Goal: Communication & Community: Answer question/provide support

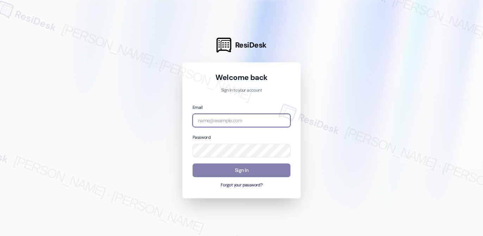
click at [226, 121] on input "email" at bounding box center [241, 121] width 98 height 14
click at [291, 120] on div "Welcome back Sign in to your account Email Password Sign In Forgot your passwor…" at bounding box center [241, 130] width 118 height 136
click at [279, 120] on body "ResiDesk Welcome back Sign in to your account Email Password Sign In Forgot you…" at bounding box center [241, 118] width 483 height 236
click at [0, 235] on com-1password-button at bounding box center [0, 236] width 0 height 0
type input "automated-surveys-american_landmark-mary.grace.tingson@american_landmark.com"
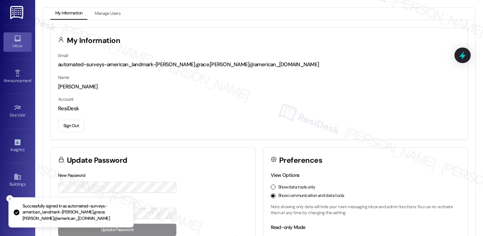
click at [19, 37] on icon at bounding box center [18, 38] width 8 height 8
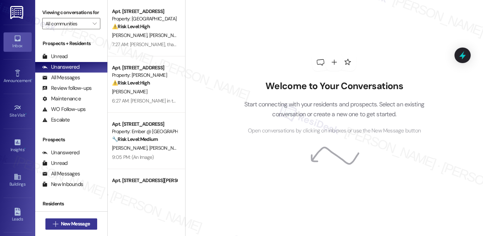
click at [76, 222] on span "New Message" at bounding box center [75, 223] width 29 height 7
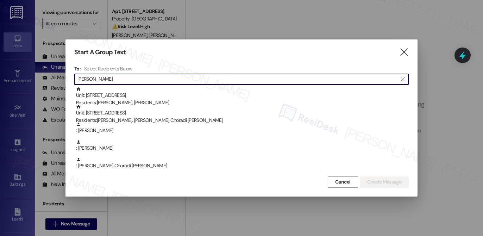
type input "ganesh"
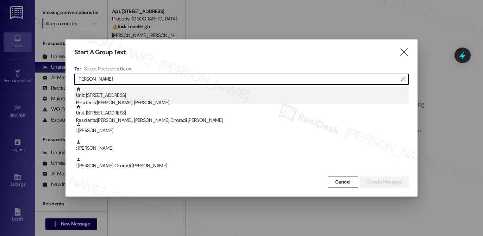
click at [190, 97] on div "Unit: 9211 - 4835 USAA Blvd Residents: Ganesh Nandakumar, Shandhya Babu Elango" at bounding box center [242, 97] width 333 height 20
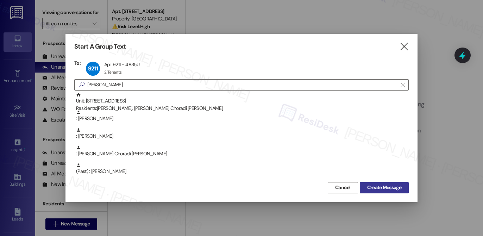
click at [369, 187] on span "Create Message" at bounding box center [384, 187] width 34 height 7
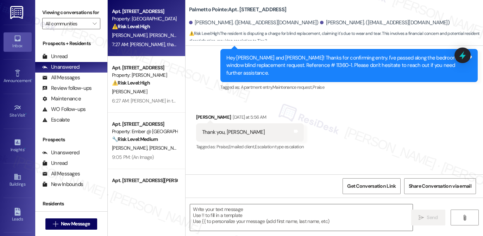
click at [365, 100] on div "WO Opened request: Doors and l... May 10, 2024 at 6:58 PM Status : Complete Pri…" at bounding box center [333, 110] width 297 height 128
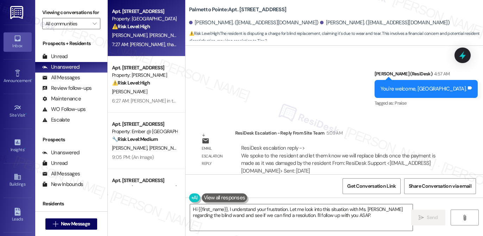
scroll to position [1463, 0]
click at [321, 145] on div "ResiDesk escalation reply -> We spoke to the resident and let them know we will…" at bounding box center [338, 160] width 194 height 30
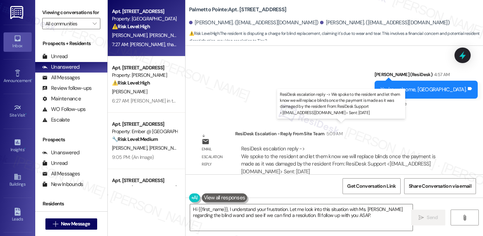
click at [321, 145] on div "ResiDesk escalation reply -> We spoke to the resident and let them know we will…" at bounding box center [338, 160] width 194 height 30
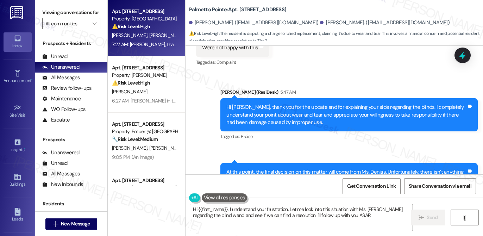
scroll to position [1720, 0]
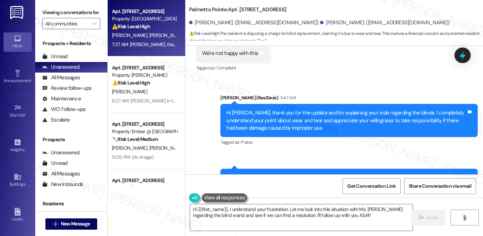
click at [346, 109] on div "Hi Ganesh, thank you for the update and for explaining your side regarding the …" at bounding box center [346, 120] width 240 height 23
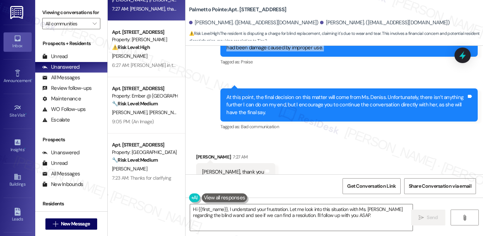
scroll to position [0, 0]
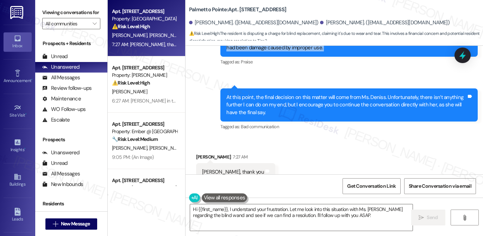
click at [142, 31] on div "G. Nandakumar S. Babu Elango" at bounding box center [144, 35] width 67 height 9
click at [260, 94] on div "At this point, the final decision on this matter will come from Ms. Deniss. Unf…" at bounding box center [346, 105] width 240 height 23
click at [268, 213] on textarea "Hi {{first_name}}, I understand your frustration. Let me look into this situati…" at bounding box center [301, 217] width 222 height 26
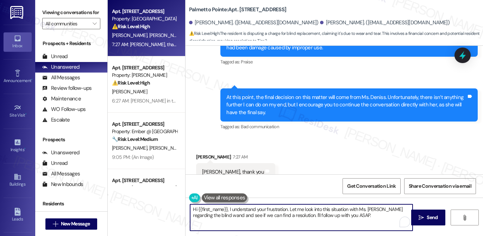
click at [268, 213] on textarea "Hi {{first_name}}, I understand your frustration. Let me look into this situati…" at bounding box center [301, 217] width 222 height 26
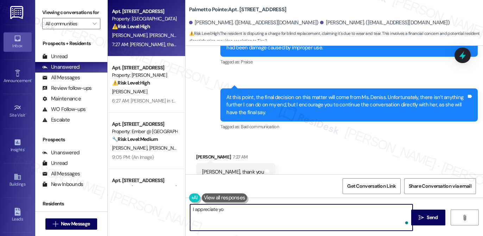
type textarea "I appreciate you"
type textarea "Thank you."
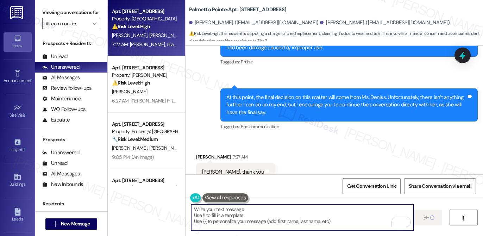
scroll to position [1800, 0]
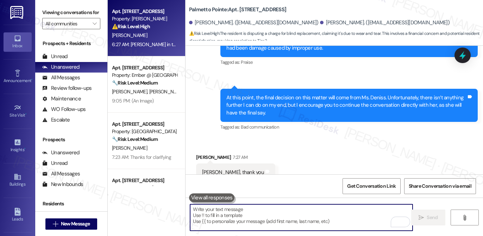
click at [139, 42] on div "6:27 AM: Jen in the office is rude 6:27 AM: Jen in the office is rude" at bounding box center [159, 44] width 94 height 6
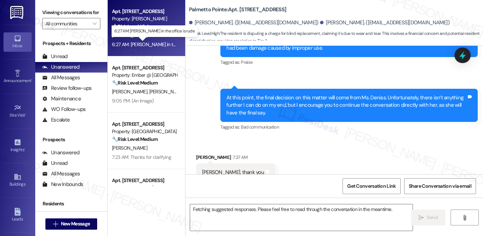
click at [139, 42] on div "6:27 AM: Jen in the office is rude 6:27 AM: Jen in the office is rude" at bounding box center [159, 44] width 94 height 6
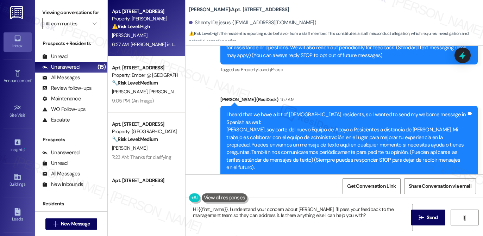
scroll to position [186, 0]
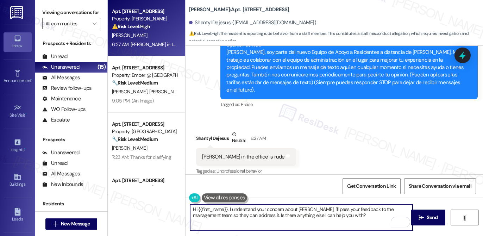
drag, startPoint x: 333, startPoint y: 217, endPoint x: 232, endPoint y: 214, distance: 101.0
click at [232, 214] on textarea "Hi {{first_name}}, I understand your concern about Jen. I'll pass your feedback…" at bounding box center [301, 217] width 222 height 26
type textarea "Hi {{first_name}}, I understand your concern about Jen. I'll pass your feedback…"
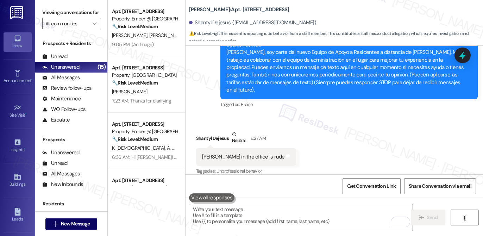
scroll to position [243, 0]
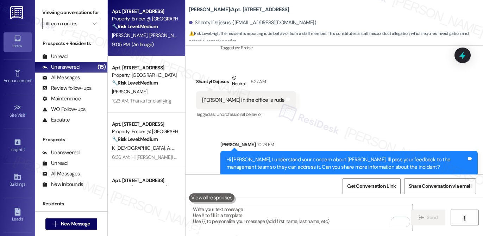
click at [143, 39] on div "L. Morales M. Rodriguez M. Rodriguez" at bounding box center [144, 35] width 67 height 9
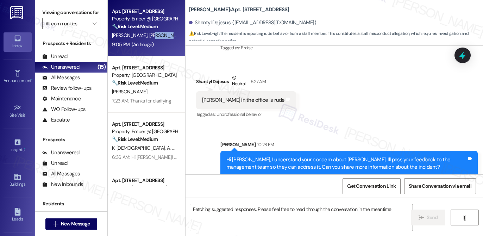
click at [143, 39] on div "L. Morales M. Rodriguez M. Rodriguez" at bounding box center [144, 35] width 67 height 9
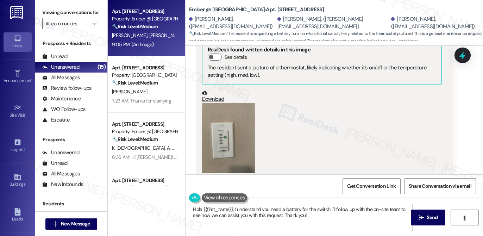
scroll to position [826, 0]
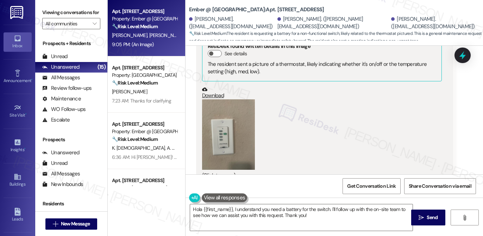
click at [251, 124] on button "Zoom image" at bounding box center [228, 134] width 53 height 70
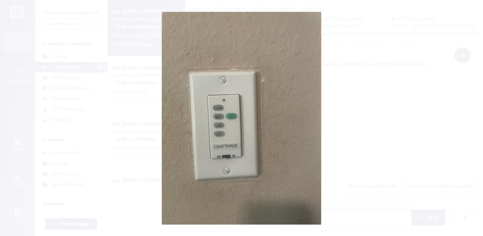
click at [378, 138] on button "Unzoom image" at bounding box center [241, 118] width 483 height 236
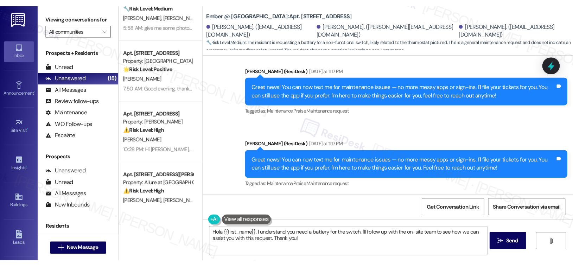
scroll to position [228, 0]
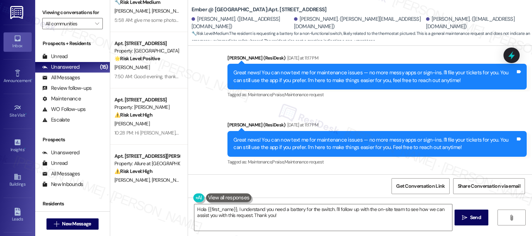
click at [425, 125] on div "Sarah (ResiDesk) Yesterday at 11:17 PM" at bounding box center [376, 126] width 299 height 10
click at [426, 125] on div "Sarah (ResiDesk) Yesterday at 11:17 PM" at bounding box center [376, 126] width 299 height 10
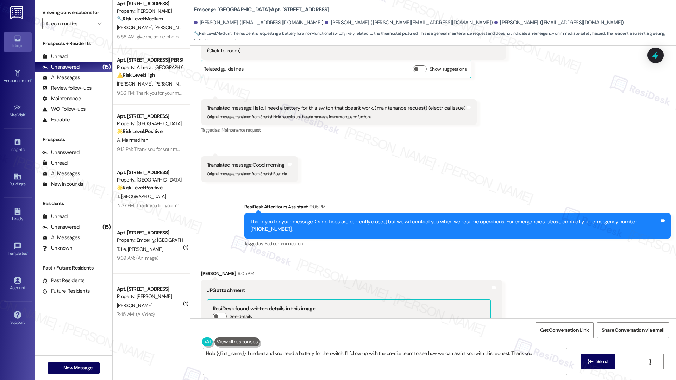
scroll to position [668, 0]
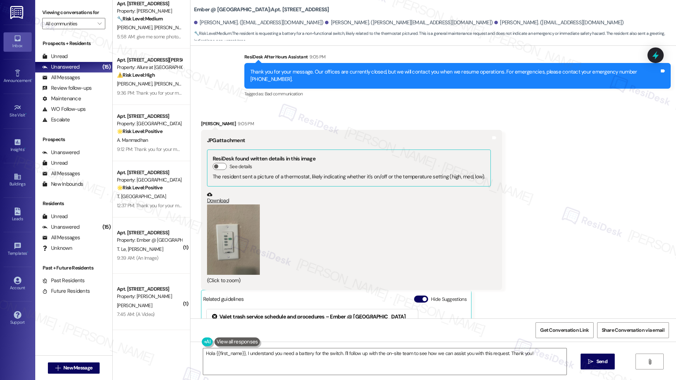
click at [237, 234] on button "Zoom image" at bounding box center [233, 239] width 53 height 70
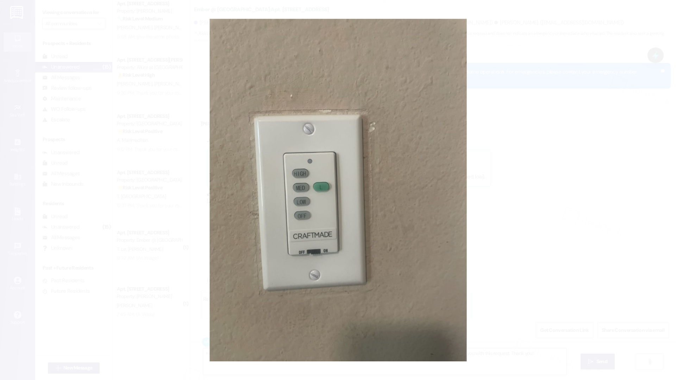
click at [482, 232] on button "Unzoom image" at bounding box center [338, 190] width 676 height 380
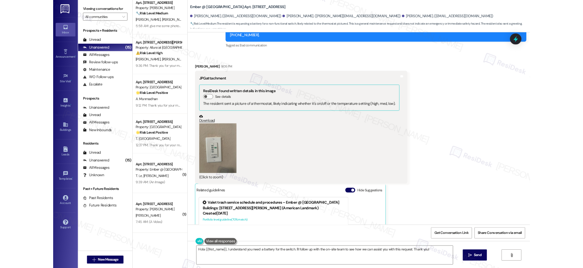
scroll to position [622, 0]
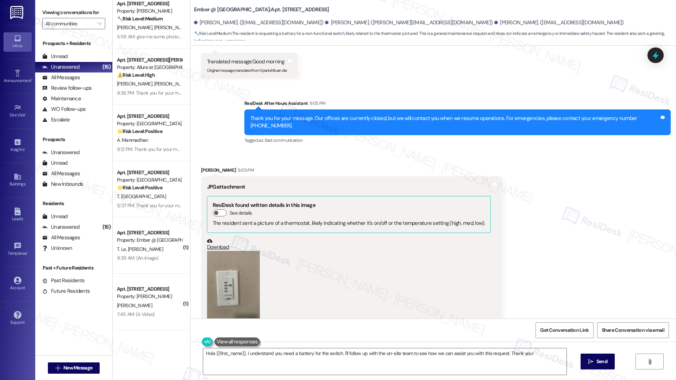
click at [266, 223] on div "The resident sent a picture of a thermostat, likely indicating whether it's on/…" at bounding box center [349, 223] width 272 height 7
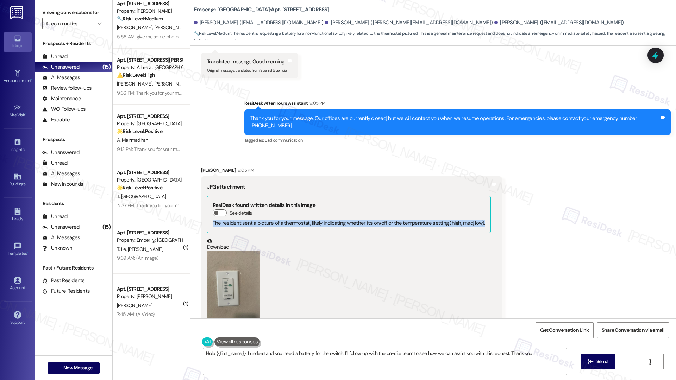
click at [266, 223] on div "The resident sent a picture of a thermostat, likely indicating whether it's on/…" at bounding box center [349, 223] width 272 height 7
copy div "The resident sent a picture of a thermostat, likely indicating whether it's on/…"
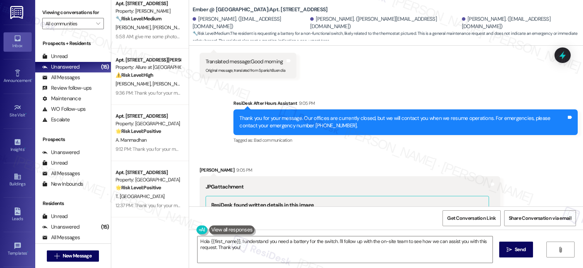
scroll to position [867, 0]
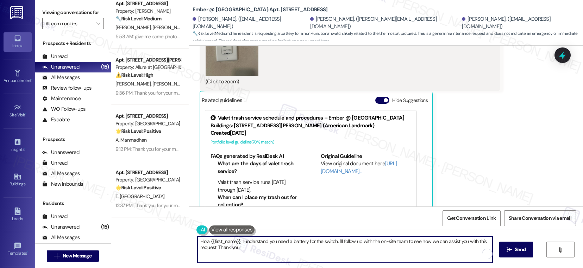
click at [232, 235] on textarea "Hola {{first_name}}, I understand you need a battery for the switch. I'll follo…" at bounding box center [344, 249] width 295 height 26
paste textarea "Thank you for sending the picture of your thermostat. To better assist you, cou…"
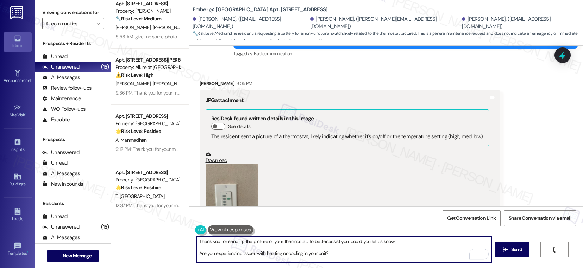
scroll to position [689, 0]
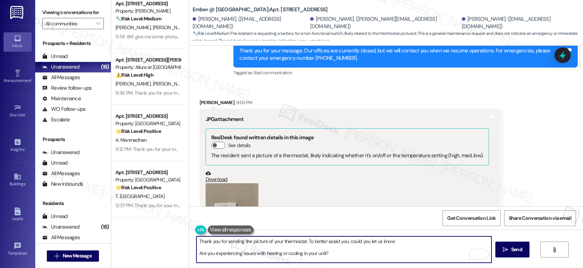
click at [200, 102] on div "Mario Rodriguez 9:05 PM" at bounding box center [350, 104] width 301 height 10
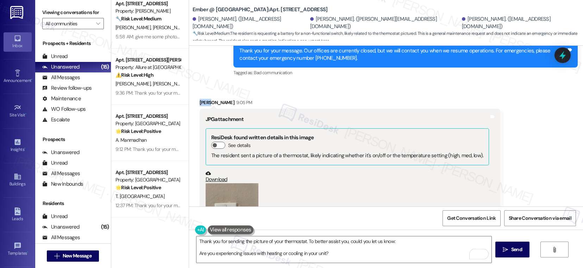
click at [200, 102] on div "Mario Rodriguez 9:05 PM" at bounding box center [350, 104] width 301 height 10
copy div "Mario"
click at [196, 235] on textarea "Thank you for sending the picture of your thermostat. To better assist you, cou…" at bounding box center [343, 249] width 295 height 26
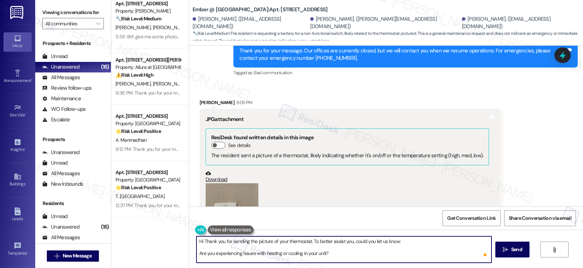
paste textarea "Mario"
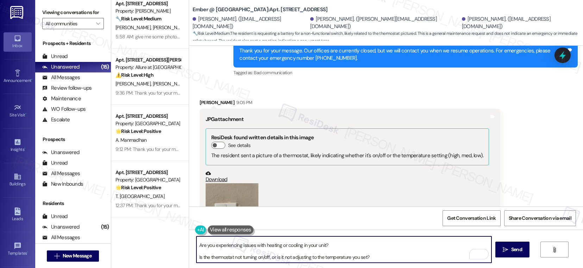
scroll to position [13, 0]
click at [196, 235] on textarea "Hi Mario, Thank you for sending the picture of your thermostat. To better assis…" at bounding box center [343, 249] width 295 height 26
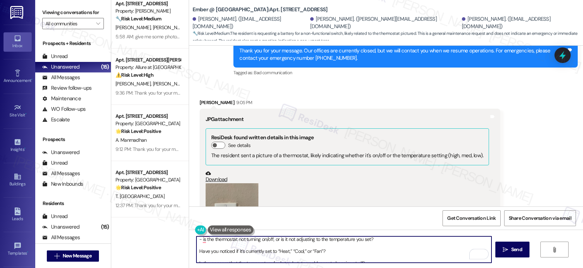
click at [196, 235] on textarea "Hi Mario, Thank you for sending the picture of your thermostat. To better assis…" at bounding box center [343, 249] width 295 height 26
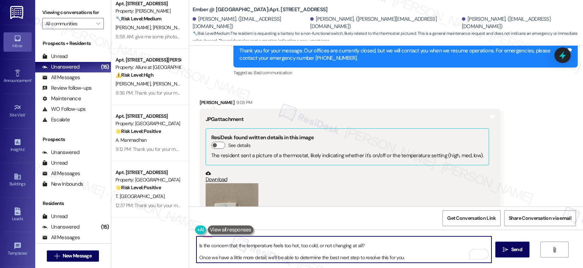
click at [196, 235] on textarea "Hi Mario, Thank you for sending the picture of your thermostat. To better assis…" at bounding box center [343, 249] width 295 height 26
click at [256, 235] on textarea "Hi Mario, Thank you for sending the picture of your thermostat. To better assis…" at bounding box center [343, 249] width 295 height 26
click at [300, 235] on textarea "Hi Mario, Thank you for sending the picture of your thermostat. To better assis…" at bounding box center [343, 249] width 295 height 26
type textarea "Hi Mario, Thank you for sending the picture of your thermostat. To better assis…"
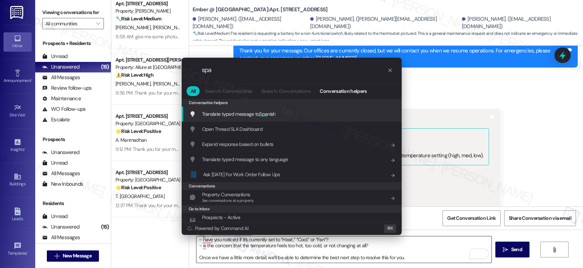
type input "span"
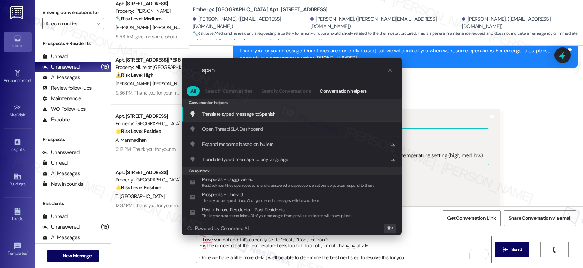
click at [284, 114] on div "Translate typed message to Span ish Add shortcut" at bounding box center [292, 114] width 206 height 8
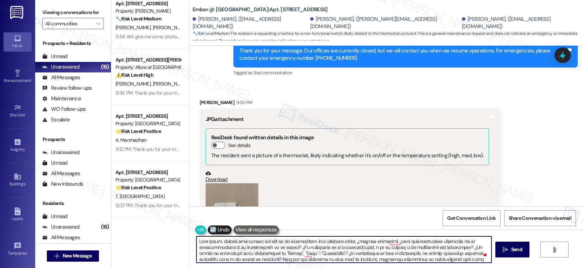
click at [382, 235] on textarea "To enrich screen reader interactions, please activate Accessibility in Grammarl…" at bounding box center [343, 249] width 295 height 26
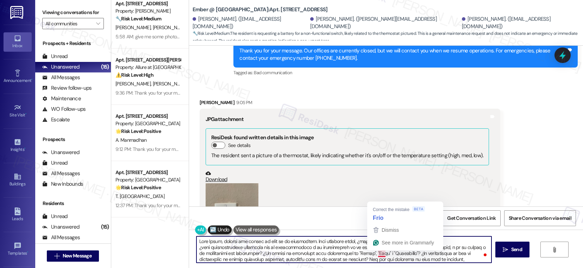
click at [361, 235] on textarea "To enrich screen reader interactions, please activate Accessibility in Grammarl…" at bounding box center [343, 249] width 295 height 26
click at [372, 235] on textarea "To enrich screen reader interactions, please activate Accessibility in Grammarl…" at bounding box center [343, 249] width 295 height 26
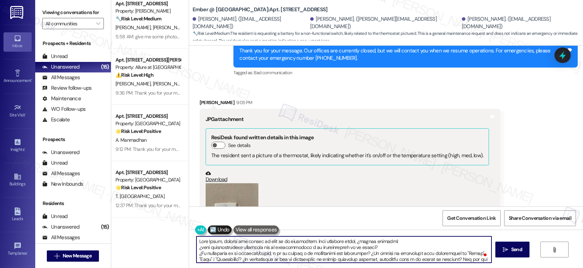
click at [370, 235] on textarea "To enrich screen reader interactions, please activate Accessibility in Grammarl…" at bounding box center [343, 249] width 295 height 26
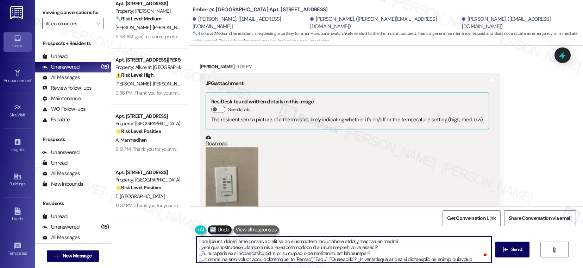
click at [348, 235] on textarea "To enrich screen reader interactions, please activate Accessibility in Grammarl…" at bounding box center [343, 249] width 295 height 26
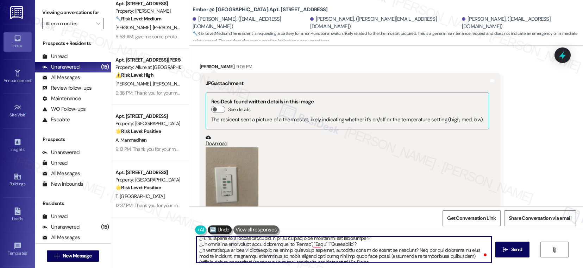
click at [425, 235] on textarea "To enrich screen reader interactions, please activate Accessibility in Grammarl…" at bounding box center [343, 249] width 295 height 26
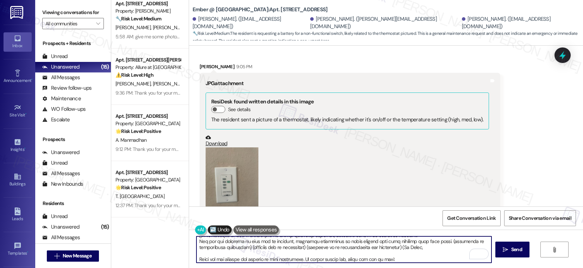
click at [392, 235] on textarea "To enrich screen reader interactions, please activate Accessibility in Grammarl…" at bounding box center [343, 249] width 295 height 26
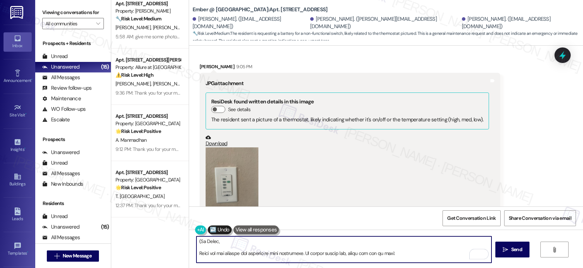
click at [196, 235] on textarea "To enrich screen reader interactions, please activate Accessibility in Grammarl…" at bounding box center [343, 249] width 295 height 26
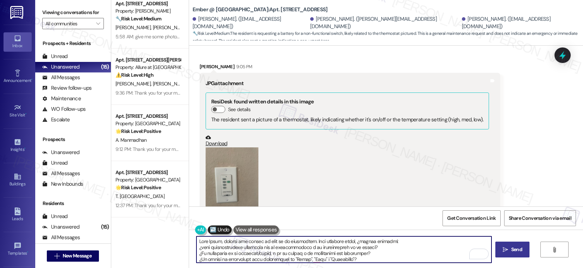
type textarea "Hola Mario, gracias por enviar la foto de su termostato. Para ayudarle mejor, ¿…"
click at [482, 235] on span "Send" at bounding box center [516, 249] width 11 height 7
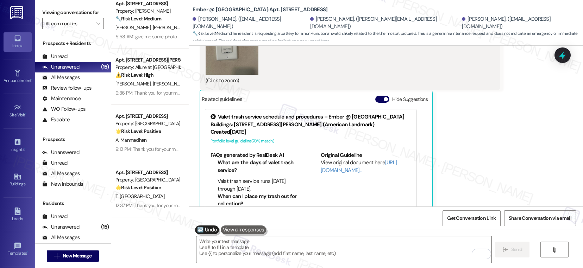
scroll to position [761, 0]
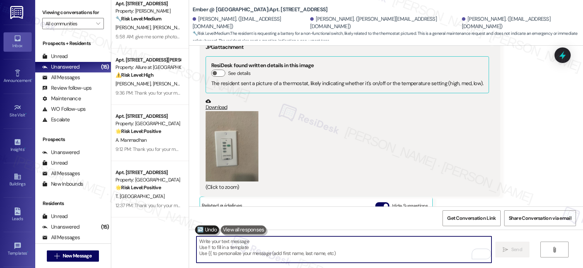
click at [219, 235] on textarea "To enrich screen reader interactions, please activate Accessibility in Grammarl…" at bounding box center [343, 249] width 295 height 26
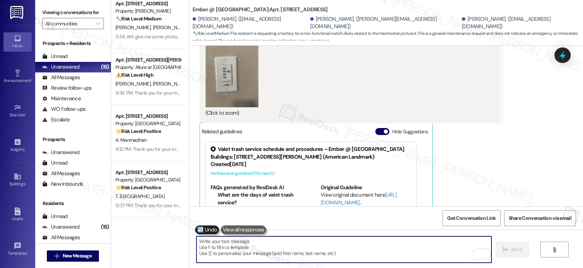
scroll to position [882, 0]
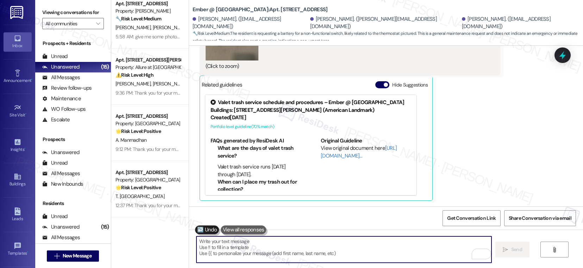
paste textarea "Gracias por enviarnos la foto de su termostato. Para poder ayudarle mejor, ¿pod…"
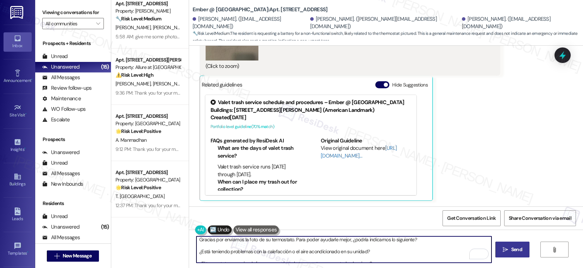
scroll to position [3, 0]
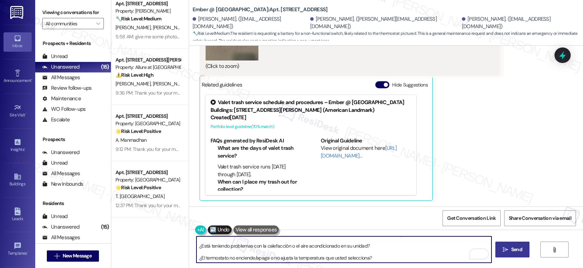
click at [222, 235] on textarea "Gracias por enviarnos la foto de su termostato. Para poder ayudarle mejor, ¿pod…" at bounding box center [343, 249] width 295 height 26
click at [212, 235] on textarea "Gracias por enviarnos la foto de su termostato. Para poder ayudarle mejor, ¿pod…" at bounding box center [343, 249] width 295 height 26
click at [215, 235] on textarea "Gracias por enviarnos la foto de su termostato. Para poder ayudarle mejor, ¿pod…" at bounding box center [343, 249] width 295 height 26
click at [210, 235] on textarea "Gracias por enviarnos la foto de su termostato. Para poder ayudarle mejor, ¿pod…" at bounding box center [343, 249] width 295 height 26
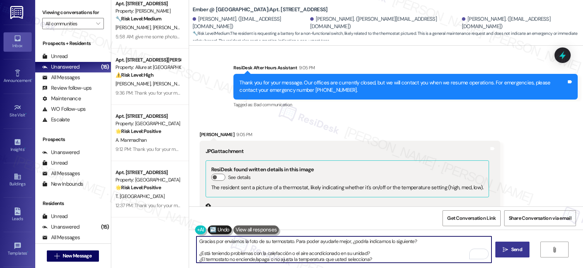
click at [200, 134] on div "Mario Rodriguez 9:05 PM" at bounding box center [350, 136] width 301 height 10
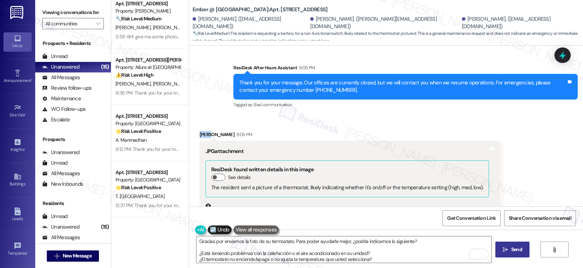
click at [200, 134] on div "Mario Rodriguez 9:05 PM" at bounding box center [350, 136] width 301 height 10
copy div "Mario"
click at [196, 235] on textarea "Gracias por enviarnos la foto de su termostato. Para poder ayudarle mejor, ¿pod…" at bounding box center [343, 249] width 295 height 26
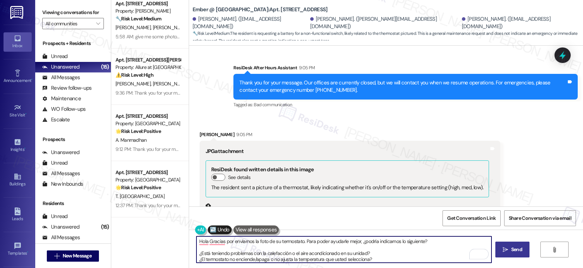
paste textarea "Mario"
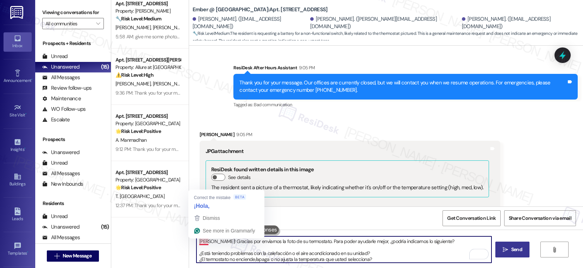
click at [198, 235] on textarea "Hola Mario! Gracias por enviarnos la foto de su termostato. Para poder ayudarle…" at bounding box center [343, 249] width 295 height 26
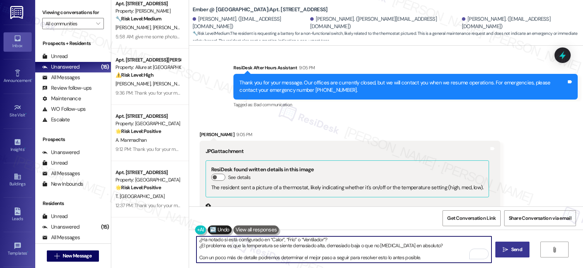
type textarea "¡Hola, Mario! Gracias por enviarnos la foto de su termostato. Para poder ayudar…"
click at [482, 235] on button " Send" at bounding box center [512, 250] width 34 height 16
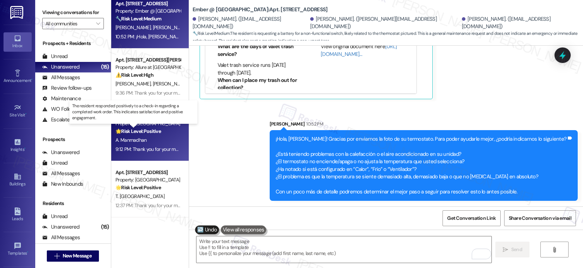
click at [151, 131] on strong "🌟 Risk Level: Positive" at bounding box center [137, 131] width 45 height 6
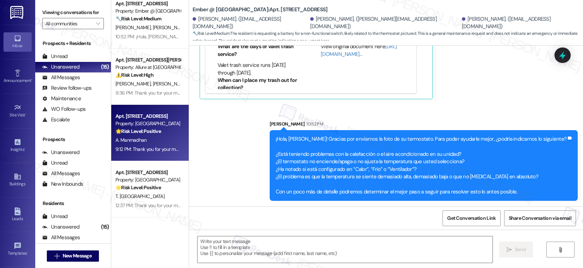
type textarea "Fetching suggested responses. Please feel free to read through the conversation…"
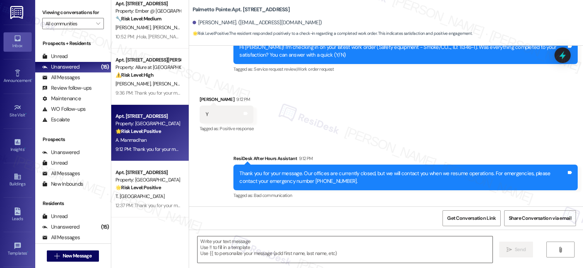
click at [250, 235] on textarea at bounding box center [344, 249] width 295 height 26
paste textarea "Hi {{first_name}}, I'm so glad to hear the work order was completed to your sat…"
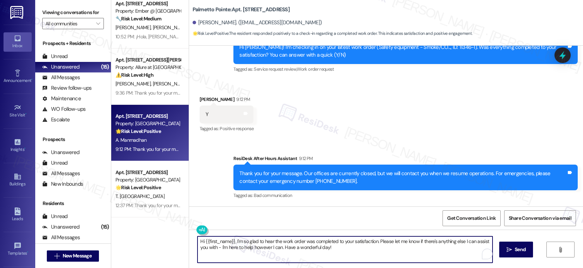
click at [250, 235] on textarea "Hi {{first_name}}, I'm so glad to hear the work order was completed to your sat…" at bounding box center [344, 249] width 295 height 26
click at [353, 235] on textarea "Hi {{first_name}}, I'm so glad to hear the work order was completed to your sat…" at bounding box center [343, 249] width 295 height 26
type textarea "Hi {{first_name}}, I'm so glad to hear the work order was completed to your sat…"
click at [482, 235] on span " Send" at bounding box center [512, 249] width 22 height 7
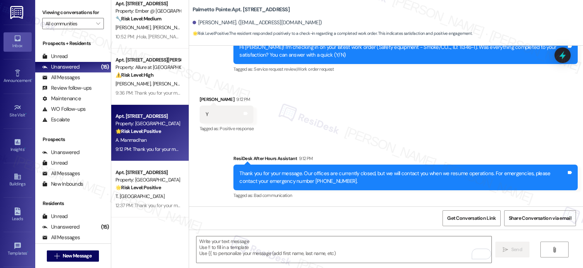
scroll to position [211, 0]
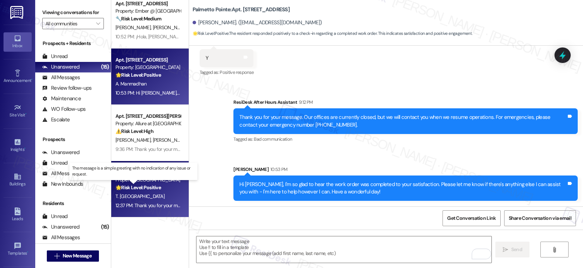
click at [150, 186] on strong "🌟 Risk Level: Positive" at bounding box center [137, 187] width 45 height 6
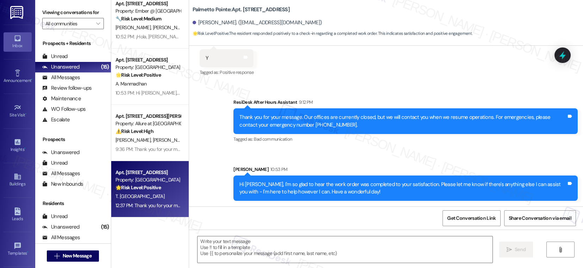
type textarea "Fetching suggested responses. Please feel free to read through the conversation…"
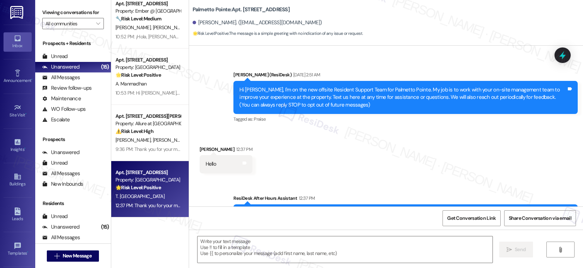
scroll to position [36, 0]
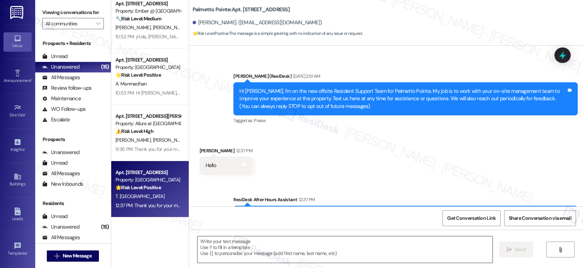
click at [205, 235] on textarea at bounding box center [344, 249] width 295 height 26
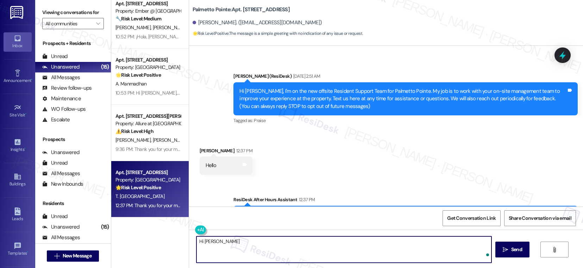
type textarea "Hi Taylor!"
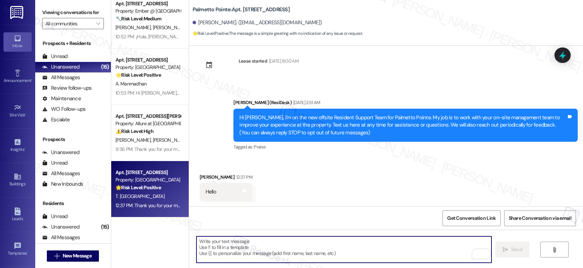
scroll to position [126, 0]
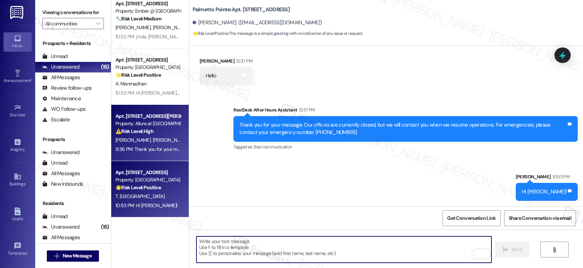
click at [152, 140] on span "T. Picacio" at bounding box center [169, 140] width 35 height 6
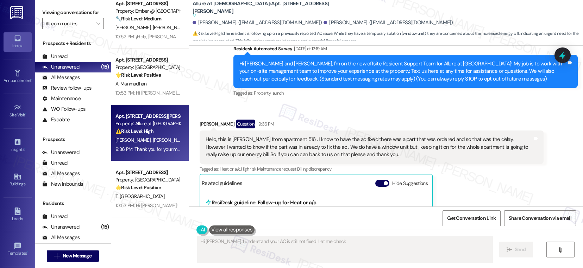
click at [152, 140] on span "T. Picacio" at bounding box center [169, 140] width 35 height 6
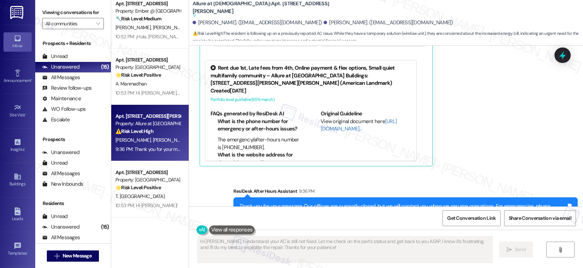
scroll to position [319, 0]
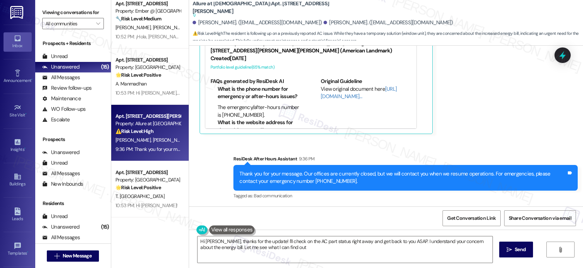
type textarea "Hi Ted, thanks for the update! I'll check on the AC part status right away and …"
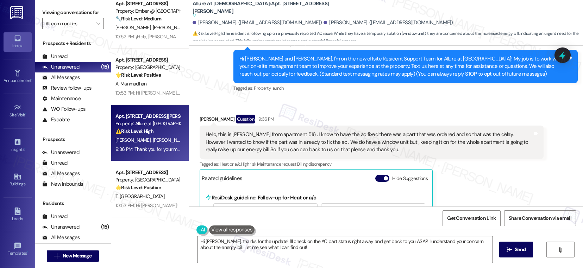
scroll to position [67, 0]
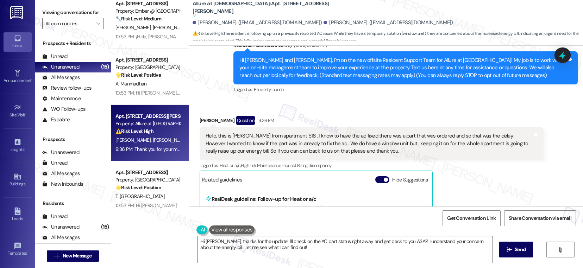
click at [235, 135] on div "Hello, this is Ted from apartment 516 . I know to have the ac fixed there was a…" at bounding box center [368, 143] width 327 height 23
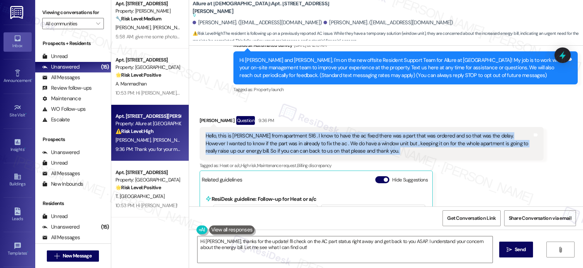
copy div "Hello, this is Ted from apartment 516 . I know to have the ac fixed there was a…"
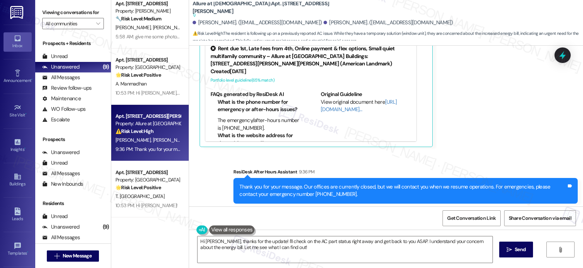
scroll to position [319, 0]
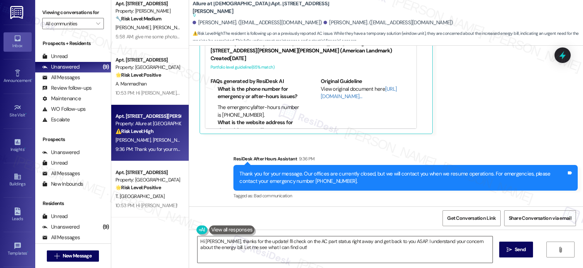
click at [315, 235] on textarea "Hi Ted, thanks for the update! I'll check on the AC part status right away and …" at bounding box center [344, 249] width 295 height 26
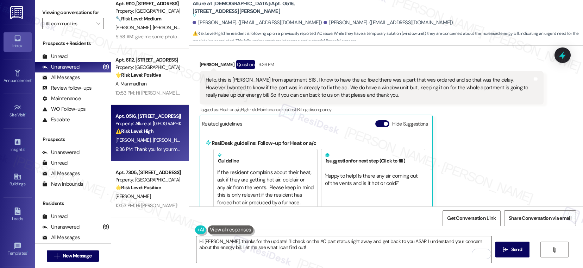
scroll to position [90, 0]
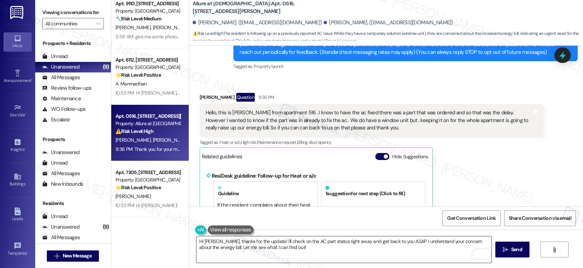
click at [280, 259] on textarea "Hi Ted, thanks for the update! I'll check on the AC part status right away and …" at bounding box center [343, 249] width 295 height 26
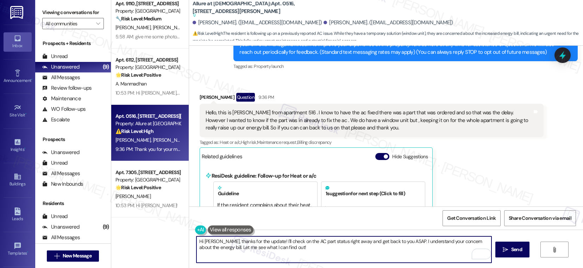
click at [280, 259] on textarea "Hi Ted, thanks for the update! I'll check on the AC part status right away and …" at bounding box center [343, 249] width 295 height 26
click at [312, 249] on textarea "Hi [PERSON_NAME], thanks for the update! I'll check on the AC part status right…" at bounding box center [343, 249] width 295 height 26
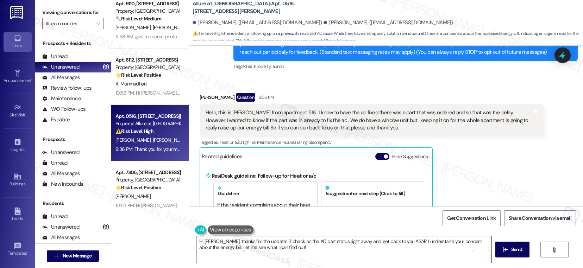
click at [249, 250] on textarea "Hi [PERSON_NAME], thanks for the update! I'll check on the AC part status right…" at bounding box center [343, 249] width 295 height 26
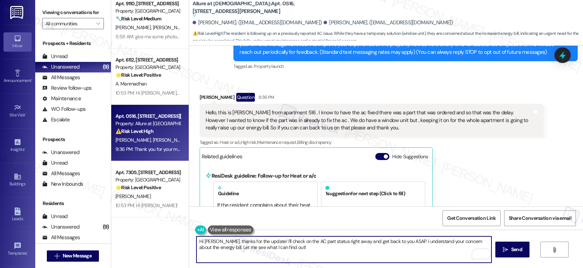
click at [249, 250] on textarea "Hi [PERSON_NAME], thanks for the update! I'll check on the AC part status right…" at bounding box center [343, 249] width 295 height 26
paste textarea "Thank you for reaching out. I understand how important it is to have your AC wo…"
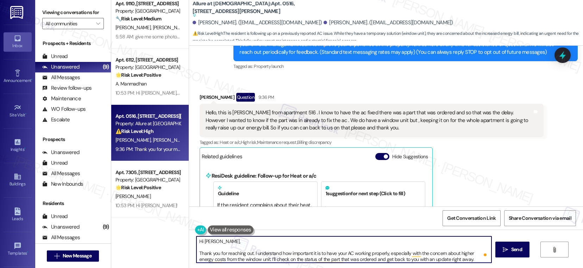
click at [196, 252] on textarea "Hi Ted, Thank you for reaching out. I understand how important it is to have yo…" at bounding box center [343, 249] width 295 height 26
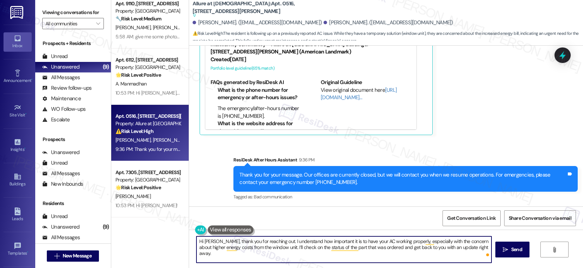
scroll to position [319, 0]
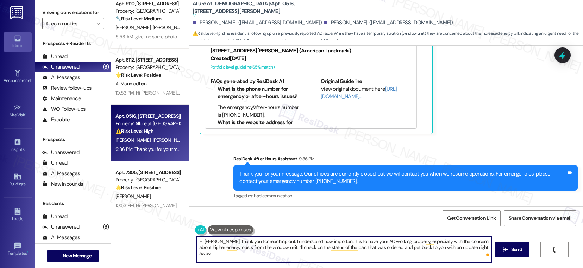
click at [371, 250] on textarea "Hi Ted, thank you for reaching out. I understand how important it is to have yo…" at bounding box center [343, 249] width 295 height 26
paste textarea "Work Order# 5627-1"
click at [340, 249] on textarea "Hi Ted, thank you for reaching out. I understand how important it is to have yo…" at bounding box center [343, 249] width 295 height 26
click at [336, 253] on textarea "Hi Ted, thank you for reaching out. I understand how important it is to have yo…" at bounding box center [343, 249] width 295 height 26
click at [511, 250] on span "Send" at bounding box center [516, 249] width 11 height 7
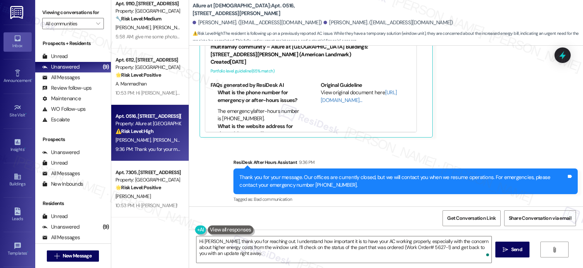
scroll to position [286, 0]
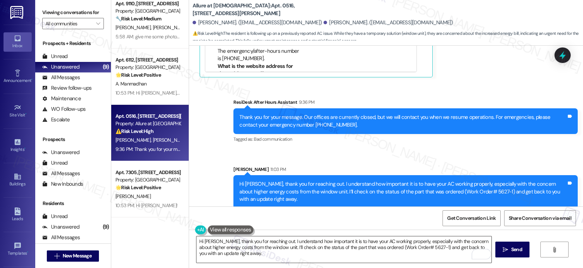
click at [293, 253] on textarea "Hi Ted, thanks for the update! I'll check on the AC part status right away and …" at bounding box center [343, 249] width 295 height 26
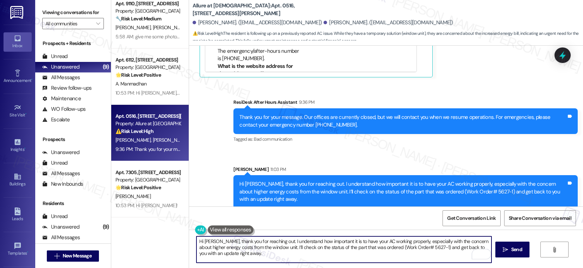
click at [293, 252] on textarea "Hi Ted, thanks for the update! I'll check on the AC part status right away and …" at bounding box center [343, 249] width 295 height 26
type textarea "Hi Ted, thanks for the update! I'll check on the AC part status right away and …"
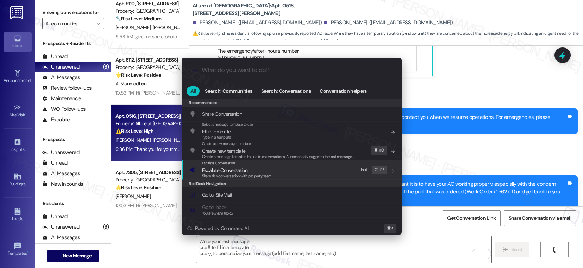
click at [263, 169] on span "Escalate Conversation" at bounding box center [237, 170] width 70 height 8
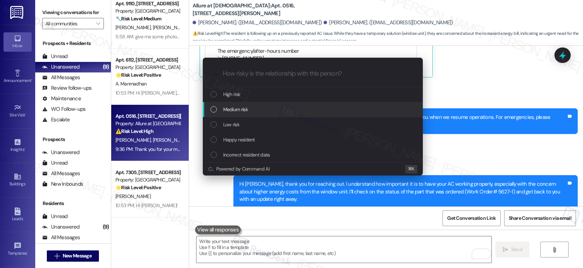
click at [258, 110] on div "Medium risk" at bounding box center [313, 110] width 206 height 8
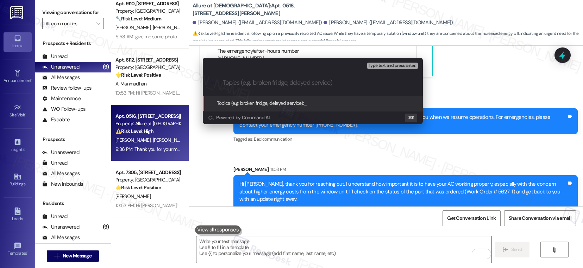
click at [260, 83] on input "Topics (e.g. broken fridge, delayed service)" at bounding box center [318, 82] width 191 height 7
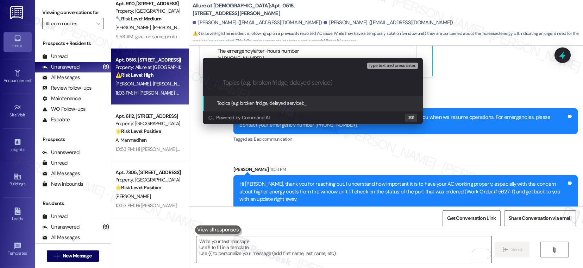
click at [256, 87] on div ".cls-1{fill:#0a055f;}.cls-2{fill:#0cc4c4;} resideskLogoBlueOrange" at bounding box center [313, 82] width 220 height 25
click at [260, 80] on input "Topics (e.g. broken fridge, delayed service)" at bounding box center [318, 82] width 191 height 7
paste input "Status Update Needed: AC Repair Part for Apt. 516"
click at [363, 84] on input "Status Update Needed: AC Repair Part for Apt. 516" at bounding box center [315, 82] width 185 height 7
click at [364, 84] on input "Status Update Needed: AC Repair Part for Apt. 516" at bounding box center [315, 82] width 185 height 7
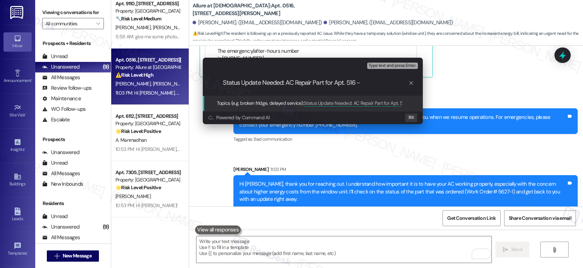
paste input "Work Order# 5627-1"
type input "Status Update Needed: AC Repair Part for Apt. 516 - Work Order# 5627-1"
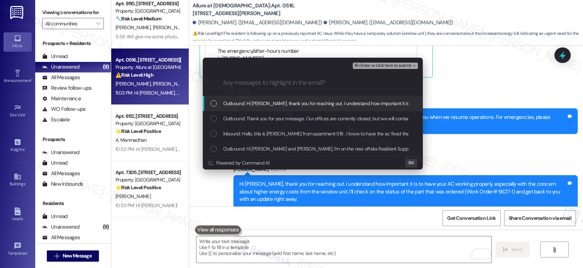
click at [337, 108] on div "Outbound: Hi Ted, thank you for reaching out. I understand how important it is …" at bounding box center [313, 103] width 220 height 15
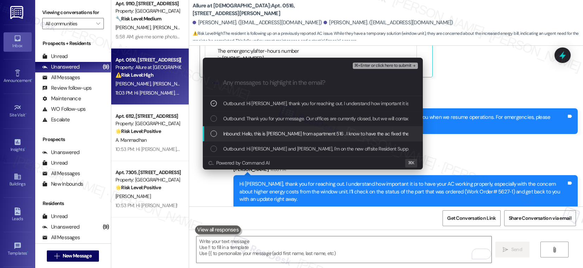
click at [307, 140] on div "Inbound: Hello, this is Ted from apartment 516 . I know to have the ac fixed th…" at bounding box center [313, 133] width 220 height 15
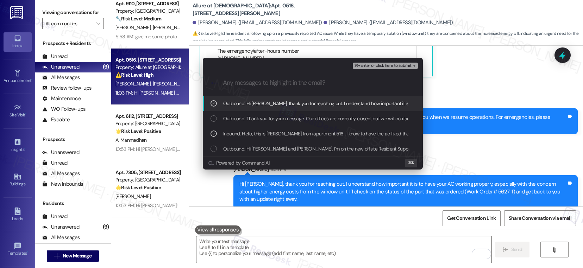
click at [375, 65] on span "⌘+Enter or click here to submit" at bounding box center [382, 65] width 57 height 5
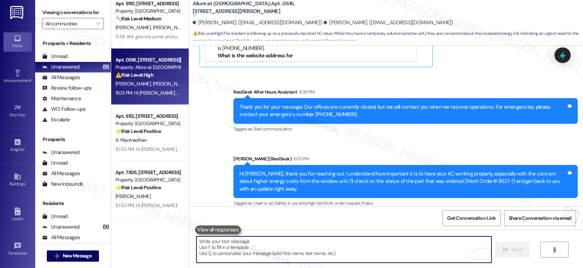
scroll to position [176, 0]
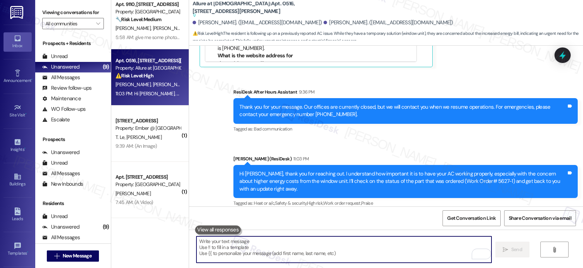
click at [285, 253] on textarea "To enrich screen reader interactions, please activate Accessibility in Grammarl…" at bounding box center [343, 249] width 295 height 26
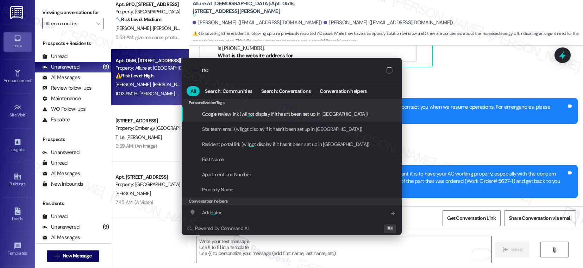
type input "n"
type input "note"
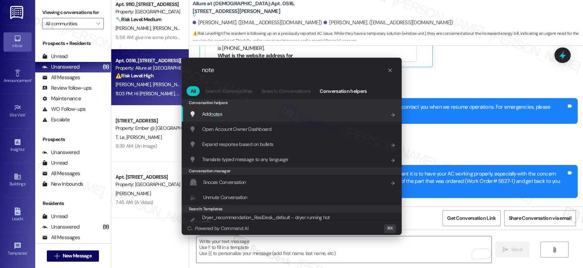
click at [333, 115] on div "Add note s Add shortcut" at bounding box center [292, 114] width 206 height 8
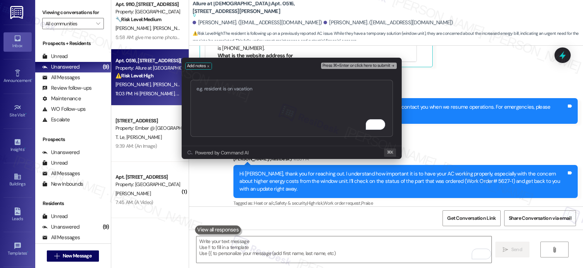
type textarea "Status Update Needed: AC Repair Part for Apt. 516 - Work Order# 5627-1"
click at [355, 66] on span "Press ⌘+Enter or click here to submit" at bounding box center [356, 65] width 68 height 5
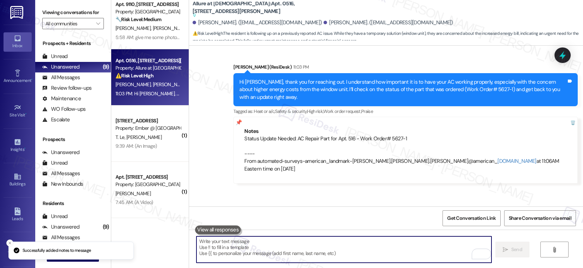
scroll to position [533, 0]
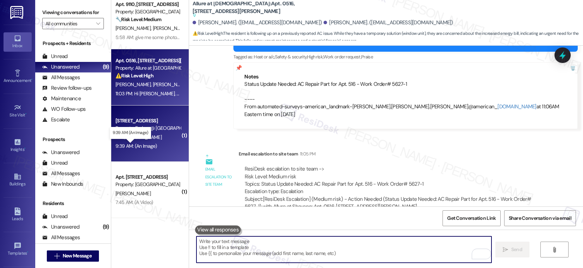
click at [149, 149] on div "9:39 AM: (An Image) 9:39 AM: (An Image)" at bounding box center [136, 146] width 42 height 6
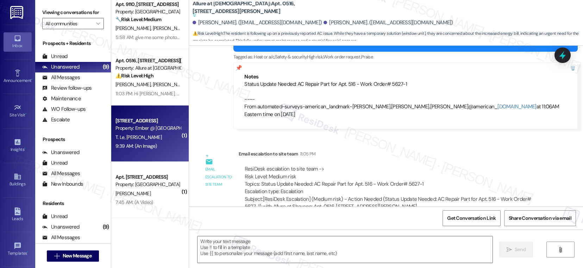
type textarea "Fetching suggested responses. Please feel free to read through the conversation…"
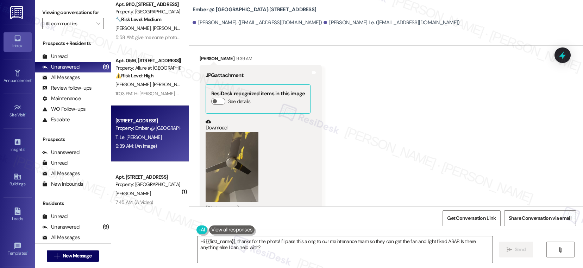
scroll to position [608, 0]
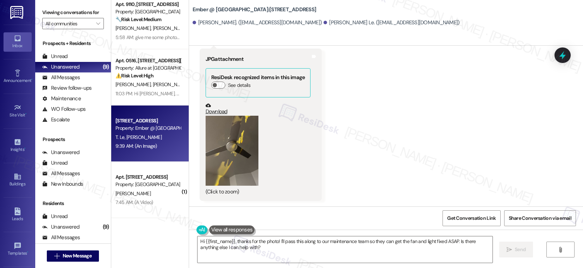
click at [228, 156] on button "Zoom image" at bounding box center [231, 151] width 53 height 70
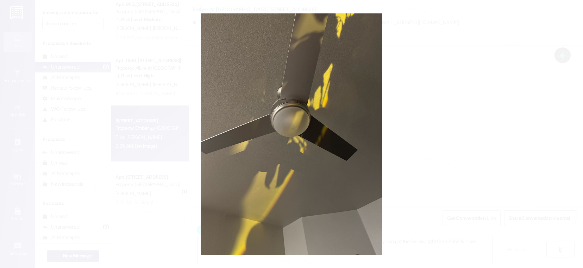
click at [402, 177] on button "Unzoom image" at bounding box center [291, 134] width 583 height 268
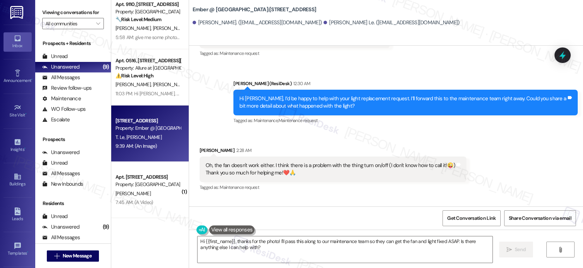
scroll to position [375, 0]
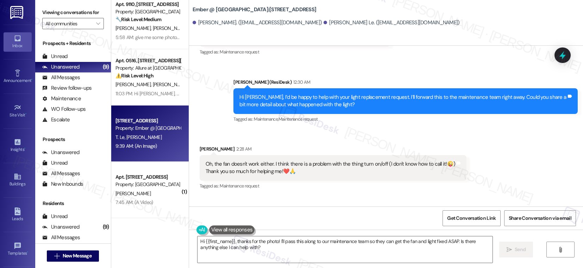
drag, startPoint x: 234, startPoint y: 165, endPoint x: 315, endPoint y: 166, distance: 80.9
click at [315, 166] on div "Oh, the fan doesn't work either. I think there is a problem with the thing turn…" at bounding box center [330, 167] width 250 height 15
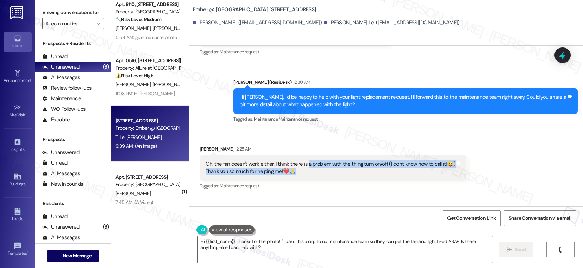
drag, startPoint x: 299, startPoint y: 164, endPoint x: 347, endPoint y: 169, distance: 47.3
click at [347, 169] on div "Oh, the fan doesn't work either. I think there is a problem with the thing turn…" at bounding box center [330, 167] width 250 height 15
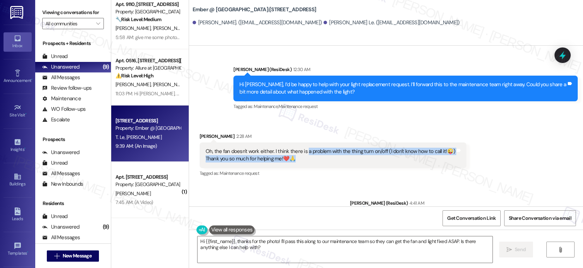
scroll to position [388, 0]
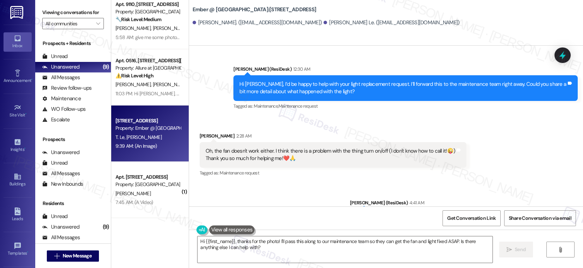
click at [211, 151] on div "Oh, the fan doesn't work either. I think there is a problem with the thing turn…" at bounding box center [330, 154] width 250 height 15
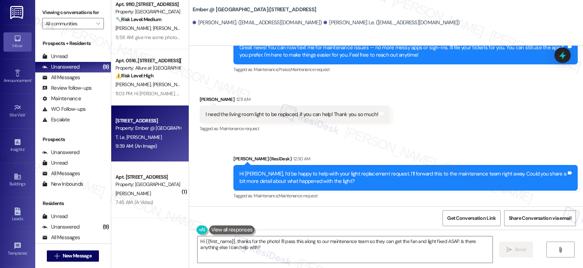
scroll to position [278, 0]
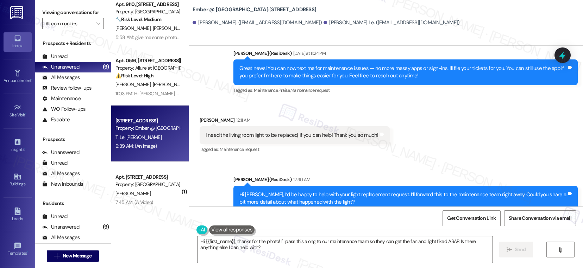
click at [239, 136] on div "I need the living room light to be replaced, if you can help! Thank you so much!" at bounding box center [291, 135] width 173 height 7
click at [239, 135] on div "I need the living room light to be replaced, if you can help! Thank you so much!" at bounding box center [291, 135] width 173 height 7
copy div "I need the living room light to be replaced, if you can help! Thank you so much…"
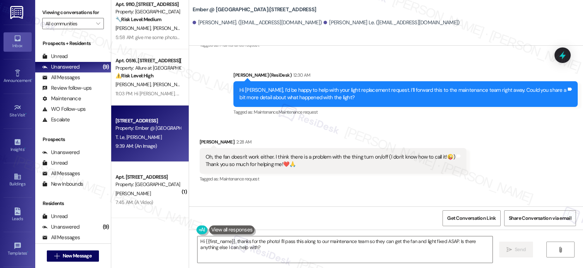
scroll to position [384, 0]
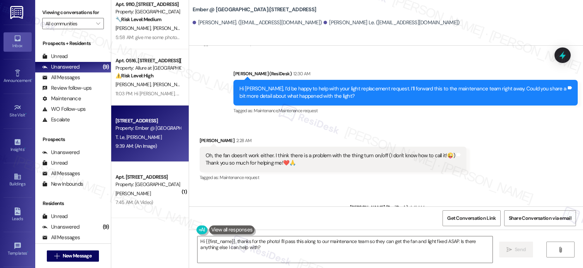
click at [242, 156] on div "Oh, the fan doesn't work either. I think there is a problem with the thing turn…" at bounding box center [330, 159] width 250 height 15
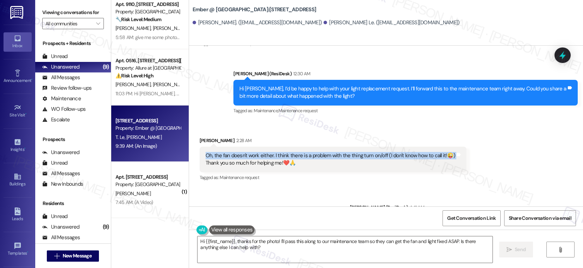
click at [242, 155] on div "Oh, the fan doesn't work either. I think there is a problem with the thing turn…" at bounding box center [330, 159] width 250 height 15
copy div "Oh, the fan doesn't work either. I think there is a problem with the thing turn…"
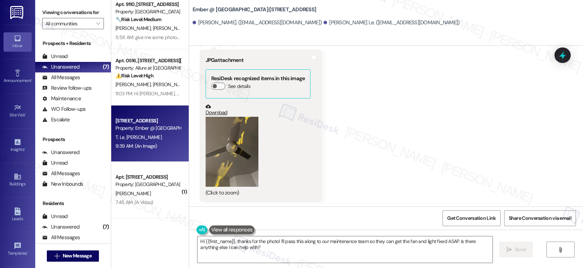
scroll to position [608, 0]
click at [216, 245] on textarea "Hi {{first_name}}, thanks for the photo! I'll pass this along to our maintenanc…" at bounding box center [344, 249] width 295 height 26
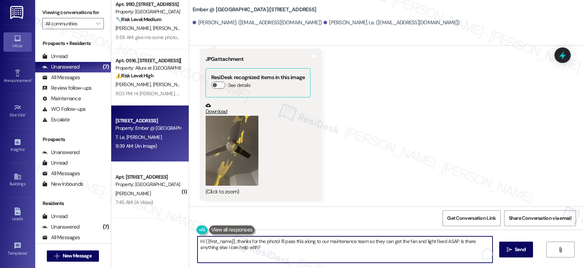
click at [216, 245] on textarea "Hi {{first_name}}, thanks for the photo! I'll pass this along to our maintenanc…" at bounding box center [344, 249] width 295 height 26
click at [257, 251] on textarea "Hi {{first_name}}, thanks for the photo! I'll pass this along to our maintenanc…" at bounding box center [343, 249] width 295 height 26
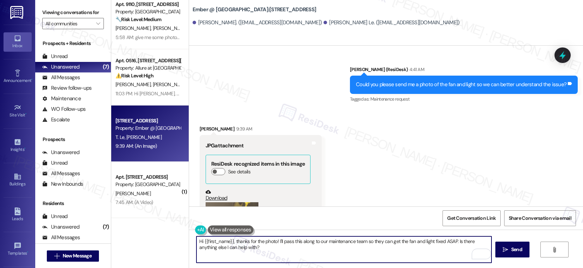
scroll to position [515, 0]
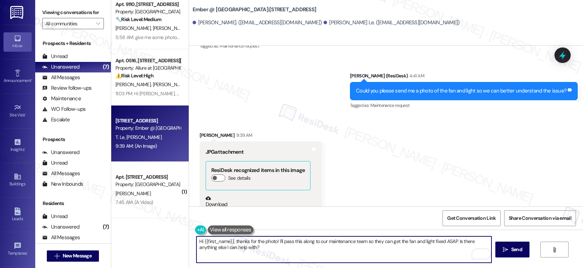
click at [200, 137] on div "Quynh Tran 9:39 AM" at bounding box center [261, 137] width 122 height 10
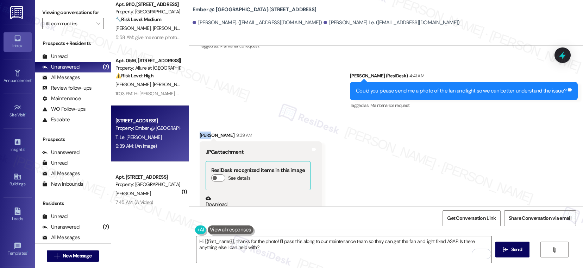
click at [200, 137] on div "Quynh Tran 9:39 AM" at bounding box center [261, 137] width 122 height 10
copy div "[PERSON_NAME]"
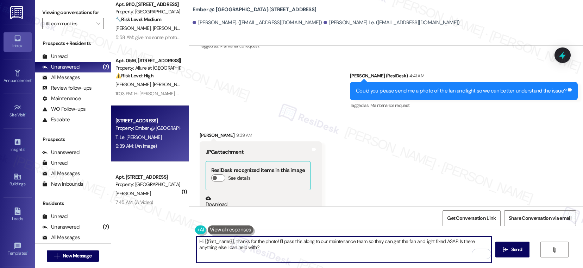
drag, startPoint x: 198, startPoint y: 241, endPoint x: 228, endPoint y: 242, distance: 29.6
click at [228, 242] on textarea "Hi {{first_name}}, thanks for the photo! I'll pass this along to our maintenanc…" at bounding box center [343, 249] width 295 height 26
paste textarea "[PERSON_NAME]"
click at [436, 242] on textarea "Hi Quynh, thanks for the photo! I'll pass this along to our maintenance team so…" at bounding box center [343, 249] width 295 height 26
click at [227, 246] on textarea "Hi Quynh, thanks for the photo! I'll pass this along to our maintenance team so…" at bounding box center [343, 249] width 295 height 26
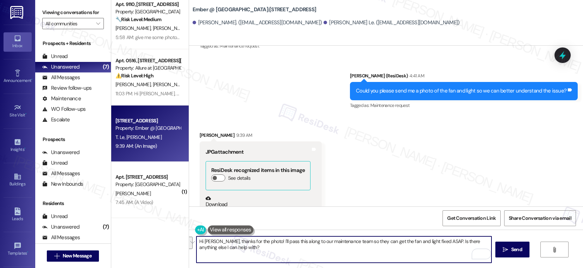
paste textarea "Thank you for letting us know! We’ll have the maintenance team take care of rep…"
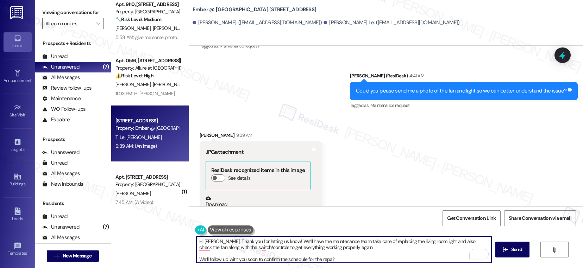
drag, startPoint x: 216, startPoint y: 241, endPoint x: 238, endPoint y: 245, distance: 21.8
click at [216, 241] on textarea "Hi Quynh, Thank you for letting us know! We’ll have the maintenance team take c…" at bounding box center [343, 249] width 295 height 26
click at [197, 248] on textarea "Hi Quynh, thank you for letting us know! We’ll have the maintenance team take c…" at bounding box center [343, 249] width 295 height 26
click at [257, 249] on textarea "Hi Quynh, thank you for letting us know! We’ll have the maintenance team take c…" at bounding box center [343, 249] width 295 height 26
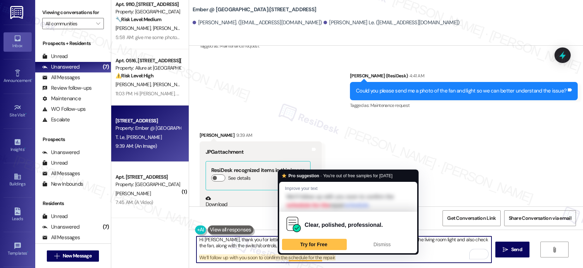
click at [276, 261] on textarea "Hi Quynh, thank you for letting us know! We’ll have the maintenance team take c…" at bounding box center [343, 249] width 295 height 26
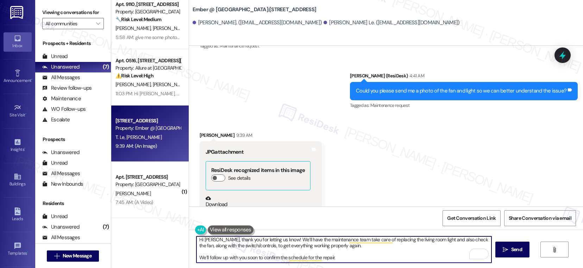
click at [196, 258] on textarea "Hi Quynh, thank you for letting us know! We’ll have the maintenance team take c…" at bounding box center [343, 249] width 295 height 26
click at [343, 259] on textarea "Hi Quynh, thank you for letting us know! We’ll have the maintenance team take c…" at bounding box center [343, 249] width 295 height 26
type textarea "Hi Quynh, thank you for letting us know! We’ll have the maintenance team take c…"
click at [512, 248] on span "Send" at bounding box center [516, 249] width 11 height 7
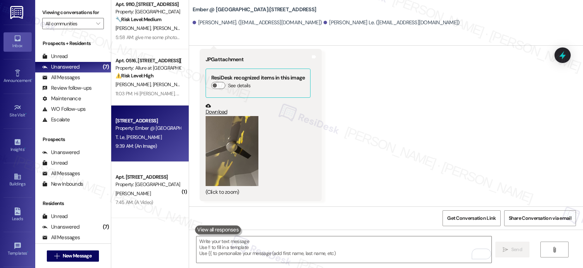
scroll to position [680, 0]
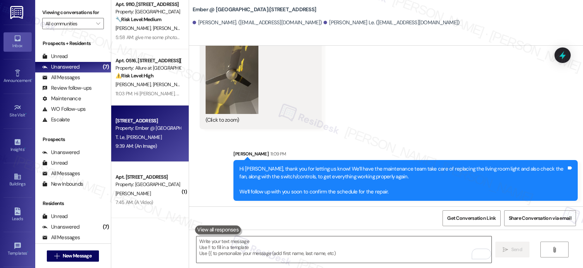
click at [382, 252] on textarea "To enrich screen reader interactions, please activate Accessibility in Grammarl…" at bounding box center [343, 249] width 295 height 26
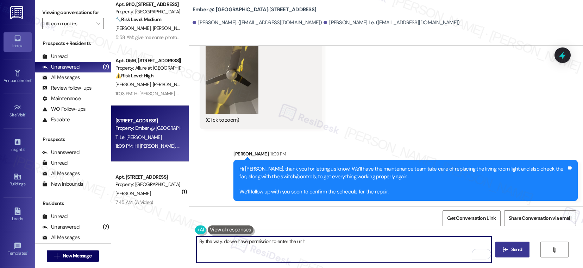
type textarea "By the way, do we have permission to enter the unit?"
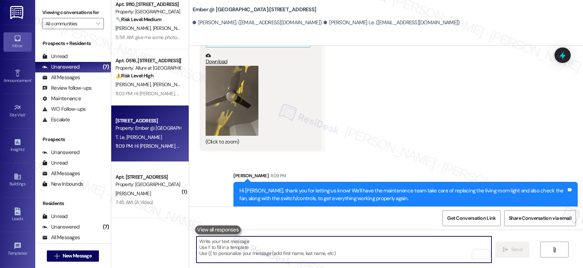
scroll to position [608, 0]
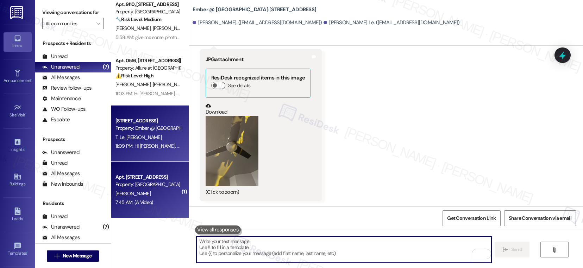
click at [157, 186] on div "Property: [GEOGRAPHIC_DATA]" at bounding box center [147, 184] width 65 height 7
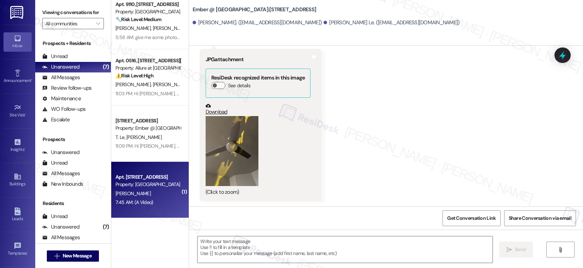
type textarea "Fetching suggested responses. Please feel free to read through the conversation…"
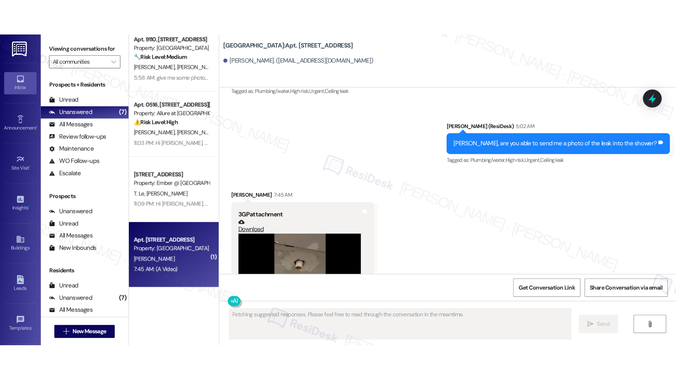
scroll to position [513, 0]
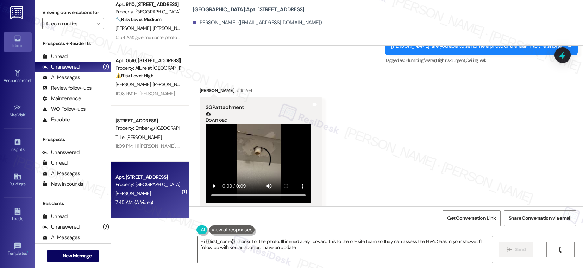
type textarea "Hi {{first_name}}, thanks for the photo. I'll immediately forward this to the o…"
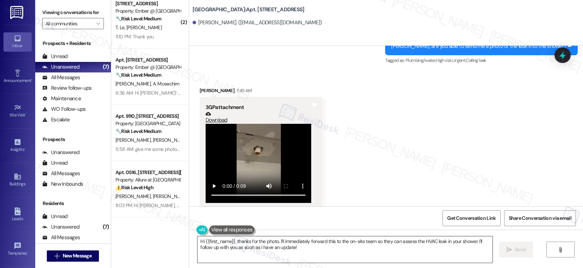
click at [326, 253] on textarea "Hi {{first_name}}, thanks for the photo. I'll immediately forward this to the o…" at bounding box center [344, 249] width 295 height 26
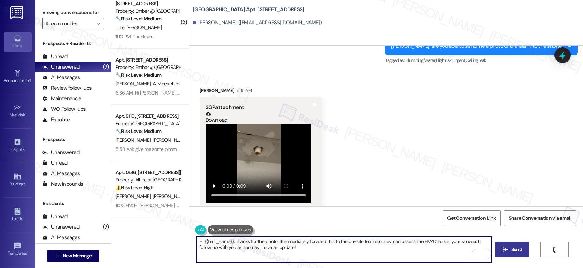
click at [506, 244] on button " Send" at bounding box center [512, 250] width 34 height 16
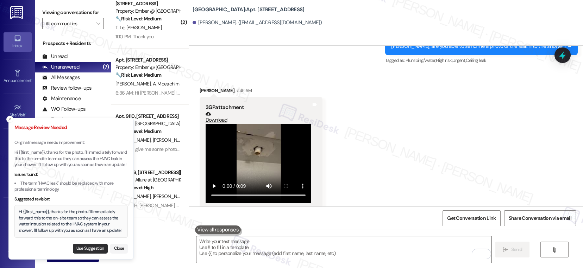
click at [93, 244] on button "Use Suggestion" at bounding box center [90, 249] width 35 height 10
type textarea "Hi {{first_name}}, thanks for the photo. I'll immediately forward this to the o…"
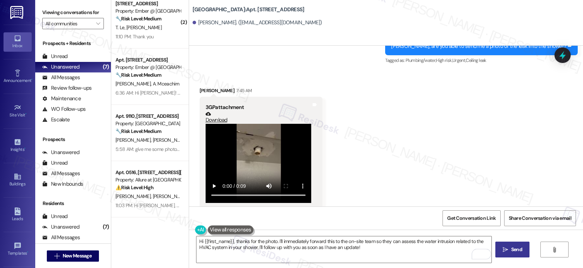
click at [518, 251] on span "Send" at bounding box center [516, 249] width 11 height 7
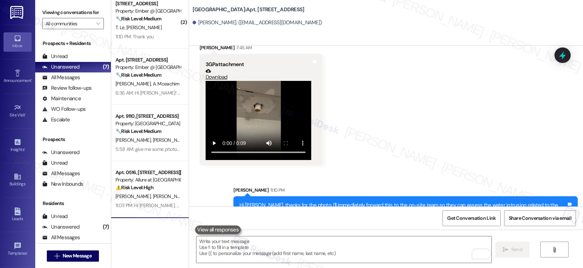
scroll to position [570, 0]
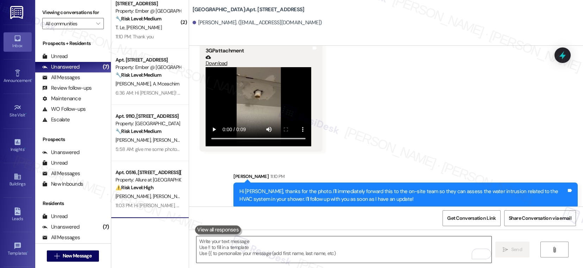
click at [369, 250] on textarea "To enrich screen reader interactions, please activate Accessibility in Grammarl…" at bounding box center [343, 249] width 295 height 26
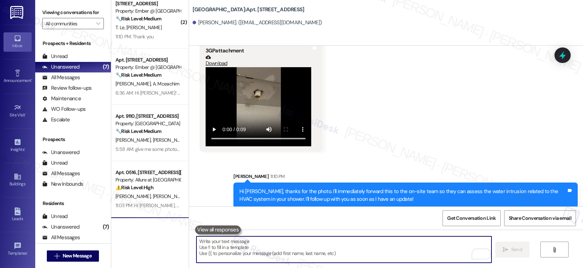
click at [369, 250] on textarea "To enrich screen reader interactions, please activate Accessibility in Grammarl…" at bounding box center [343, 249] width 295 height 26
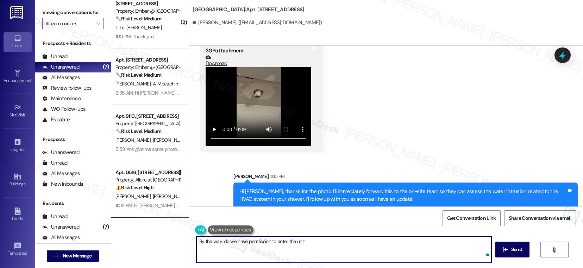
type textarea "By the way, do we have permission to enter the unit?"
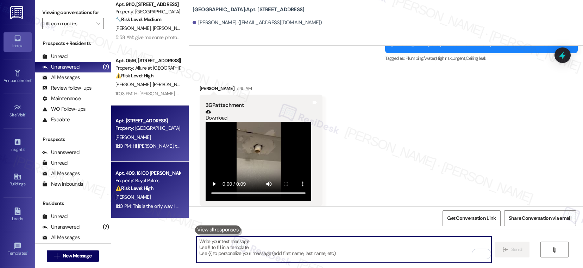
scroll to position [513, 0]
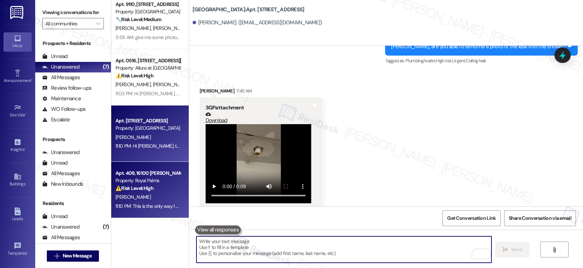
click at [162, 201] on div "[PERSON_NAME]" at bounding box center [148, 197] width 67 height 9
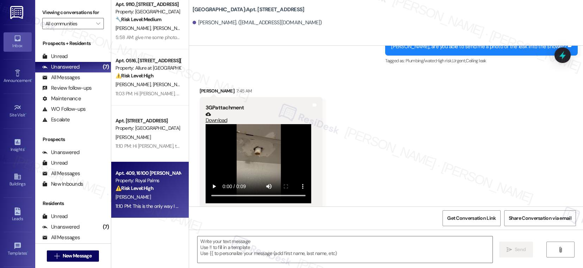
click at [163, 201] on div "[PERSON_NAME]" at bounding box center [148, 197] width 67 height 9
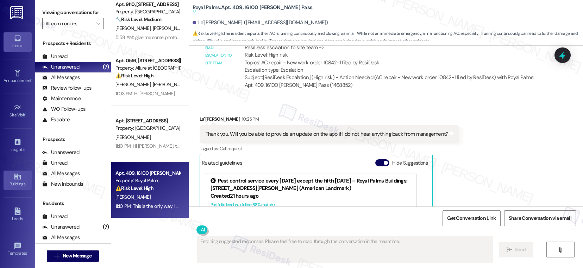
scroll to position [2360, 0]
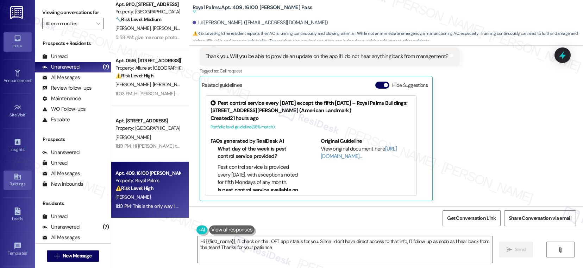
type textarea "Hi {{first_name}}, I'll check on the LOFT app status for you. Since I don't hav…"
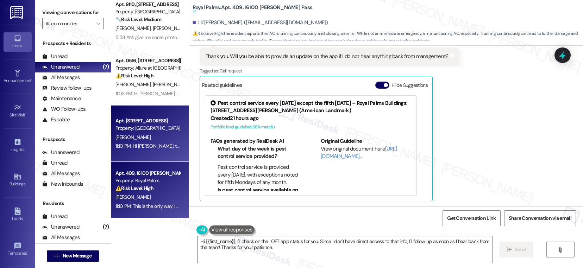
click at [145, 135] on div "[PERSON_NAME]" at bounding box center [148, 137] width 67 height 9
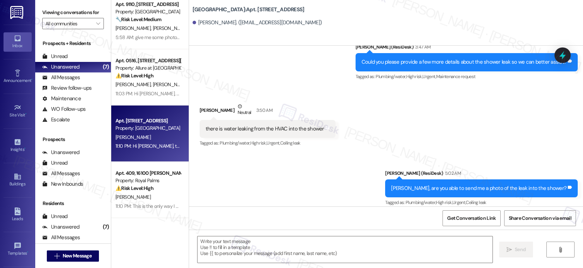
type textarea "Fetching suggested responses. Please feel free to read through the conversation…"
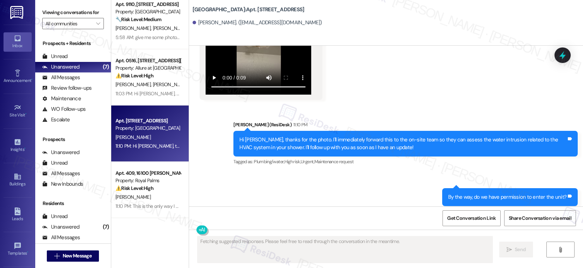
scroll to position [629, 0]
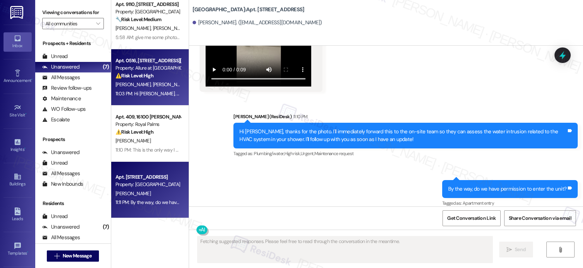
click at [152, 84] on span "[PERSON_NAME]" at bounding box center [169, 84] width 35 height 6
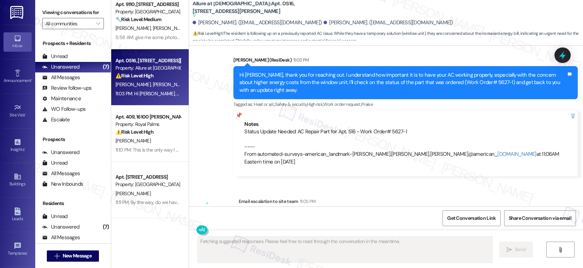
scroll to position [407, 0]
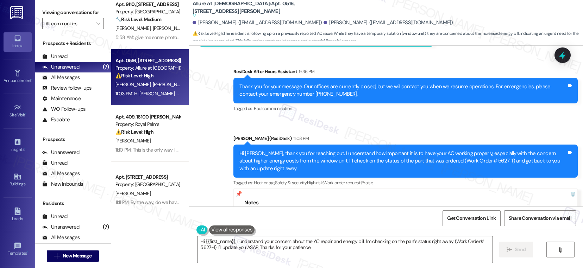
type textarea "Hi {{first_name}}, I understand your concern about the AC repair and energy bil…"
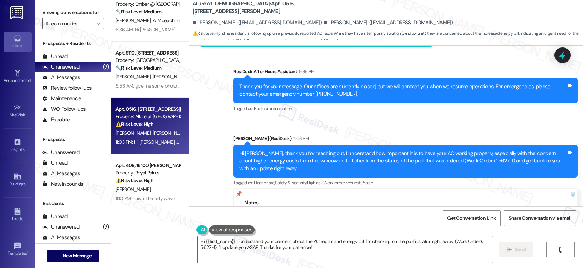
scroll to position [124, 0]
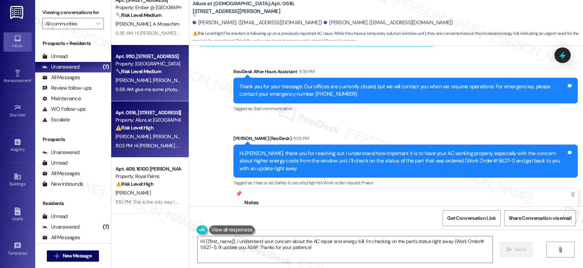
click at [154, 80] on span "[PERSON_NAME]" at bounding box center [169, 80] width 35 height 6
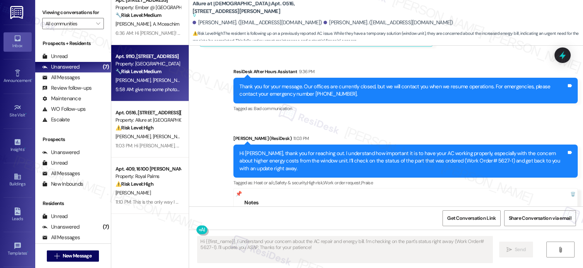
type textarea "Fetching suggested responses. Please feel free to read through the conversation…"
click at [154, 80] on span "[PERSON_NAME]" at bounding box center [169, 80] width 35 height 6
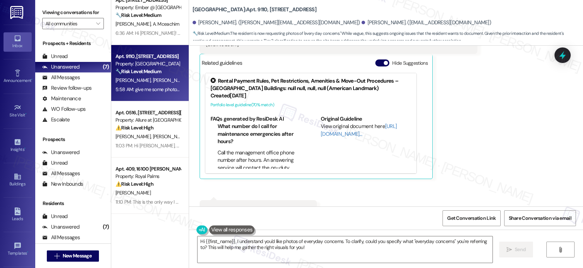
scroll to position [1441, 0]
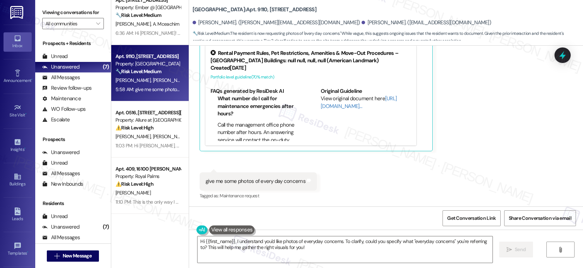
click at [243, 179] on div "give me some photos of every day concerns" at bounding box center [255, 181] width 100 height 7
click at [244, 179] on div "give me some photos of every day concerns" at bounding box center [255, 181] width 100 height 7
copy div "give me some photos of every day concerns Tags and notes"
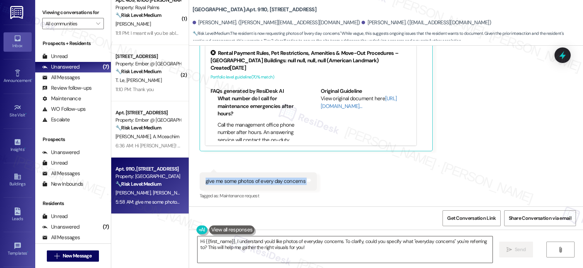
click at [305, 249] on textarea "Hi {{first_name}}, I understand you'd like photos of everyday concerns. To clar…" at bounding box center [344, 249] width 295 height 26
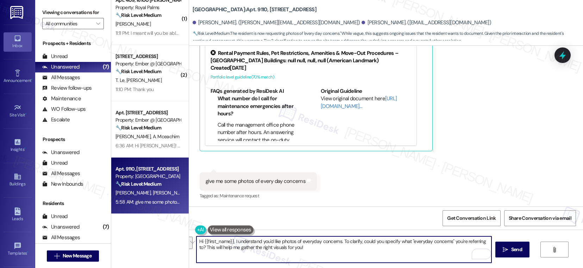
drag, startPoint x: 338, startPoint y: 241, endPoint x: 341, endPoint y: 247, distance: 6.3
click at [341, 247] on textarea "Hi {{first_name}}, I understand you'd like photos of everyday concerns. To clar…" at bounding box center [343, 249] width 295 height 26
type textarea "Hi {{first_name}}, I understand you'd like photos of everyday concerns. I'll fo…"
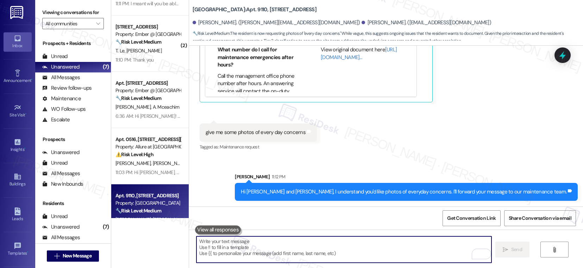
scroll to position [176, 0]
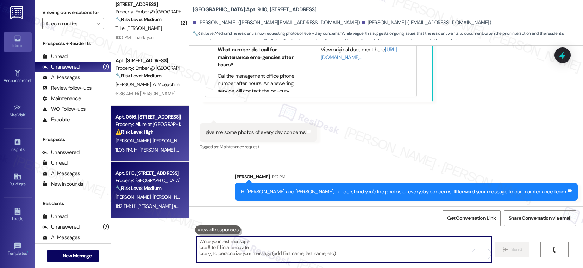
click at [151, 137] on div "N. Picacio T. Picacio" at bounding box center [148, 141] width 67 height 9
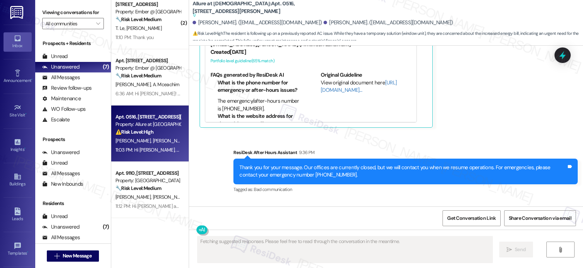
scroll to position [533, 0]
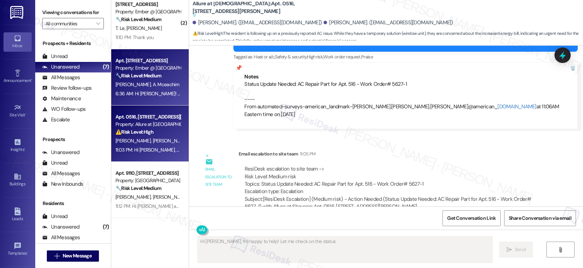
type textarea "Hi Ted, I'm happy to help! Let me check on the status of"
click at [134, 97] on div "6:36 AM: Hi Sarah! This is Kevin and Amanda McEachirn. We don't need maintenanc…" at bounding box center [148, 93] width 67 height 9
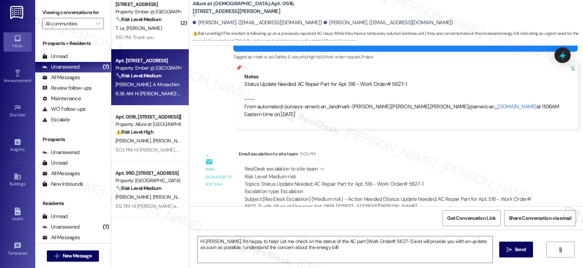
type textarea "Fetching suggested responses. Please feel free to read through the conversation…"
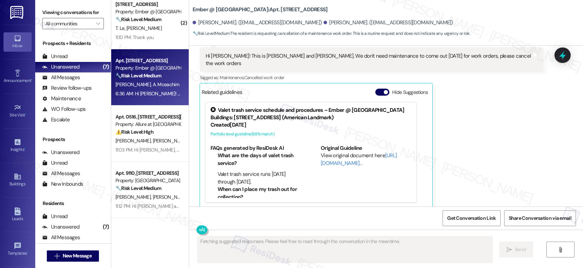
scroll to position [454, 0]
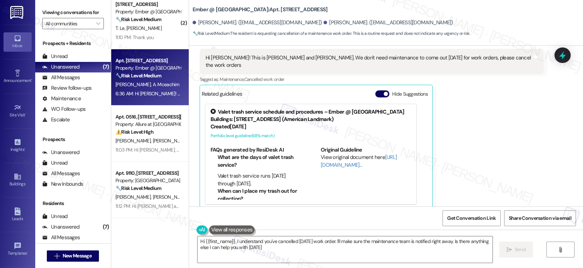
type textarea "Hi {{first_name}}, I understand you've cancelled [DATE] work order. I'll make s…"
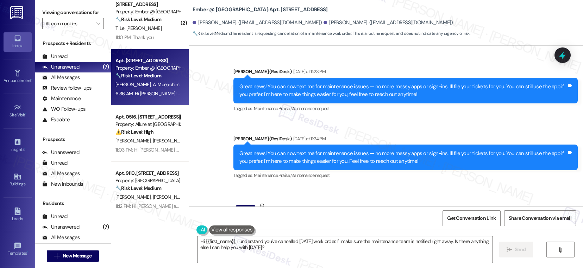
scroll to position [456, 0]
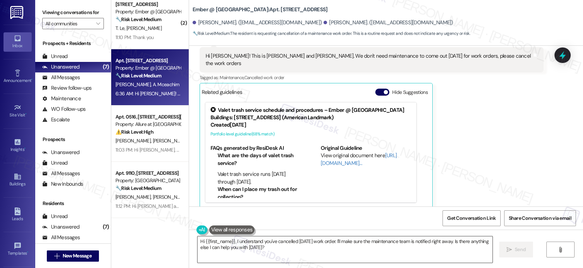
click at [259, 258] on textarea "Hi {{first_name}}, I understand you've cancelled [DATE] work order. I'll make s…" at bounding box center [344, 249] width 295 height 26
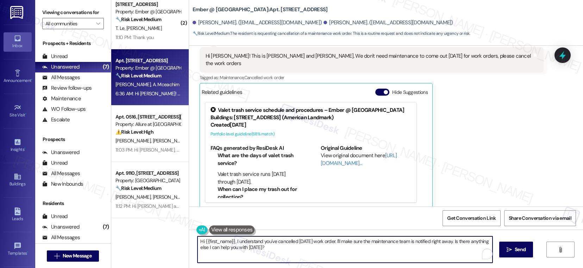
click at [259, 258] on textarea "Hi {{first_name}}, I understand you've cancelled [DATE] work order. I'll make s…" at bounding box center [344, 249] width 295 height 26
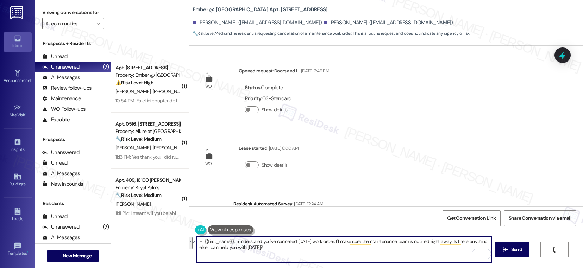
scroll to position [456, 0]
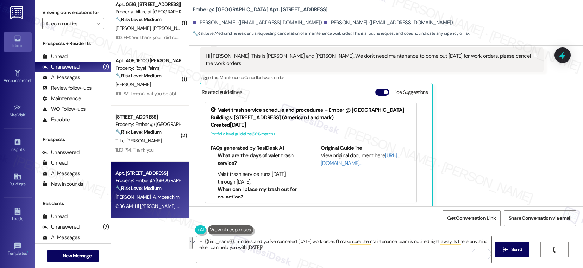
click at [259, 10] on b "Ember @ [GEOGRAPHIC_DATA]: Apt. [STREET_ADDRESS]" at bounding box center [259, 9] width 135 height 7
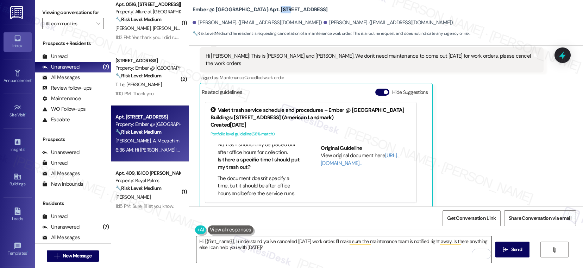
scroll to position [385, 0]
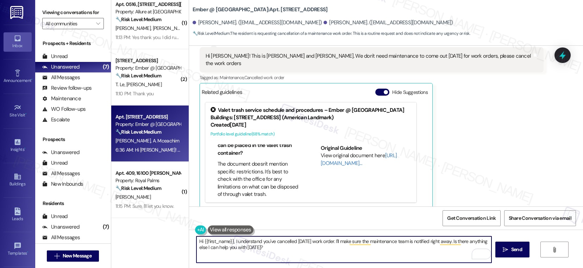
click at [300, 251] on textarea "Hi {{first_name}}, I understand you've cancelled [DATE] work order. I'll make s…" at bounding box center [343, 249] width 295 height 26
click at [317, 250] on textarea "Hi {{first_name}}, I understand you've cancelled [DATE] work order. I'll make s…" at bounding box center [343, 249] width 295 height 26
click at [323, 251] on textarea "Hi {{first_name}}, I understand you've cancelled [DATE] work order. I'll make s…" at bounding box center [343, 249] width 295 height 26
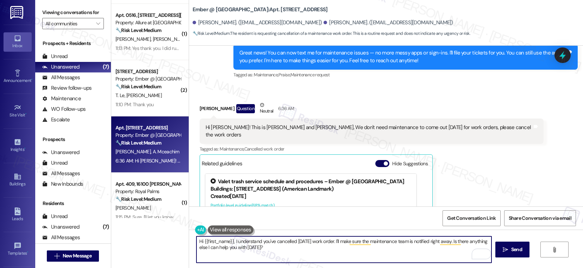
click at [200, 112] on div "Kevin Mceachirn Question Neutral 6:36 AM" at bounding box center [372, 109] width 344 height 17
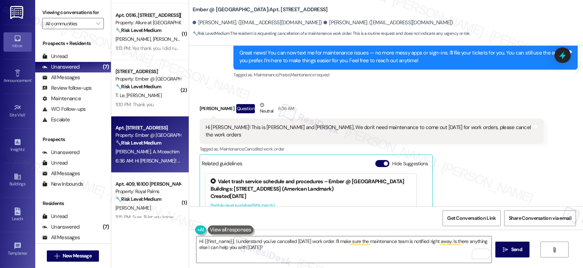
click at [200, 109] on div "Kevin Mceachirn Question Neutral 6:36 AM" at bounding box center [372, 109] width 344 height 17
copy div "Kevin"
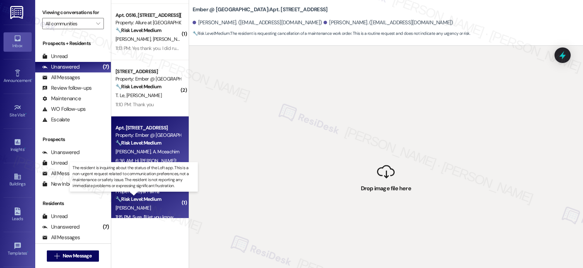
click at [137, 201] on strong "🔧 Risk Level: Medium" at bounding box center [138, 199] width 46 height 6
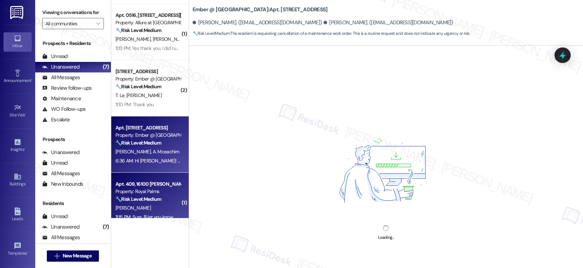
click at [152, 151] on span "A. Mceachirn" at bounding box center [165, 151] width 27 height 6
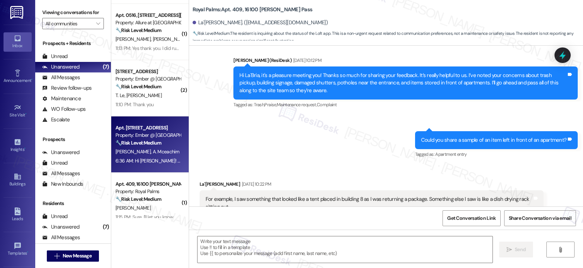
scroll to position [0, 0]
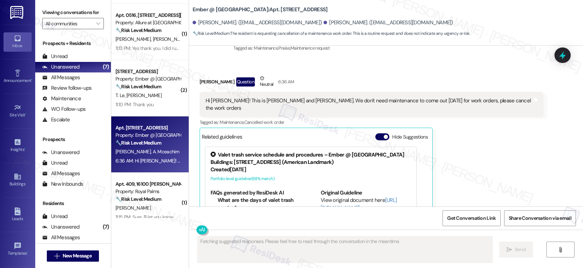
click at [152, 151] on span "A. Mceachirn" at bounding box center [165, 151] width 27 height 6
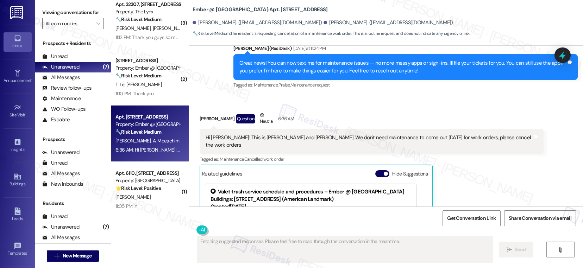
scroll to position [456, 0]
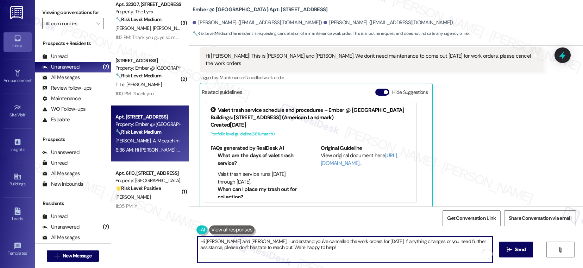
drag, startPoint x: 201, startPoint y: 241, endPoint x: 227, endPoint y: 242, distance: 26.0
click at [227, 242] on textarea "Hi Amanda and Kevin, I understand you've cancelled the work orders for tomorrow…" at bounding box center [344, 249] width 295 height 26
drag, startPoint x: 234, startPoint y: 242, endPoint x: 260, endPoint y: 246, distance: 25.6
click at [260, 246] on textarea "Hi Kevin, I understand you've cancelled the work orders for tomorrow. If anythi…" at bounding box center [343, 249] width 295 height 26
click at [261, 248] on textarea "Hi Kevin, I understand you've cancelled the work orders for tomorrow. If anythi…" at bounding box center [343, 249] width 295 height 26
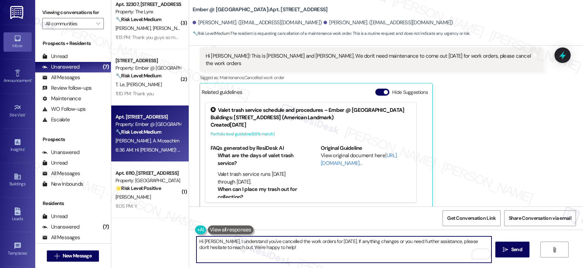
click at [266, 251] on textarea "Hi Kevin, I understand you've cancelled the work orders for tomorrow. If anythi…" at bounding box center [343, 249] width 295 height 26
click at [245, 242] on textarea "Hi Kevin, I understand you've cancelled the work orders for tomorrow. If anythi…" at bounding box center [343, 249] width 295 height 26
click at [286, 242] on textarea "Hi Kevin, I understand you want to cancelled the work orders for tomorrow. If a…" at bounding box center [343, 249] width 295 height 26
click at [283, 239] on textarea "Hi Kevin, I understand you want to cancelled the work orders for tomorrow. If a…" at bounding box center [343, 249] width 295 height 26
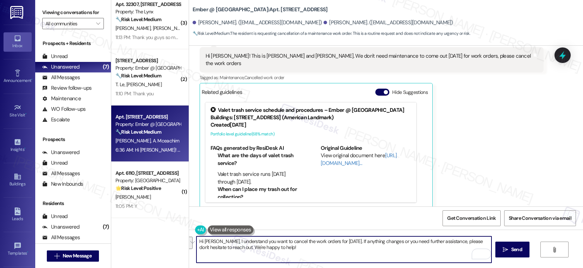
drag, startPoint x: 339, startPoint y: 241, endPoint x: 342, endPoint y: 246, distance: 6.5
click at [342, 246] on textarea "Hi Kevin, I understand you want to cancel the work orders for tomorrow. If anyt…" at bounding box center [343, 249] width 295 height 26
click at [227, 231] on button at bounding box center [231, 230] width 46 height 9
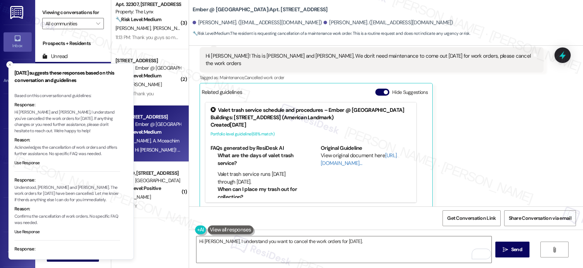
click at [33, 195] on p "Understood, Amanda and Kevin. The work orders for tomorrow have been cancelled.…" at bounding box center [67, 194] width 106 height 19
click at [11, 65] on icon "Close toast" at bounding box center [10, 65] width 4 height 4
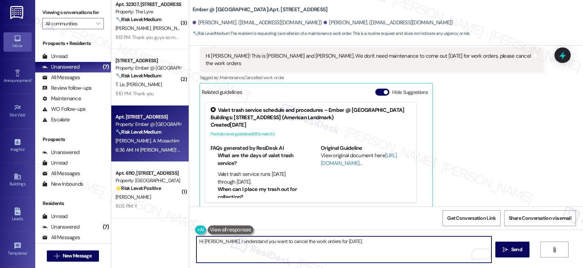
click at [363, 241] on textarea "Hi Kevin, I understand you want to cancel the work orders for tomorrow." at bounding box center [343, 249] width 295 height 26
type textarea "Hi Kevin, I understand you want to cancel the work orders for tomorrow. Do you …"
click at [511, 250] on span "Send" at bounding box center [516, 249] width 11 height 7
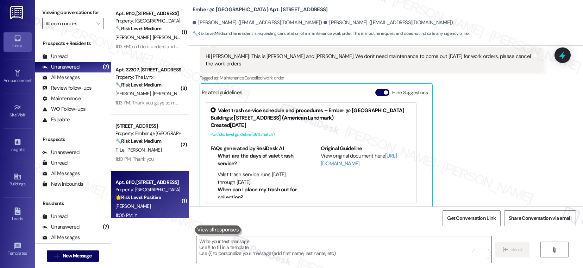
scroll to position [0, 0]
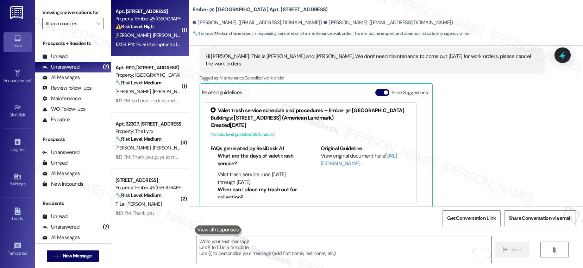
click at [144, 19] on div "Property: Ember @ [GEOGRAPHIC_DATA]" at bounding box center [147, 18] width 65 height 7
type textarea "Fetching suggested responses. Please feel free to read through the conversation…"
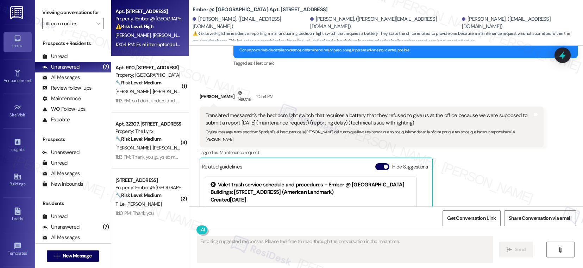
scroll to position [1045, 0]
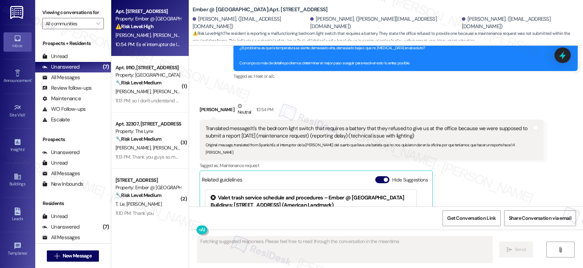
click at [259, 132] on div "Translated message: It's the bedroom light switch that requires a battery that …" at bounding box center [368, 132] width 327 height 15
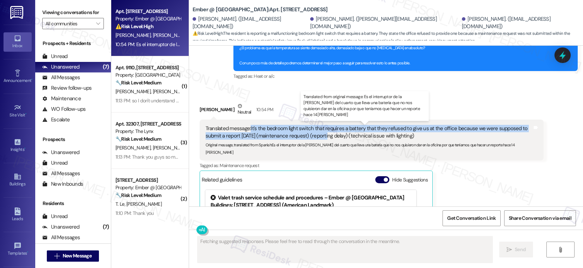
drag, startPoint x: 245, startPoint y: 128, endPoint x: 320, endPoint y: 134, distance: 75.2
click at [320, 134] on div "Translated message: It's the bedroom light switch that requires a battery that …" at bounding box center [368, 132] width 327 height 15
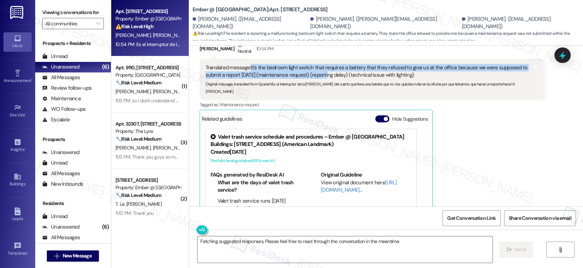
scroll to position [1088, 0]
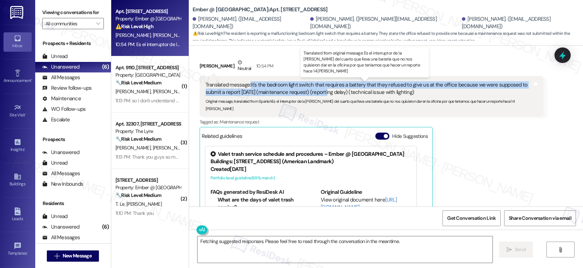
click at [239, 94] on div "Translated message: It's the bedroom light switch that requires a battery that …" at bounding box center [368, 88] width 327 height 15
drag, startPoint x: 246, startPoint y: 85, endPoint x: 259, endPoint y: 93, distance: 15.6
click at [259, 93] on div "Translated message: It's the bedroom light switch that requires a battery that …" at bounding box center [368, 88] width 327 height 15
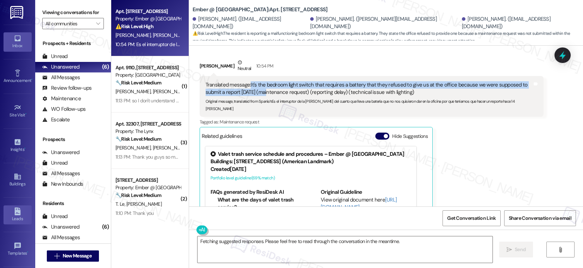
copy div "It's the bedroom light switch that requires a battery that they refused to give…"
click at [230, 240] on textarea "Fetching suggested responses. Please feel free to read through the conversation…" at bounding box center [344, 249] width 295 height 26
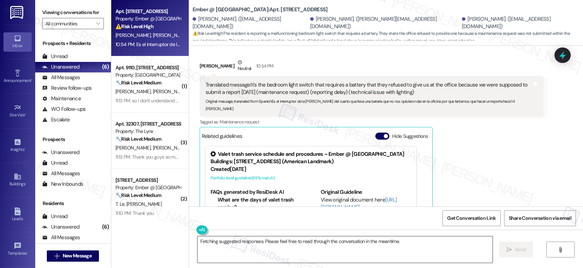
click at [230, 240] on textarea "Fetching suggested responses. Please feel free to read through the conversation…" at bounding box center [344, 249] width 295 height 26
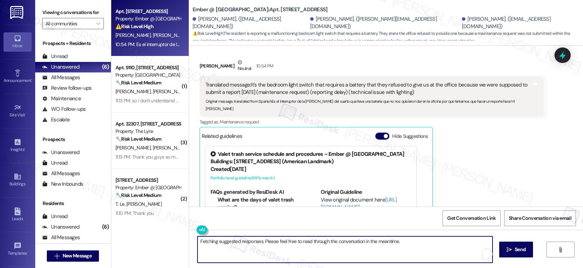
paste textarea "Thank you for sharing this. I understand how frustrating that must be. I’ll go …"
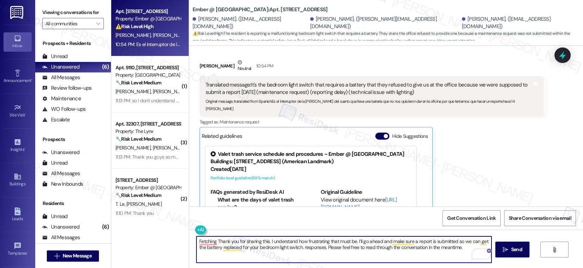
click at [200, 65] on div "Mario Rodriguez Neutral 10:54 PM" at bounding box center [372, 67] width 344 height 17
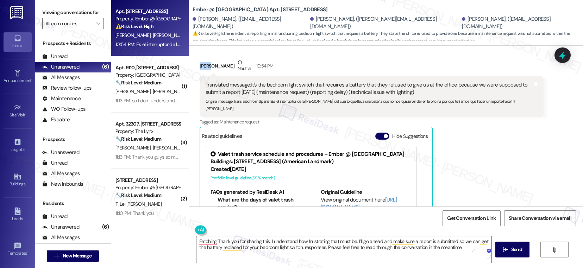
click at [200, 65] on div "Mario Rodriguez Neutral 10:54 PM" at bounding box center [372, 67] width 344 height 17
copy div "Mario"
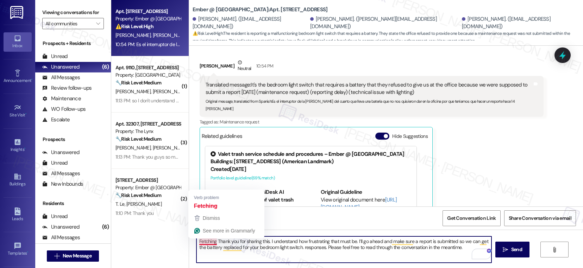
click at [210, 241] on textarea "Fetching Thank you for sharing this. I understand how frustrating that must be.…" at bounding box center [343, 249] width 295 height 26
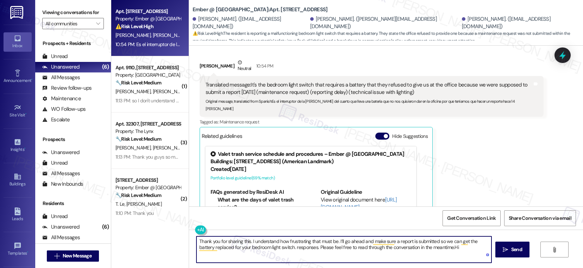
type textarea "Thank you for sharing this. I understand how frustrating that must be. I’ll go …"
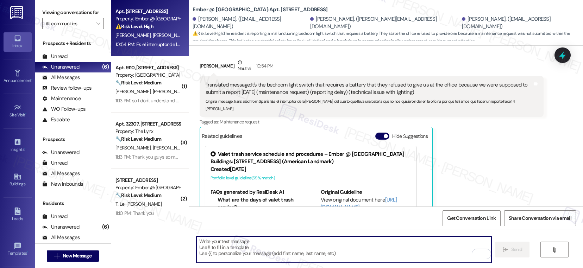
click at [281, 246] on textarea "To enrich screen reader interactions, please activate Accessibility in Grammarl…" at bounding box center [343, 249] width 295 height 26
paste textarea "Hola Mario, gracias por compartir esto. Entiendo lo frustrante que debe ser. Me…"
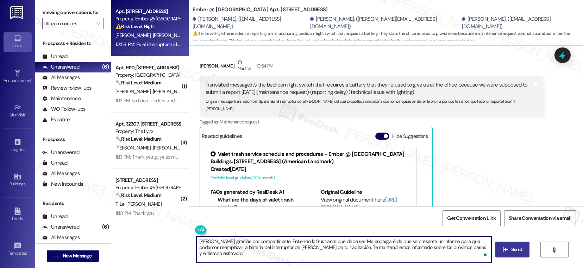
type textarea "Hola Mario, gracias por compartir esto. Entiendo lo frustrante que debe ser. Me…"
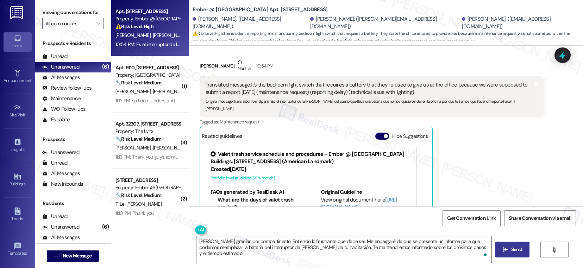
click at [511, 253] on span "Send" at bounding box center [516, 249] width 11 height 7
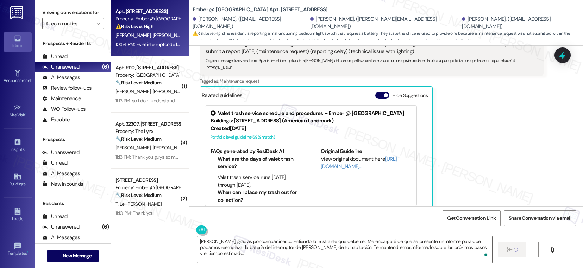
scroll to position [1132, 0]
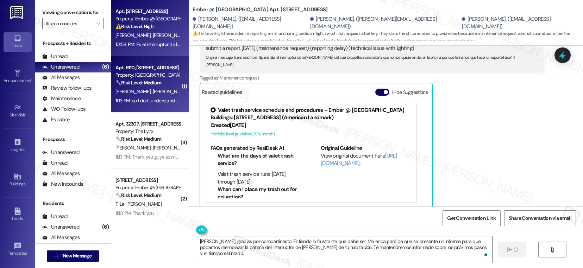
click at [153, 90] on span "[PERSON_NAME]" at bounding box center [169, 91] width 35 height 6
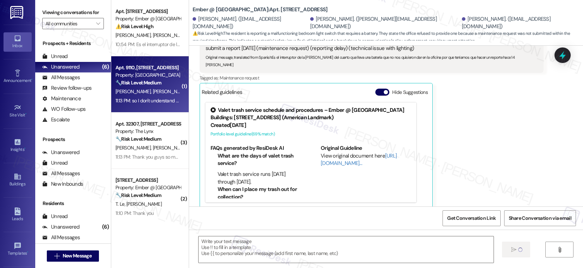
scroll to position [1132, 0]
type textarea "Fetching suggested responses. Please feel free to read through the conversation…"
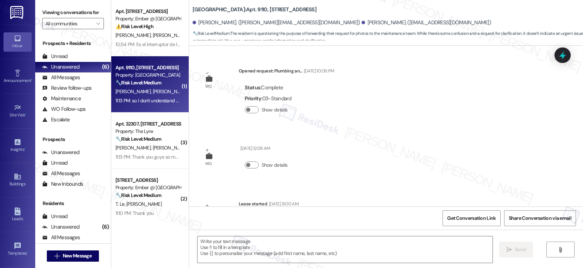
scroll to position [1460, 0]
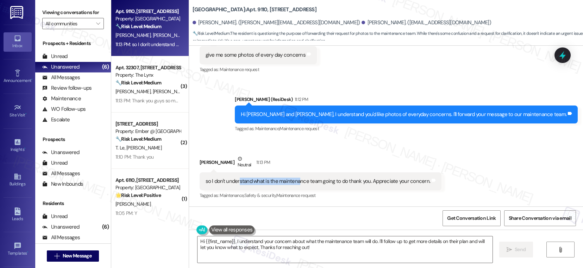
drag, startPoint x: 233, startPoint y: 181, endPoint x: 293, endPoint y: 183, distance: 59.9
click at [293, 183] on div "so I don't understand what is the maintenance team going to do thank you. Appre…" at bounding box center [317, 181] width 225 height 7
click at [278, 180] on div "so I don't understand what is the maintenance team going to do thank you. Appre…" at bounding box center [317, 181] width 225 height 7
drag, startPoint x: 201, startPoint y: 181, endPoint x: 294, endPoint y: 185, distance: 92.6
click at [294, 185] on div "so I don't understand what is the maintenance team going to do thank you. Appre…" at bounding box center [321, 181] width 242 height 18
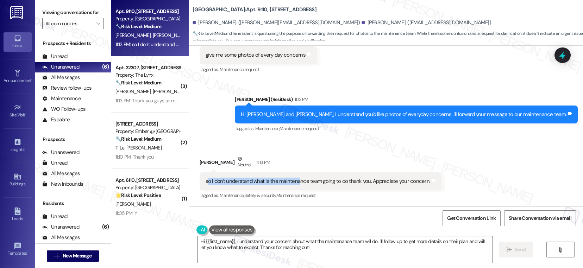
click at [254, 184] on div "so I don't understand what is the maintenance team going to do thank you. Appre…" at bounding box center [317, 181] width 225 height 7
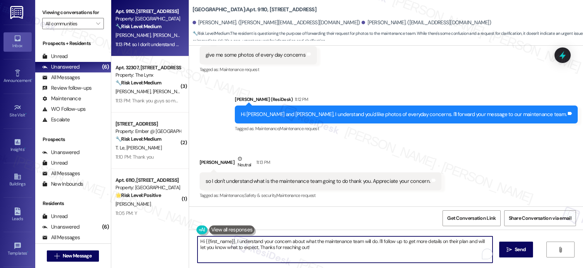
click at [241, 244] on textarea "Hi {{first_name}}, I understand your concern about what the maintenance team wi…" at bounding box center [344, 249] width 295 height 26
type textarea "H"
click at [199, 242] on textarea "I dont have that information yet. But as soon as I receive a reply from the tea…" at bounding box center [343, 249] width 295 height 26
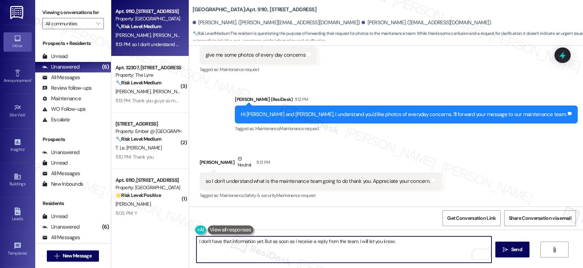
drag, startPoint x: 214, startPoint y: 239, endPoint x: 400, endPoint y: 246, distance: 186.3
click at [400, 245] on textarea "I don't have that information yet. But as soon as I receive a reply from the te…" at bounding box center [343, 249] width 295 height 26
click at [401, 246] on textarea "I don't have that information yet. But as soon as I receive a reply from the te…" at bounding box center [343, 249] width 295 height 26
type textarea "I don't have that information yet. But as soon as I receive a reply from the te…"
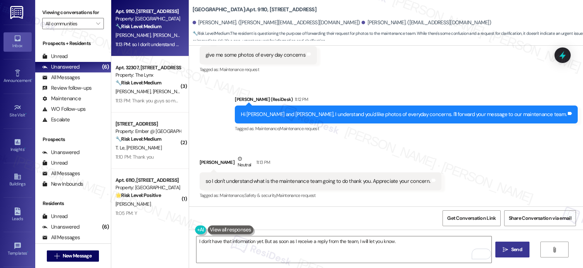
click at [520, 254] on button " Send" at bounding box center [512, 250] width 34 height 16
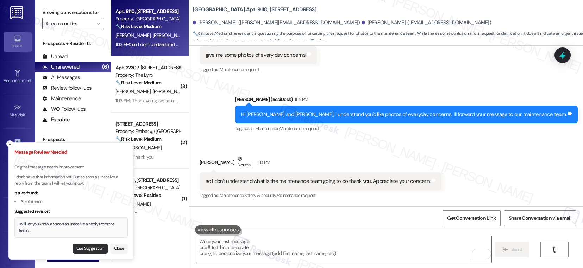
click at [94, 249] on button "Use Suggestion" at bounding box center [90, 249] width 35 height 10
type textarea "I will let you know as soon as I receive a reply from the team."
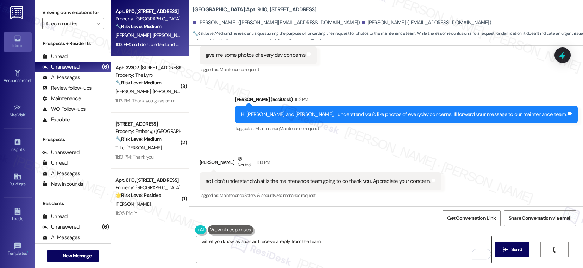
click at [333, 245] on textarea "I will let you know as soon as I receive a reply from the team." at bounding box center [343, 249] width 295 height 26
click at [511, 252] on span "Send" at bounding box center [516, 249] width 11 height 7
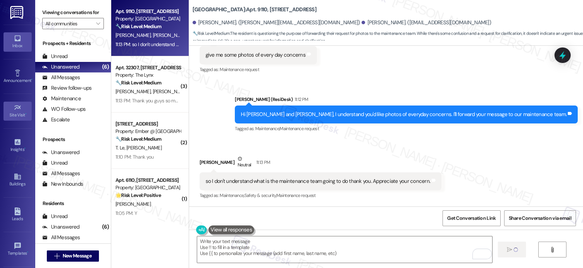
scroll to position [1460, 0]
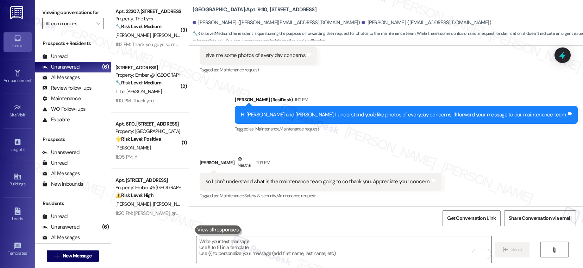
click at [153, 98] on div "11:10 PM: Thank you 11:10 PM: Thank you" at bounding box center [148, 100] width 67 height 9
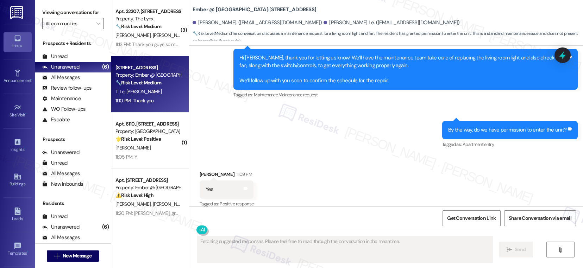
scroll to position [734, 0]
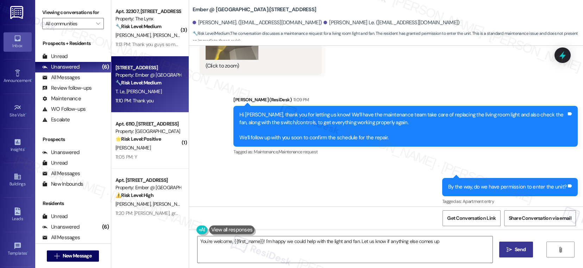
type textarea "You're welcome, {{first_name}}! I'm happy we could help with the light and fan.…"
drag, startPoint x: 425, startPoint y: 114, endPoint x: 527, endPoint y: 116, distance: 102.1
click at [527, 116] on div "Hi Quynh, thank you for letting us know! We’ll have the maintenance team take c…" at bounding box center [402, 126] width 327 height 30
drag, startPoint x: 248, startPoint y: 121, endPoint x: 319, endPoint y: 126, distance: 70.9
click at [319, 126] on div "Hi Quynh, thank you for letting us know! We’ll have the maintenance team take c…" at bounding box center [402, 126] width 327 height 30
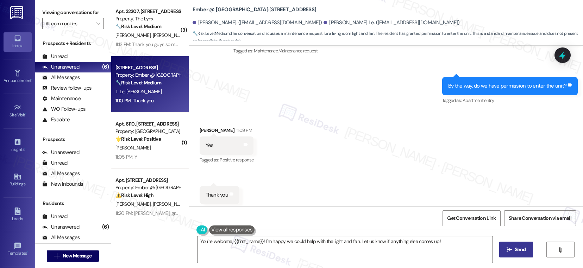
scroll to position [849, 0]
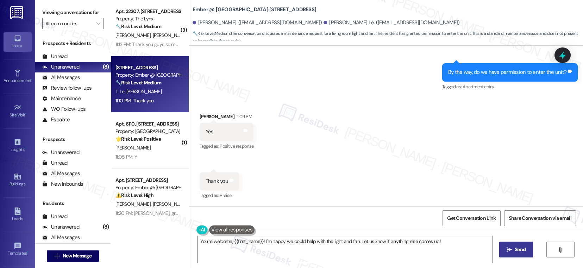
click at [260, 10] on b "Ember @ Alamo Ranch: Apt. 3103, 11022 Culebra Rd" at bounding box center [254, 9] width 124 height 7
copy b "3103"
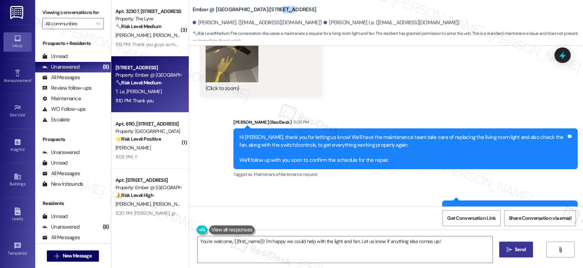
scroll to position [710, 0]
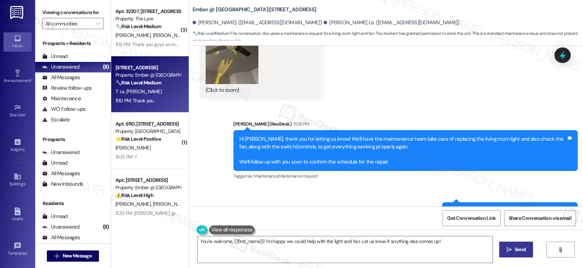
click at [435, 148] on div "Hi Quynh, thank you for letting us know! We’ll have the maintenance team take c…" at bounding box center [402, 150] width 327 height 30
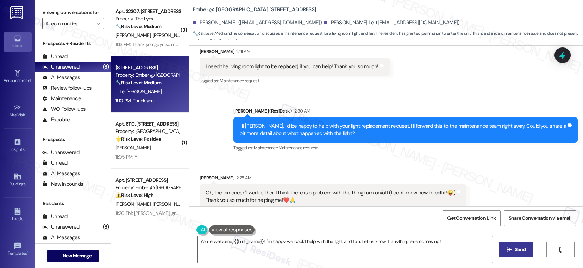
scroll to position [346, 0]
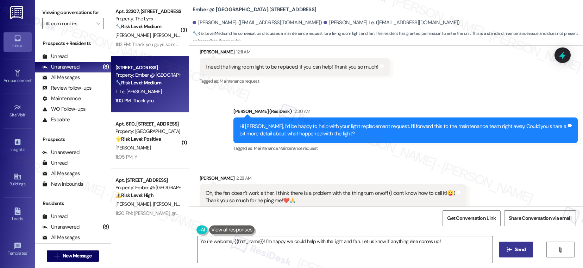
click at [235, 67] on div "I need the living room light to be replaced, if you can help! Thank you so much!" at bounding box center [291, 66] width 173 height 7
drag, startPoint x: 223, startPoint y: 67, endPoint x: 285, endPoint y: 67, distance: 62.6
click at [285, 67] on div "I need the living room light to be replaced, if you can help! Thank you so much!" at bounding box center [291, 66] width 173 height 7
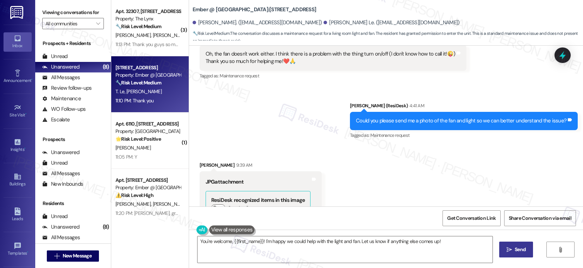
scroll to position [431, 0]
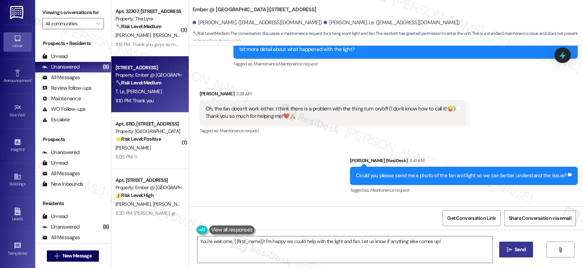
click at [260, 108] on div "Oh, the fan doesn't work either. I think there is a problem with the thing turn…" at bounding box center [330, 112] width 250 height 15
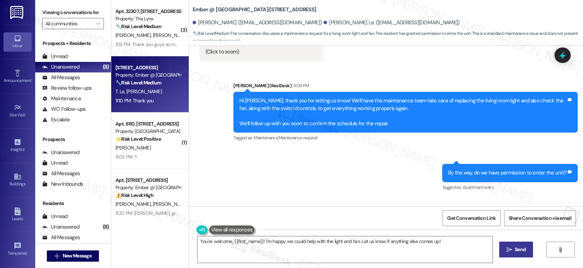
scroll to position [747, 0]
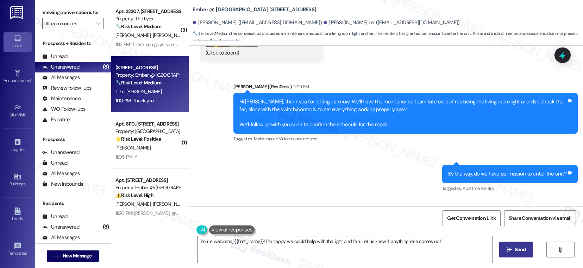
click at [338, 104] on div "Hi Quynh, thank you for letting us know! We’ll have the maintenance team take c…" at bounding box center [402, 113] width 327 height 30
drag, startPoint x: 321, startPoint y: 101, endPoint x: 437, endPoint y: 104, distance: 115.8
click at [437, 104] on div "Hi Quynh, thank you for letting us know! We’ll have the maintenance team take c…" at bounding box center [402, 113] width 327 height 30
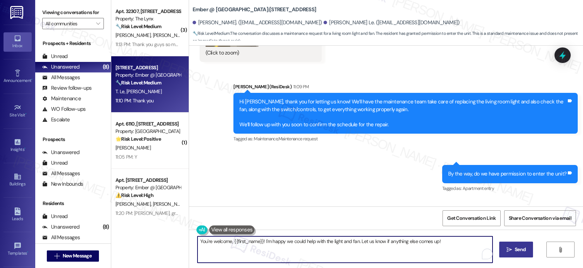
click at [261, 243] on textarea "You're welcome, {{first_name}}! I'm happy we could help with the light and fan.…" at bounding box center [344, 249] width 295 height 26
click at [260, 247] on textarea "You're welcome, {{first_name}}! I'm happy we could help with the light and fan.…" at bounding box center [344, 249] width 295 height 26
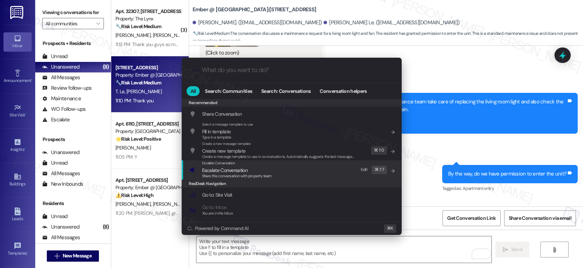
click at [246, 171] on span "Escalate Conversation" at bounding box center [224, 170] width 45 height 6
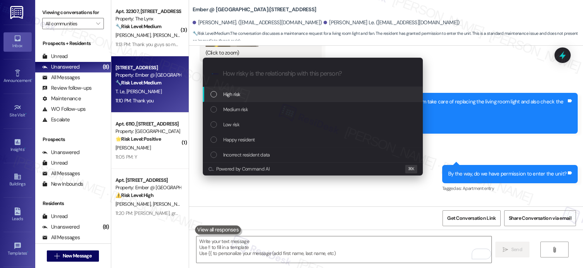
click at [249, 93] on div "High risk" at bounding box center [313, 94] width 206 height 8
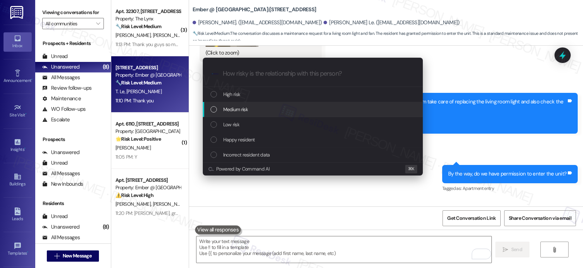
click at [247, 108] on span "Medium risk" at bounding box center [235, 110] width 25 height 8
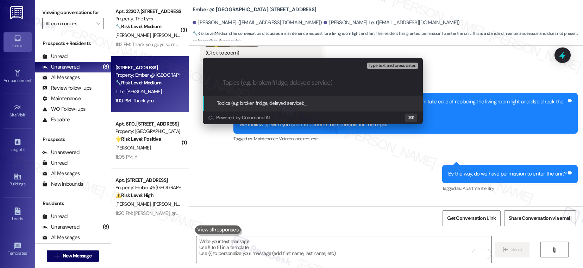
paste input "4037-1"
click at [223, 84] on input "4037-1 - Ceiling Light" at bounding box center [315, 82] width 185 height 7
paste input "Work order submitted by Residesk | Work order #"
type input "Work order submitted by Residesk | Work order #4037-1 - Ceiling Light"
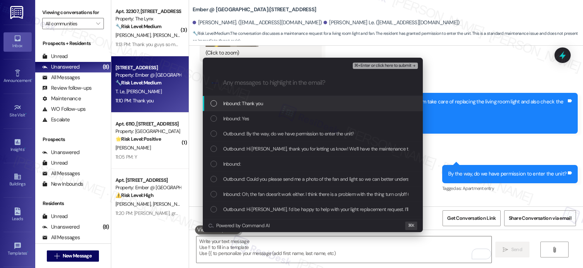
scroll to position [0, 0]
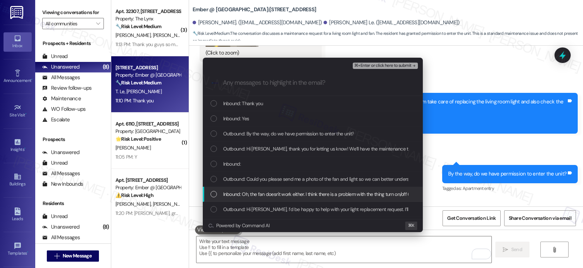
click at [285, 196] on span "Inbound: Oh, the fan doesn't work either. I think there is a problem with the t…" at bounding box center [387, 194] width 329 height 8
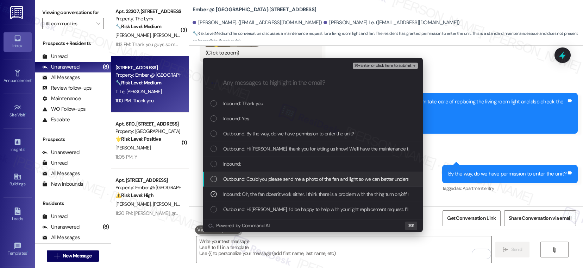
click at [279, 181] on span "Outbound: Could you please send me a photo of the fan and light so we can bette…" at bounding box center [331, 179] width 217 height 8
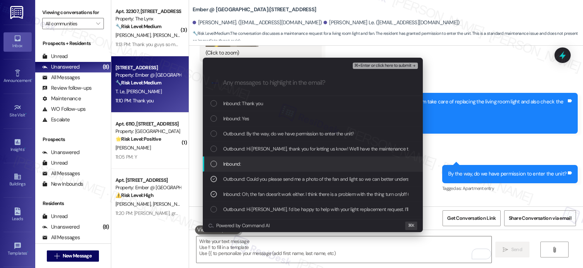
click at [235, 160] on span "Inbound:" at bounding box center [232, 164] width 18 height 8
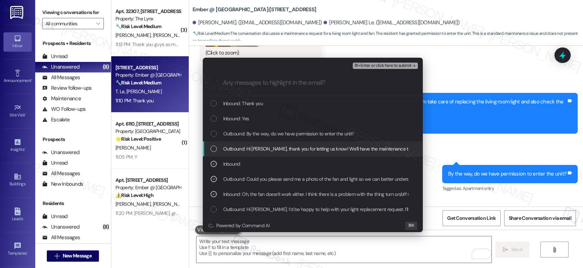
click at [233, 150] on span "Outbound: Hi Quynh, thank you for letting us know! We’ll have the maintenance t…" at bounding box center [529, 149] width 612 height 8
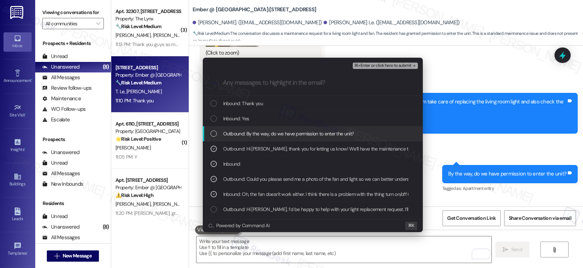
drag, startPoint x: 234, startPoint y: 135, endPoint x: 236, endPoint y: 128, distance: 7.3
click at [235, 133] on span "Outbound: By the way, do we have permission to enter the unit?" at bounding box center [288, 134] width 131 height 8
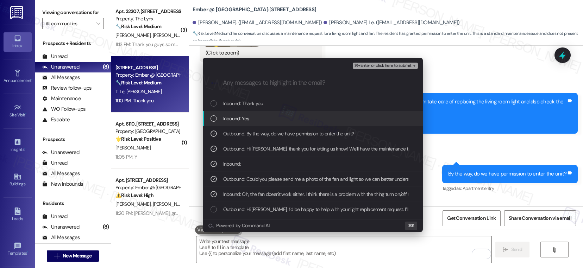
click at [237, 117] on span "Inbound: Yes" at bounding box center [236, 119] width 26 height 8
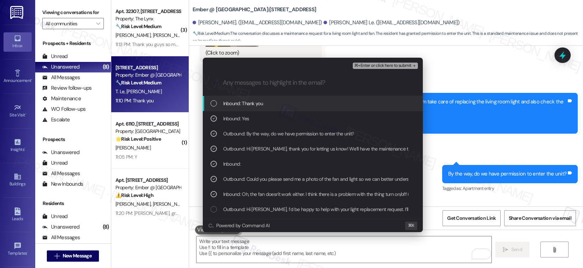
click at [238, 103] on span "Inbound: Thank you" at bounding box center [243, 104] width 40 height 8
click at [374, 65] on span "⌘+Enter or click here to submit" at bounding box center [382, 65] width 57 height 5
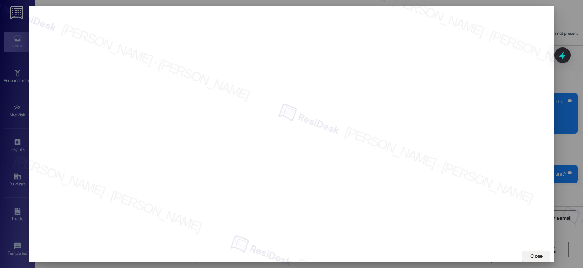
click at [538, 255] on span "Close" at bounding box center [536, 256] width 12 height 7
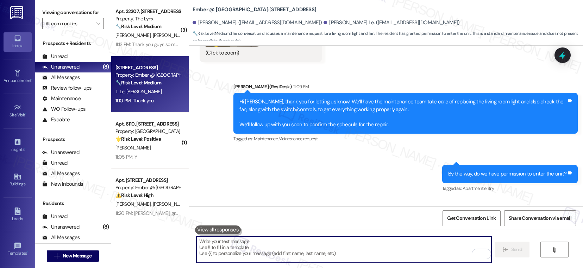
click at [324, 239] on textarea "To enrich screen reader interactions, please activate Accessibility in Grammarl…" at bounding box center [343, 249] width 295 height 26
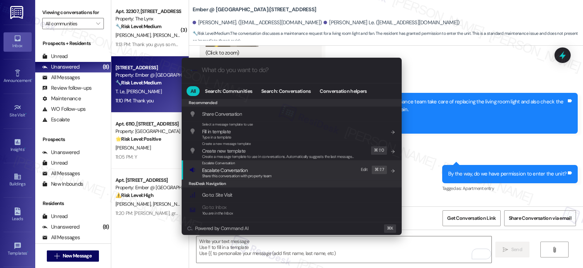
click at [241, 172] on span "Escalate Conversation" at bounding box center [224, 170] width 45 height 6
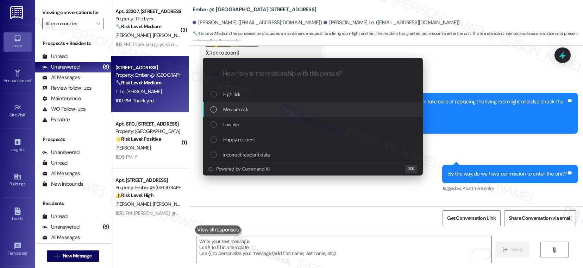
click at [248, 108] on div "Medium risk" at bounding box center [313, 110] width 206 height 8
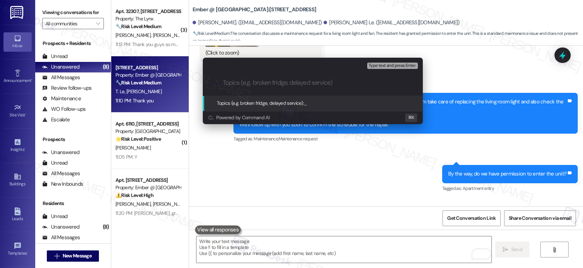
paste input "Work order submitted by Residesk | Work order #4037-1 - Ceiling Light"
type input "Work order submitted by Residesk | Work order #4037-1 - Ceiling Light"
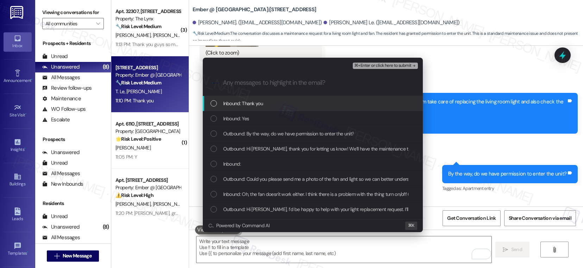
drag, startPoint x: 245, startPoint y: 101, endPoint x: 236, endPoint y: 123, distance: 23.5
click at [245, 102] on span "Inbound: Thank you" at bounding box center [243, 104] width 40 height 8
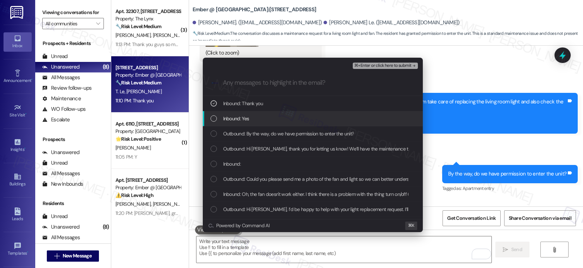
click at [236, 124] on div "Inbound: Yes" at bounding box center [313, 118] width 220 height 15
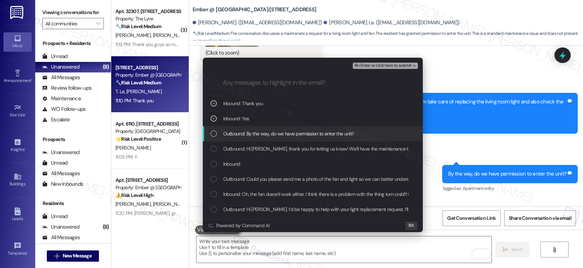
click at [236, 132] on span "Outbound: By the way, do we have permission to enter the unit?" at bounding box center [288, 134] width 131 height 8
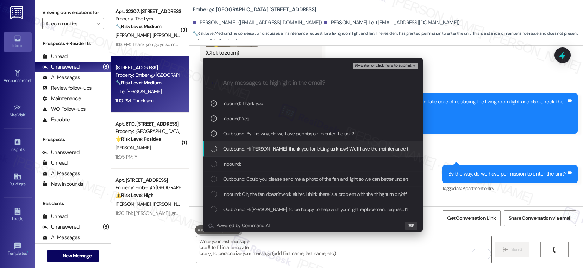
click at [234, 144] on div "Outbound: Hi Quynh, thank you for letting us know! We’ll have the maintenance t…" at bounding box center [313, 148] width 220 height 15
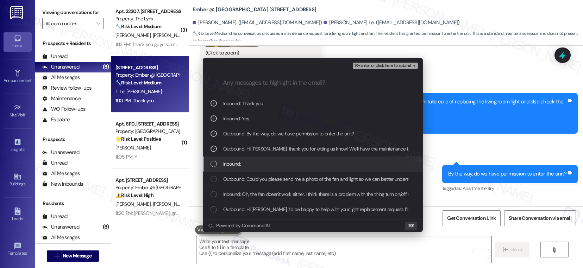
drag, startPoint x: 228, startPoint y: 162, endPoint x: 226, endPoint y: 176, distance: 13.5
click at [228, 163] on span "Inbound:" at bounding box center [232, 164] width 18 height 8
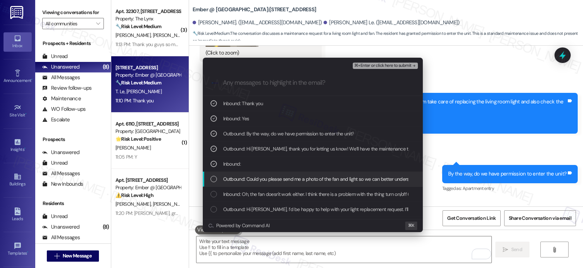
click at [225, 182] on span "Outbound: Could you please send me a photo of the fan and light so we can bette…" at bounding box center [331, 179] width 217 height 8
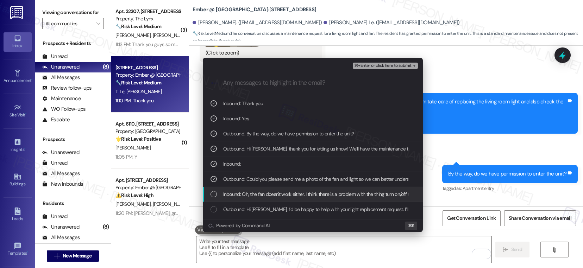
click at [229, 197] on span "Inbound: Oh, the fan doesn't work either. I think there is a problem with the t…" at bounding box center [387, 194] width 329 height 8
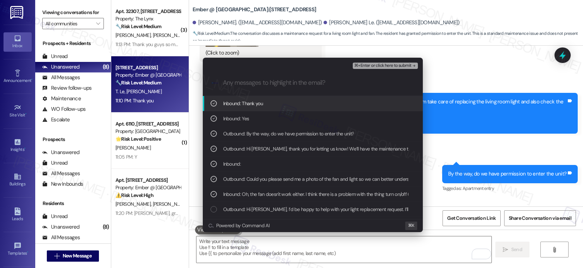
click at [378, 67] on span "⌘+Enter or click here to submit" at bounding box center [382, 65] width 57 height 5
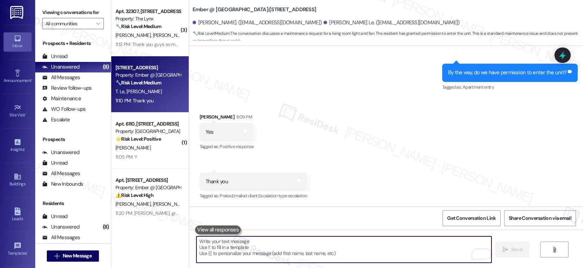
scroll to position [849, 0]
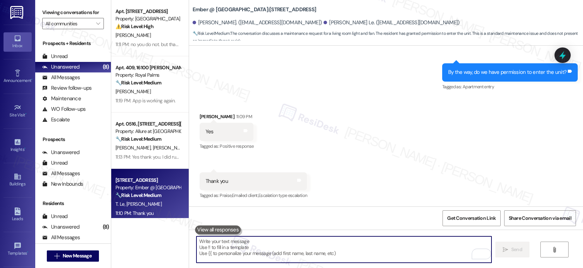
click at [214, 244] on textarea "To enrich screen reader interactions, please activate Accessibility in Grammarl…" at bounding box center [343, 249] width 295 height 26
paste textarea "Thank you, {{first_name}}. The request has been submitted. Our maintenance team…"
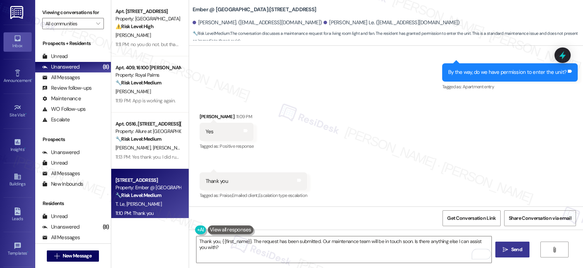
click at [200, 118] on div "Quynh Tran 11:09 PM" at bounding box center [227, 118] width 54 height 10
copy div "Quynh"
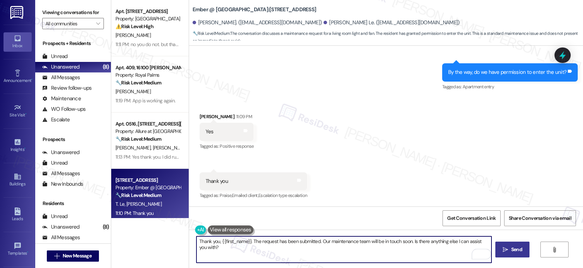
drag, startPoint x: 216, startPoint y: 241, endPoint x: 246, endPoint y: 242, distance: 29.6
click at [246, 242] on textarea "Thank you, {{first_name}}. The request has been submitted. Our maintenance team…" at bounding box center [343, 249] width 295 height 26
paste textarea "Quynh"
click at [332, 244] on textarea "Thank you, Quynh. The request has been submitted. Our maintenance team will be …" at bounding box center [343, 249] width 295 height 26
click at [306, 251] on textarea "Thank you, Quynh. The request has been submitted. Our maintenance team will be …" at bounding box center [343, 249] width 295 height 26
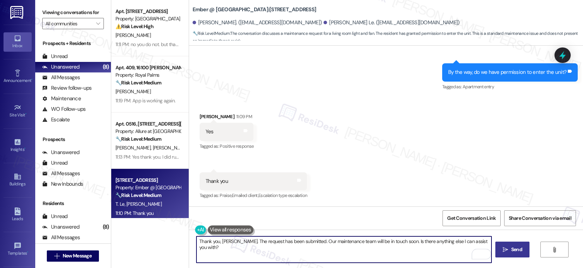
type textarea "Thank you, Quynh. The request has been submitted. Our maintenance team will be …"
click at [512, 253] on span "Send" at bounding box center [516, 249] width 11 height 7
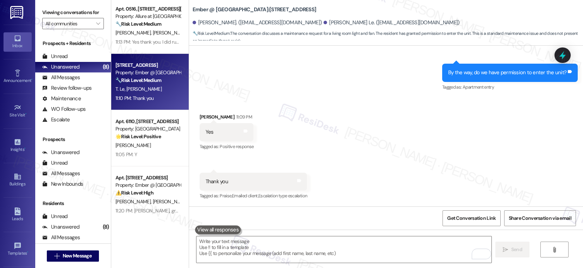
scroll to position [0, 0]
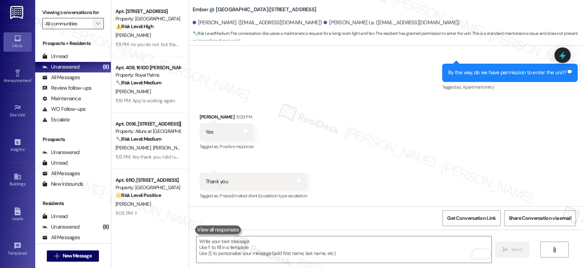
click at [97, 29] on button "" at bounding box center [98, 23] width 11 height 11
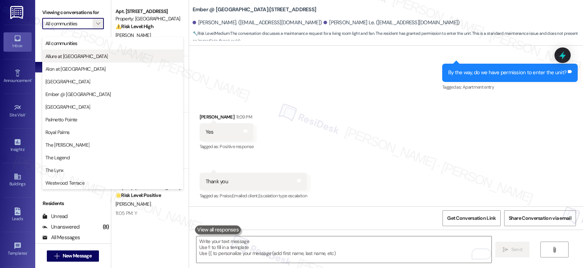
click at [85, 55] on span "Allure at [GEOGRAPHIC_DATA]" at bounding box center [112, 56] width 134 height 7
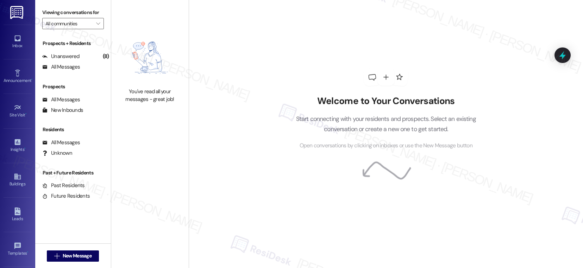
type input "Allure at [GEOGRAPHIC_DATA]"
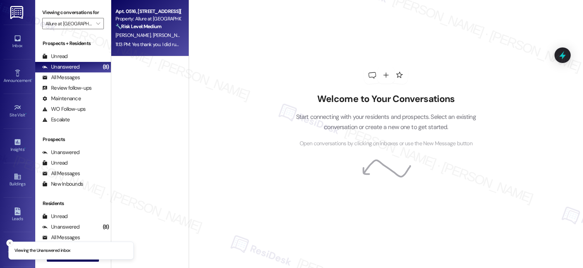
click at [150, 19] on div "Property: Allure at Shavano" at bounding box center [147, 18] width 65 height 7
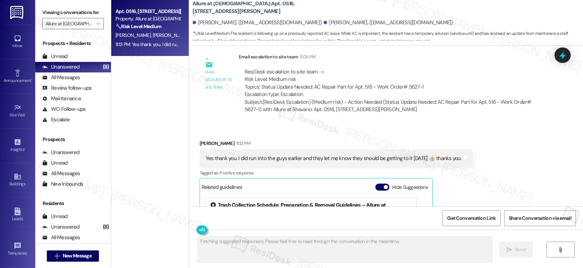
scroll to position [390, 0]
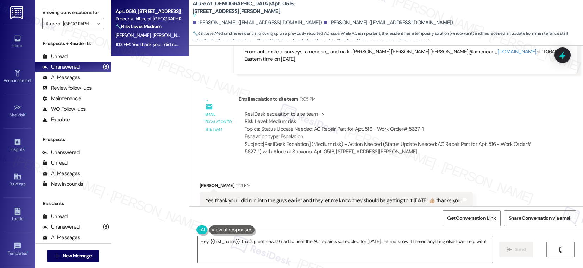
click at [268, 115] on div "ResiDesk escalation to site team -> Risk Level: Medium risk Topics: Status Upda…" at bounding box center [391, 125] width 293 height 30
drag, startPoint x: 238, startPoint y: 186, endPoint x: 364, endPoint y: 190, distance: 125.7
click at [364, 192] on div "Yes thank you. I did run into the guys earlier and they let me know they should…" at bounding box center [336, 201] width 273 height 18
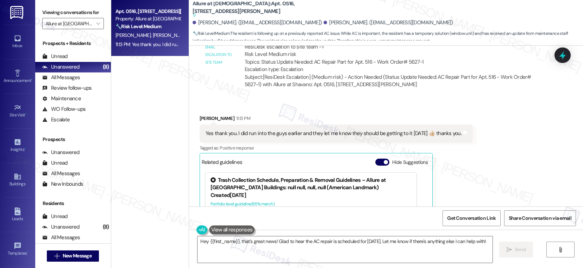
scroll to position [520, 0]
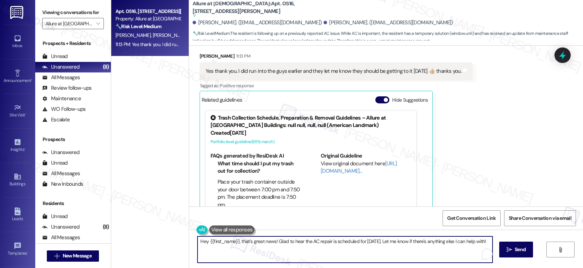
click at [296, 241] on textarea "Hey {{first_name}}, that's great news! Glad to hear the AC repair is scheduled …" at bounding box center [344, 249] width 295 height 26
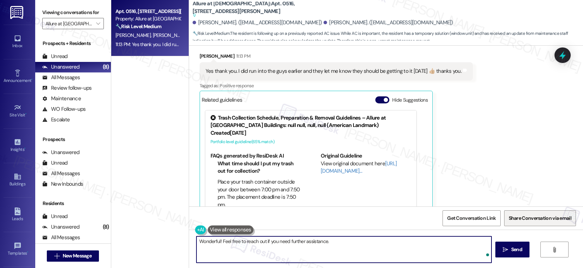
type textarea "Wonderful! Feel free to reach out if you need further assistance."
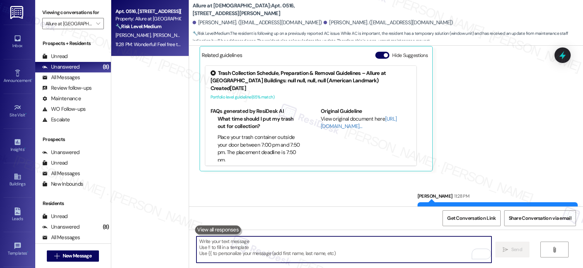
scroll to position [569, 0]
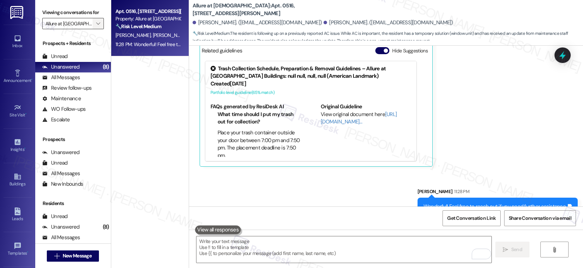
click at [96, 26] on icon "" at bounding box center [98, 24] width 4 height 6
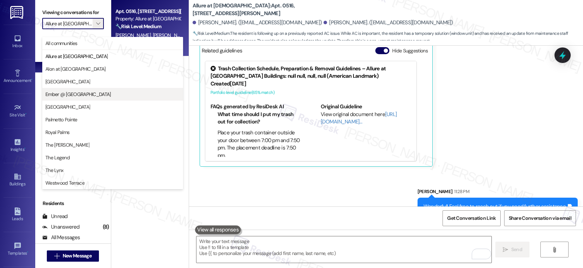
click at [78, 95] on span "Ember @ [GEOGRAPHIC_DATA]" at bounding box center [77, 94] width 65 height 7
click at [78, 92] on div "Review follow-ups" at bounding box center [66, 87] width 49 height 7
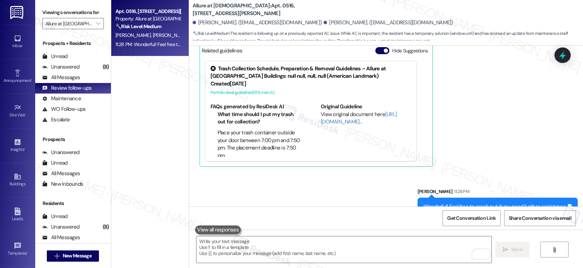
type input "Ember @ [GEOGRAPHIC_DATA]"
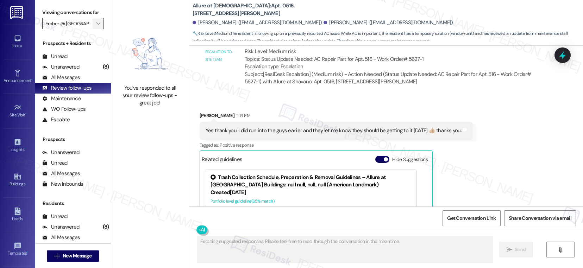
scroll to position [519, 0]
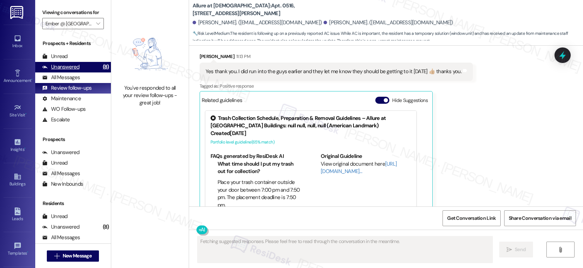
click at [69, 71] on div "Unanswered" at bounding box center [60, 66] width 37 height 7
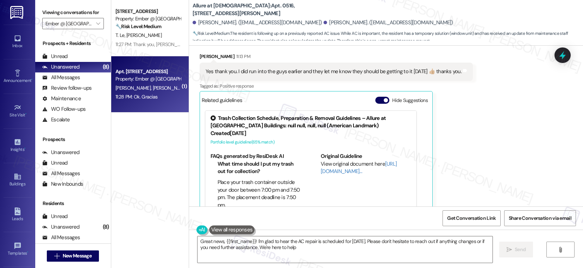
type textarea "Great news, {{first_name}}! I'm glad to hear the AC repair is scheduled for tom…"
click at [152, 90] on span "M. Rodriguez" at bounding box center [170, 88] width 37 height 6
type textarea "Fetching suggested responses. Please feel free to read through the conversation…"
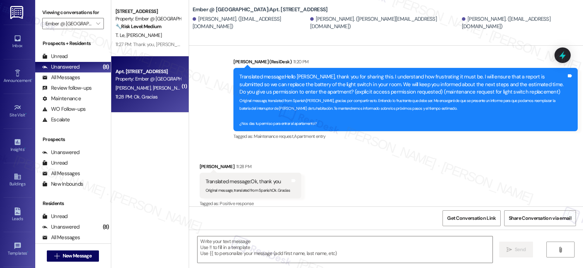
type textarea "Fetching suggested responses. Please feel free to read through the conversation…"
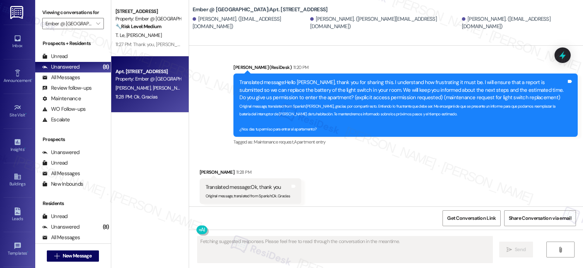
scroll to position [1190, 0]
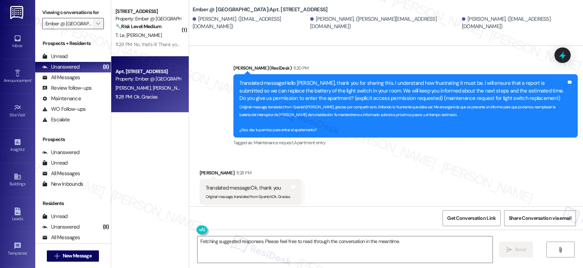
click at [96, 29] on span "" at bounding box center [98, 23] width 7 height 11
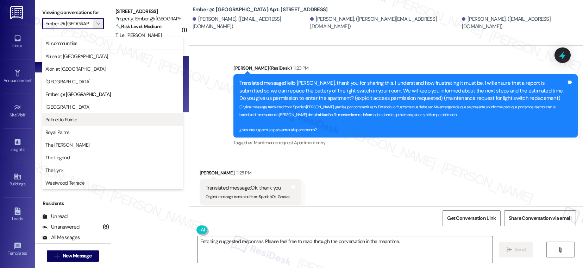
click at [84, 120] on span "Palmetto Pointe" at bounding box center [112, 119] width 134 height 7
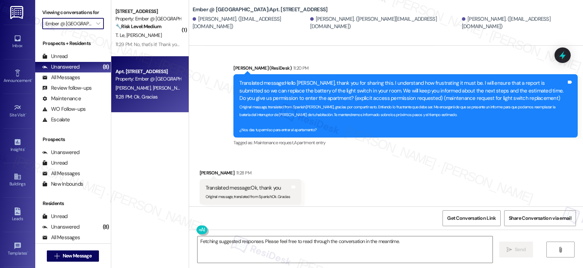
type input "Palmetto Pointe"
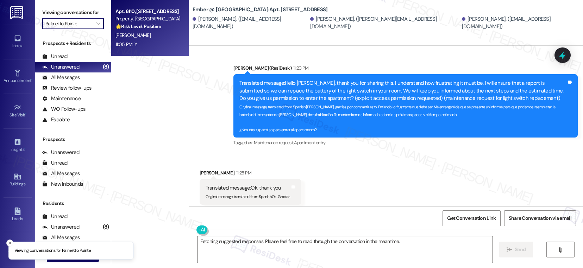
click at [144, 45] on div "11:05 PM: Y 11:05 PM: Y" at bounding box center [148, 44] width 67 height 9
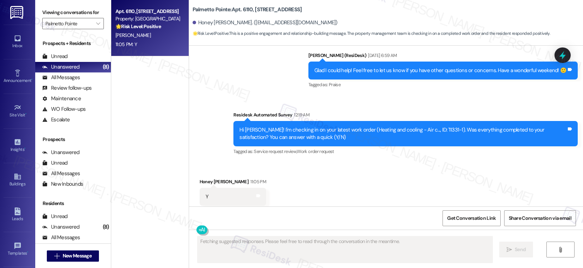
scroll to position [803, 0]
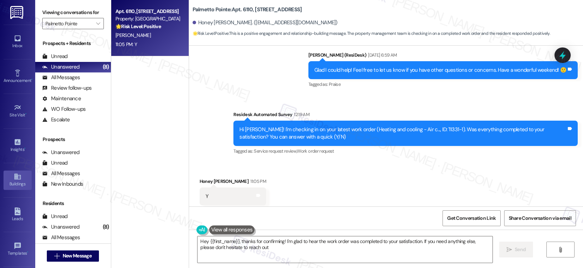
type textarea "Hey {{first_name}}, thanks for confirming! I'm glad to hear the work order was …"
click at [245, 245] on textarea "Hey {{first_name}}, thanks for confirming! I'm glad to hear the work order was …" at bounding box center [344, 249] width 295 height 26
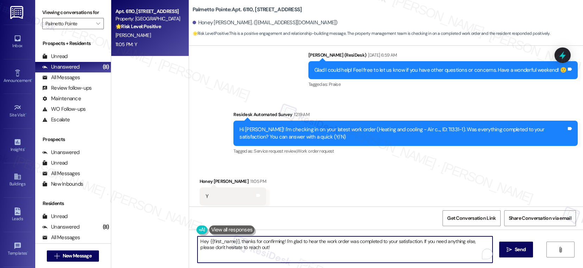
click at [245, 245] on textarea "Hey {{first_name}}, thanks for confirming! I'm glad to hear the work order was …" at bounding box center [344, 249] width 295 height 26
click at [288, 252] on textarea "Hey {{first_name}}, thanks for confirming! I'm glad to hear the work order was …" at bounding box center [344, 249] width 295 height 26
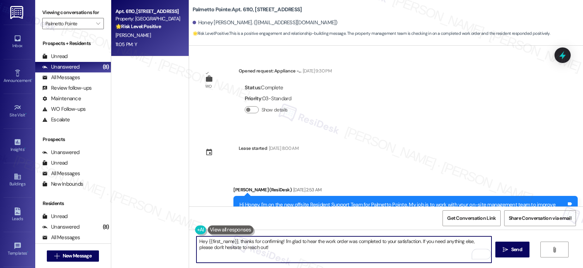
scroll to position [803, 0]
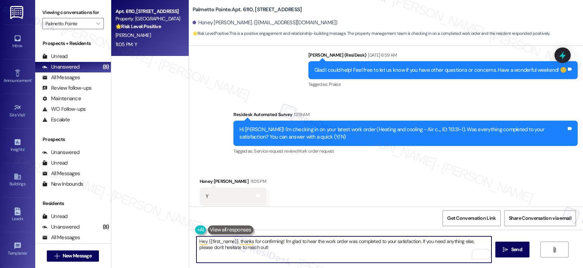
click at [288, 252] on textarea "Hey {{first_name}}, thanks for confirming! I'm glad to hear the work order was …" at bounding box center [343, 249] width 295 height 26
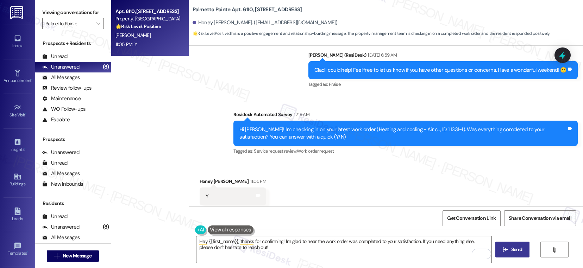
click at [504, 249] on icon "" at bounding box center [504, 250] width 5 height 6
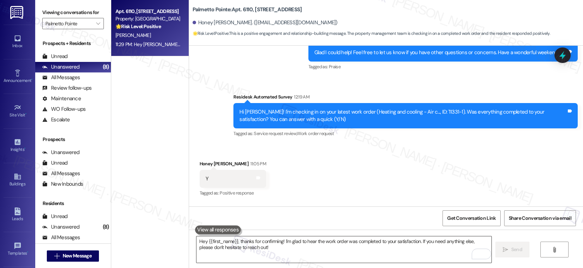
scroll to position [859, 0]
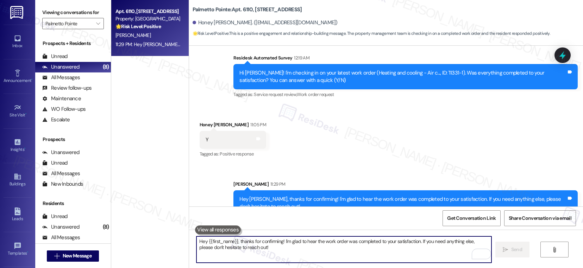
click at [288, 248] on textarea "Hey {{first_name}}, thanks for confirming! I'm glad to hear the work order was …" at bounding box center [343, 249] width 295 height 26
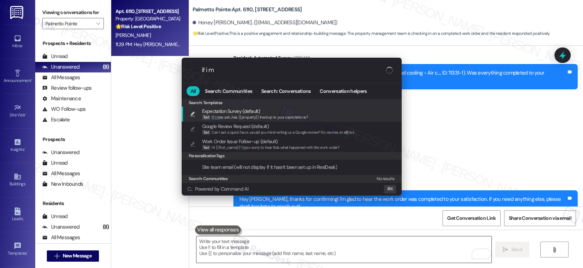
type input "if i ma"
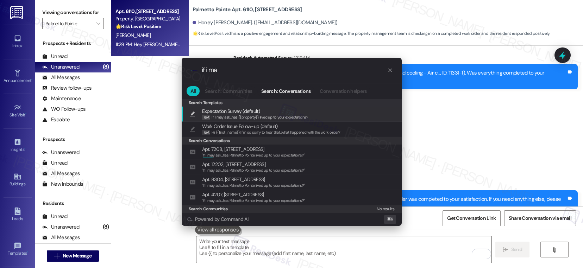
click at [303, 111] on span "Expectation Survey (default)" at bounding box center [255, 111] width 106 height 8
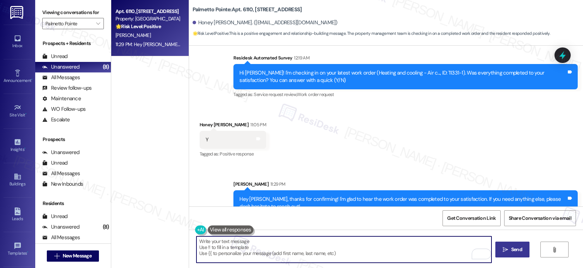
click at [505, 249] on icon "" at bounding box center [504, 250] width 5 height 6
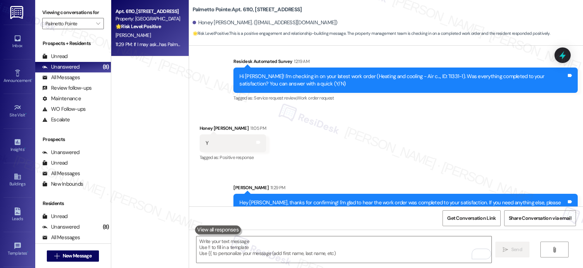
scroll to position [908, 0]
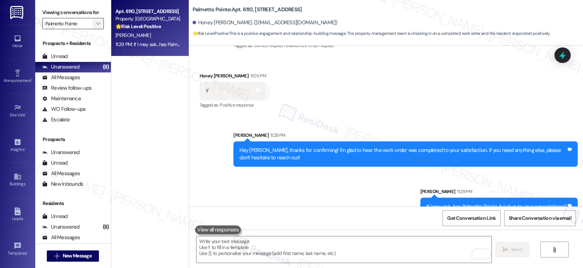
click at [96, 26] on icon "" at bounding box center [98, 24] width 4 height 6
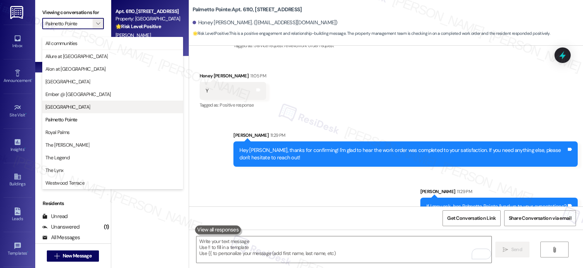
click at [53, 106] on span "Kenzie Park" at bounding box center [67, 106] width 45 height 7
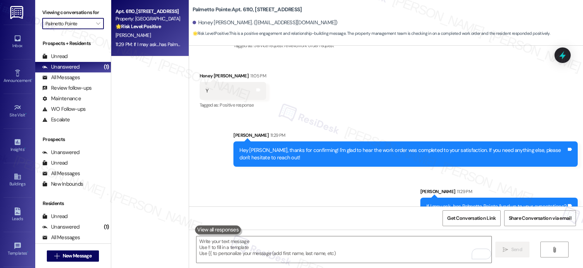
type input "Kenzie Park"
click at [155, 36] on div "[PERSON_NAME]" at bounding box center [148, 35] width 67 height 9
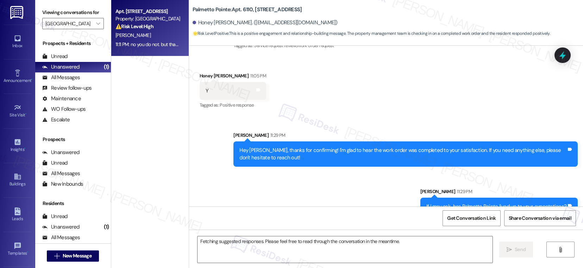
scroll to position [696, 0]
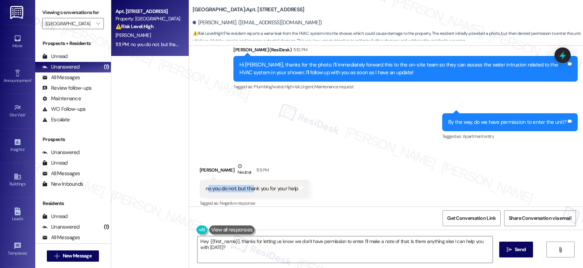
drag, startPoint x: 202, startPoint y: 181, endPoint x: 247, endPoint y: 181, distance: 44.7
click at [247, 185] on div "no you do not. but thank you for your help" at bounding box center [251, 188] width 93 height 7
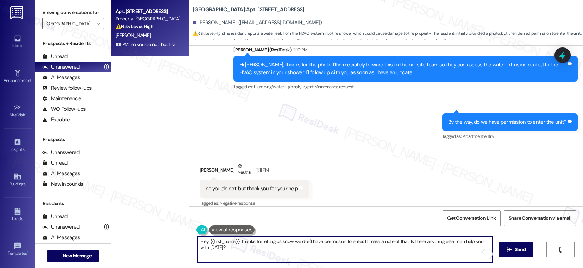
click at [246, 243] on textarea "Hey {{first_name}}, thanks for letting us know we don't have permission to ente…" at bounding box center [344, 249] width 295 height 26
click at [377, 251] on textarea "Hey {{first_name}}, thanks for letting us know we don't have permission to ente…" at bounding box center [343, 249] width 295 height 26
click at [449, 251] on textarea "Hey {{first_name}}, thanks for letting us know we don't have permission to ente…" at bounding box center [343, 249] width 295 height 26
drag, startPoint x: 403, startPoint y: 242, endPoint x: 405, endPoint y: 247, distance: 6.0
click at [405, 247] on textarea "Hey {{first_name}}, thanks for letting us know we don't have permission to ente…" at bounding box center [343, 249] width 295 height 26
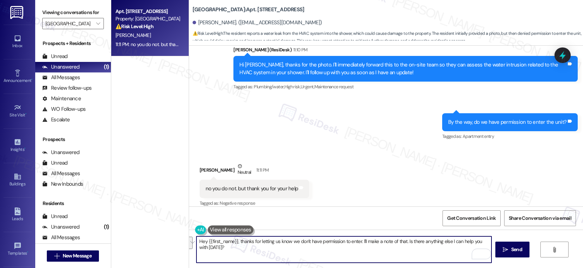
drag, startPoint x: 403, startPoint y: 240, endPoint x: 416, endPoint y: 248, distance: 15.1
click at [416, 248] on textarea "Hey {{first_name}}, thanks for letting us know we don't have permission to ente…" at bounding box center [343, 249] width 295 height 26
click at [308, 250] on textarea "Hey {{first_name}}, thanks for letting us know we don't have permission to ente…" at bounding box center [343, 249] width 295 height 26
drag, startPoint x: 403, startPoint y: 241, endPoint x: 406, endPoint y: 247, distance: 6.1
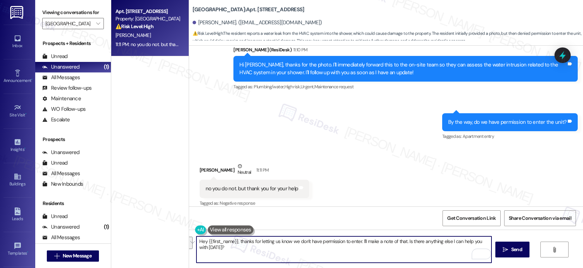
click at [406, 247] on textarea "Hey {{first_name}}, thanks for letting us know we don't have permission to ente…" at bounding box center [343, 249] width 295 height 26
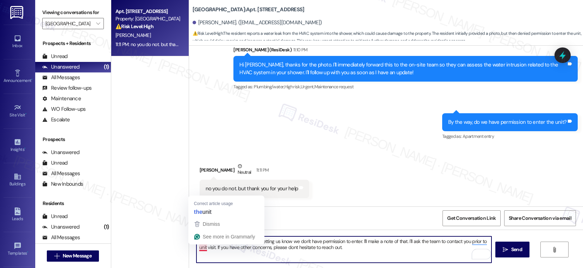
click at [196, 248] on textarea "Hey {{first_name}}, thanks for letting us know we don't have permission to ente…" at bounding box center [343, 249] width 295 height 26
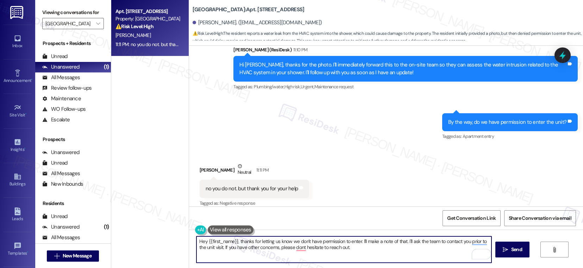
click at [200, 163] on div "Kimani Hayes Neutral 11:11 PM" at bounding box center [255, 171] width 110 height 17
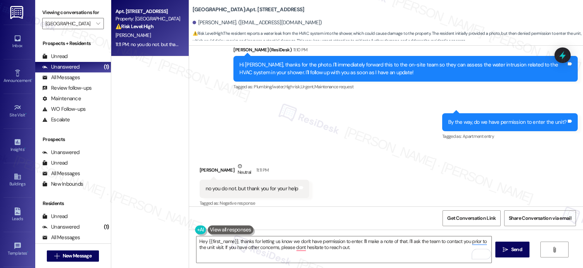
click at [200, 163] on div "Kimani Hayes Neutral 11:11 PM" at bounding box center [255, 171] width 110 height 17
copy div "Kimani"
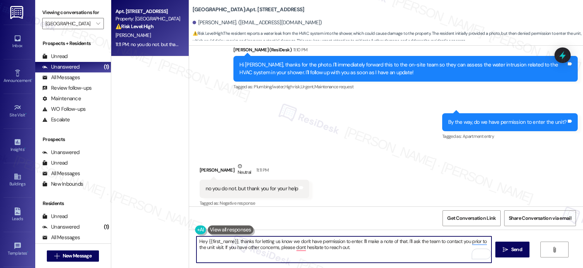
drag, startPoint x: 203, startPoint y: 241, endPoint x: 232, endPoint y: 241, distance: 28.9
click at [232, 241] on textarea "Hey {{first_name}}, thanks for letting us know we don't have permission to ente…" at bounding box center [343, 249] width 295 height 26
paste textarea "Kimani"
type textarea "Hey Kimani, thanks for letting us know we don't have permission to enter. I'll …"
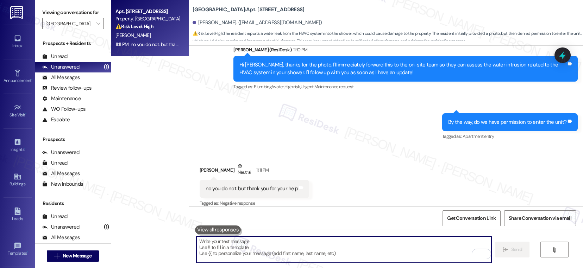
click at [236, 248] on textarea "To enrich screen reader interactions, please activate Accessibility in Grammarl…" at bounding box center [343, 249] width 295 height 26
paste textarea "Hi Kimani, Thank you for letting us know about the entry permission. I’ll make …"
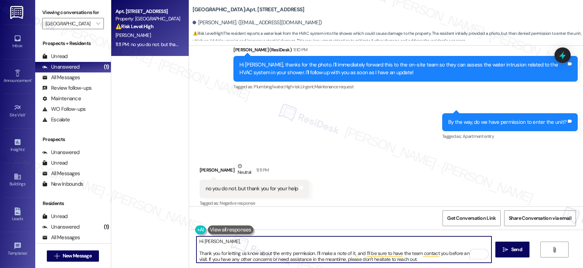
click at [196, 253] on textarea "Hi Kimani, Thank you for letting us know about the entry permission. I’ll make …" at bounding box center [343, 249] width 295 height 26
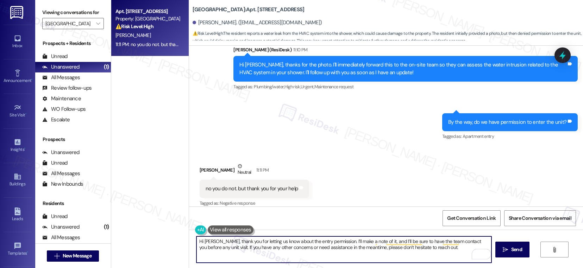
click at [429, 255] on textarea "Hi Kimani, thank you for letting us know about the entry permission. I’ll make …" at bounding box center [343, 249] width 295 height 26
type textarea "Hi Kimani, thank you for letting us know about the entry permission. I’ll make …"
click at [512, 254] on button " Send" at bounding box center [512, 250] width 34 height 16
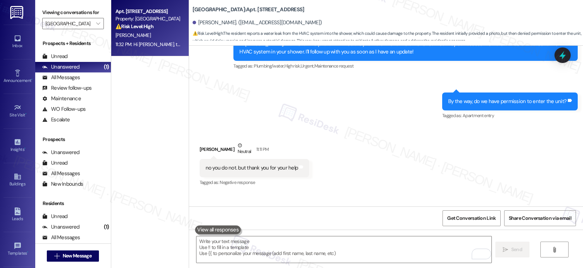
scroll to position [753, 0]
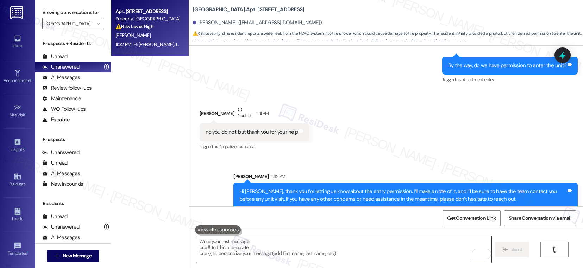
click at [326, 255] on textarea "To enrich screen reader interactions, please activate Accessibility in Grammarl…" at bounding box center [343, 249] width 295 height 26
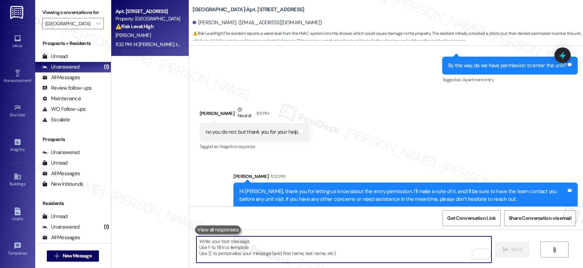
click at [232, 7] on b "Kenzie Park: Apt. 3306, 3379 Timber View Dr" at bounding box center [248, 9] width 112 height 7
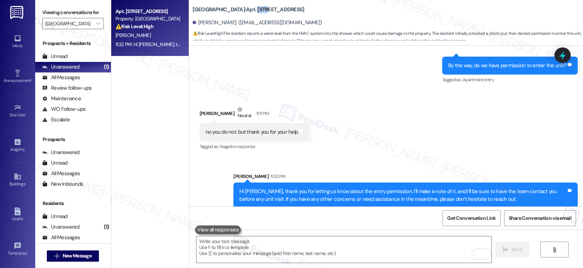
copy b "3306"
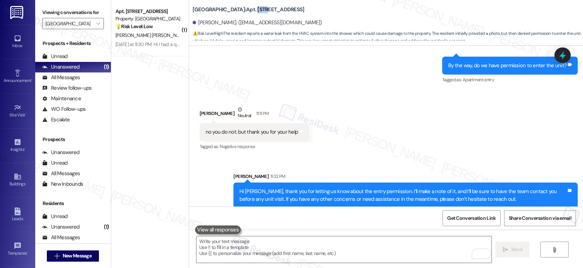
copy b "3306"
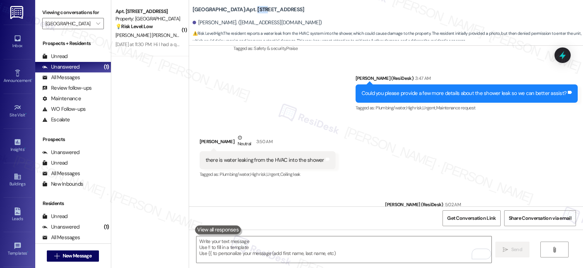
scroll to position [342, 0]
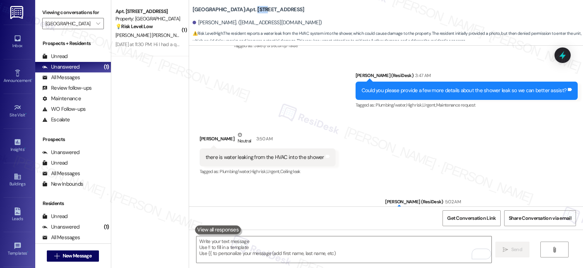
click at [235, 154] on div "there is water leaking from the HVAC into the shower" at bounding box center [264, 157] width 119 height 7
copy div "there is water leaking from the HVAC into the shower Tags and notes"
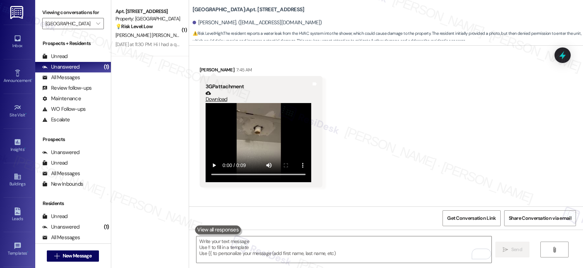
scroll to position [753, 0]
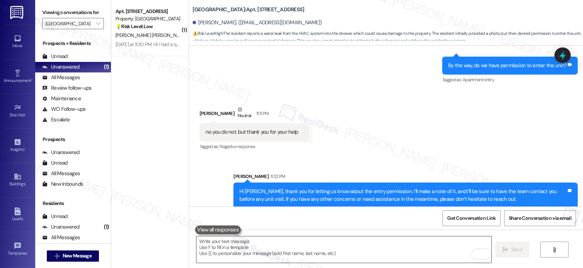
click at [222, 250] on textarea "To enrich screen reader interactions, please activate Accessibility in Grammarl…" at bounding box center [343, 249] width 295 height 26
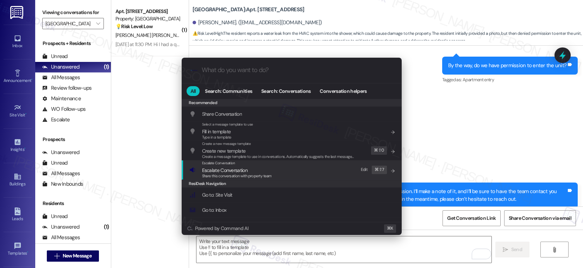
click at [301, 169] on div "Escalate Conversation Escalate Conversation Share this conversation with proper…" at bounding box center [292, 169] width 206 height 19
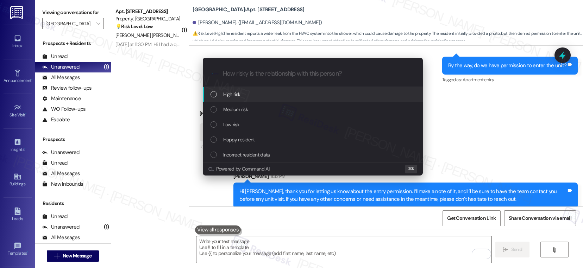
click at [269, 93] on div "High risk" at bounding box center [313, 94] width 206 height 8
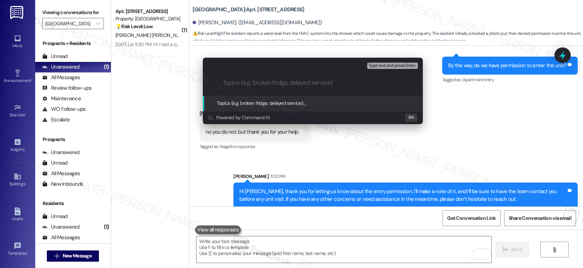
paste input "6711-1"
click at [222, 83] on div ".cls-1{fill:#0a055f;}.cls-2{fill:#0cc4c4;} resideskLogoBlueOrange 6711-1 AC Lea…" at bounding box center [313, 82] width 220 height 25
click at [223, 84] on input "6711-1 AC Leaks" at bounding box center [315, 82] width 185 height 7
paste input "Work order submitted by Residesk | Work order #"
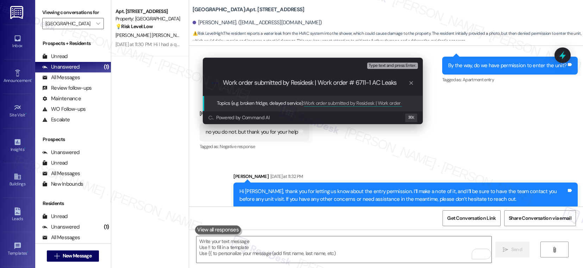
type input "Work order submitted by Residesk | Work order #6711-1 AC Leaks"
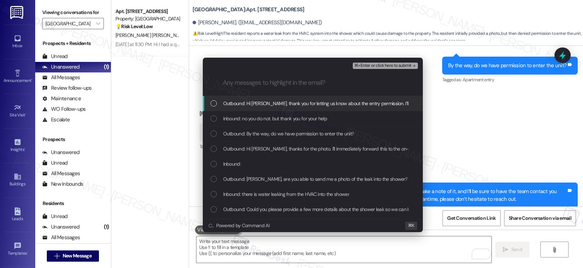
click at [254, 104] on span "Outbound: Hi Kimani, thank you for letting us know about the entry permission. …" at bounding box center [505, 104] width 565 height 8
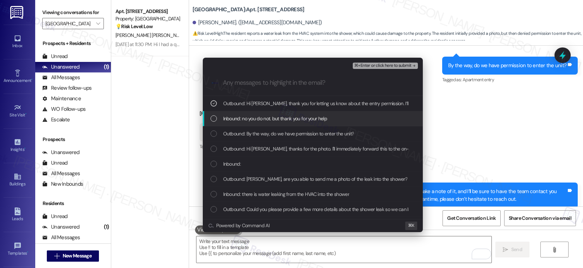
click at [254, 120] on span "Inbound: no you do not. but thank you for your help" at bounding box center [275, 119] width 104 height 8
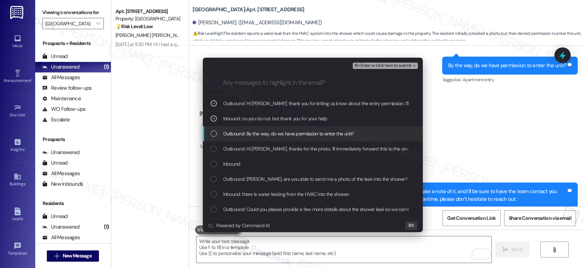
click at [251, 132] on span "Outbound: By the way, do we have permission to enter the unit?" at bounding box center [288, 134] width 131 height 8
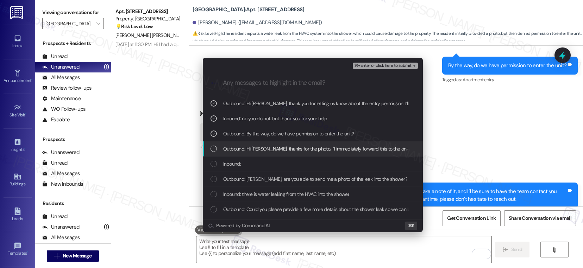
click at [248, 146] on span "Outbound: Hi Kimani, thanks for the photo. I'll immediately forward this to the…" at bounding box center [460, 149] width 475 height 8
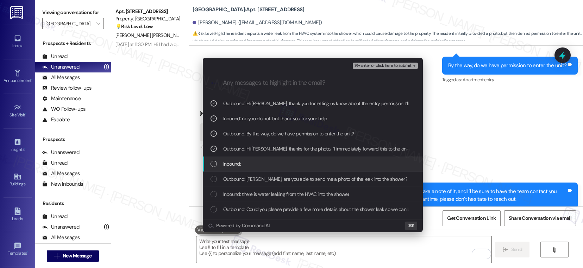
click at [226, 166] on span "Inbound:" at bounding box center [232, 164] width 18 height 8
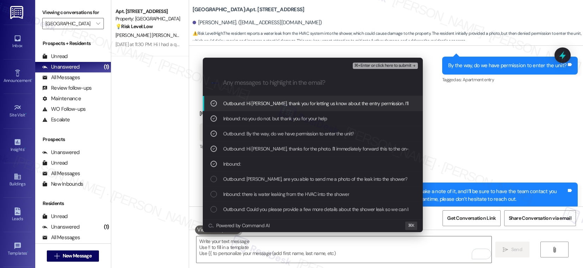
click at [239, 182] on span "Outbound: Kimani, are you able to send me a photo of the leak into the shower?" at bounding box center [315, 179] width 184 height 8
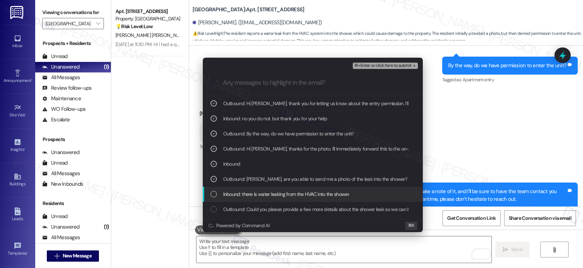
click at [238, 193] on span "Inbound: there is water leaking from the HVAC into the shower" at bounding box center [286, 194] width 126 height 8
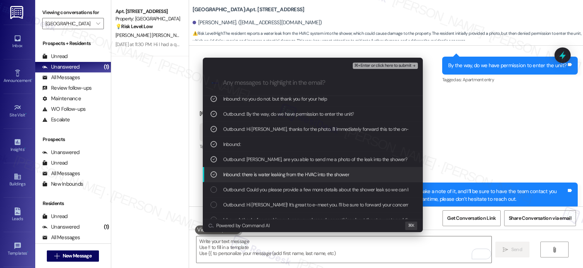
scroll to position [20, 0]
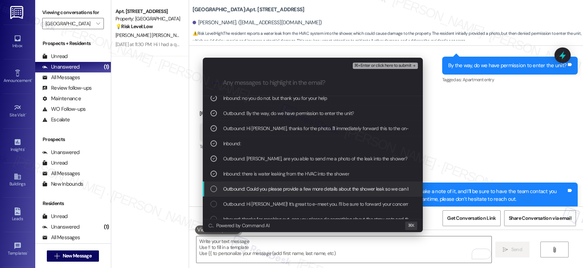
click at [273, 194] on div "Outbound: Could you please provide a few more details about the shower leak so …" at bounding box center [313, 189] width 220 height 15
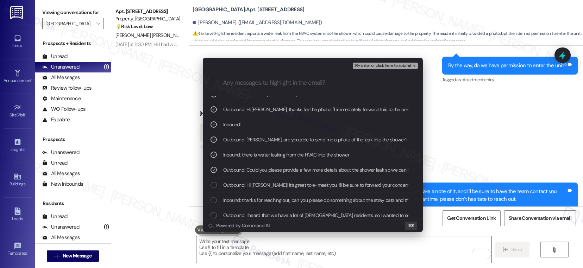
scroll to position [40, 0]
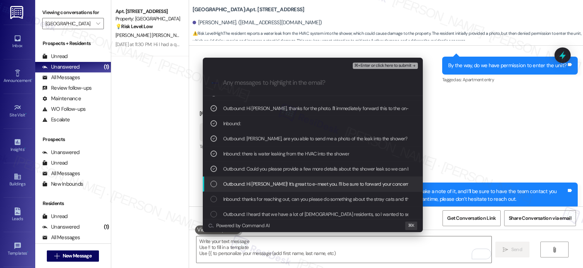
click at [274, 186] on span "Outbound: Hi Kimani! It’s great to e-meet you. I’ll be sure to forward your con…" at bounding box center [387, 184] width 328 height 8
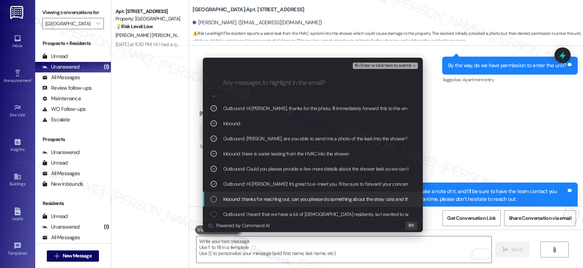
click at [273, 199] on span "Inbound: thanks for reaching out, can you please do something about the stray c…" at bounding box center [331, 199] width 216 height 8
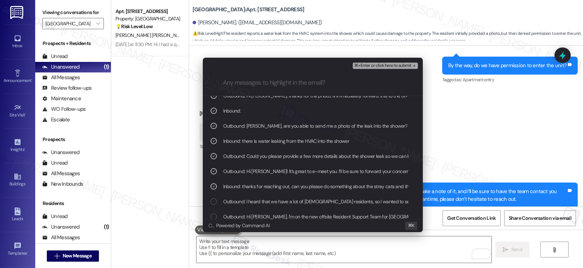
scroll to position [57, 0]
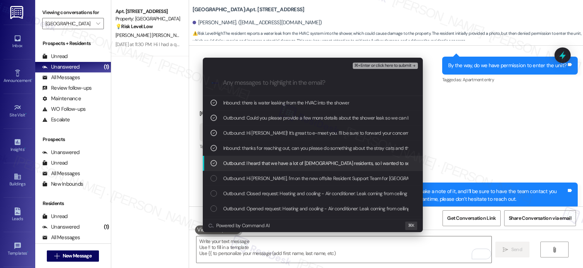
scroll to position [106, 0]
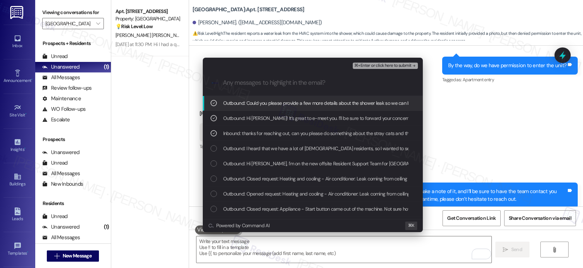
click at [388, 64] on span "⌘+Enter or click here to submit" at bounding box center [382, 65] width 57 height 5
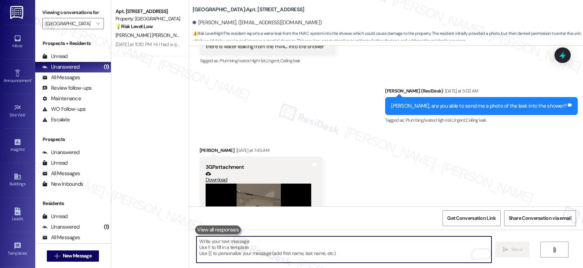
scroll to position [763, 0]
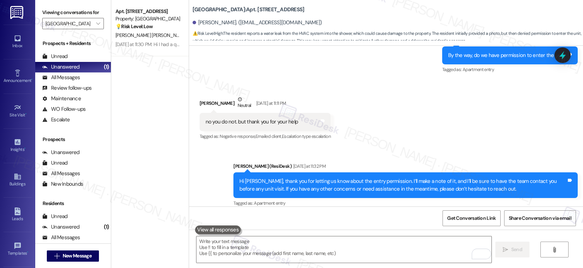
click at [314, 172] on div "Hi Kimani, thank you for letting us know about the entry permission. I’ll make …" at bounding box center [405, 185] width 344 height 26
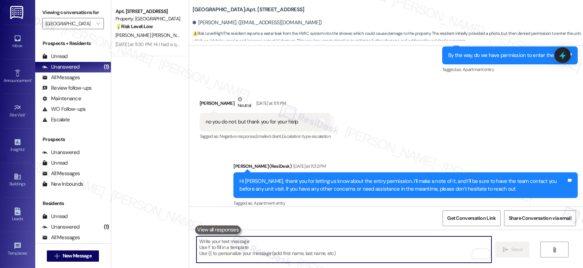
click at [227, 240] on textarea "To enrich screen reader interactions, please activate Accessibility in Grammarl…" at bounding box center [343, 249] width 295 height 26
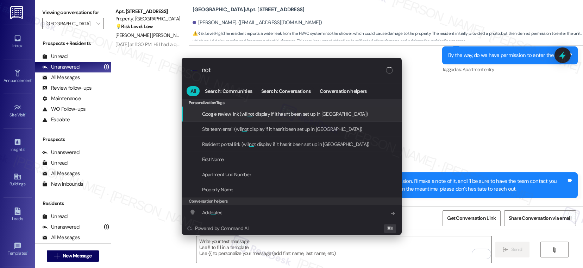
type input "note"
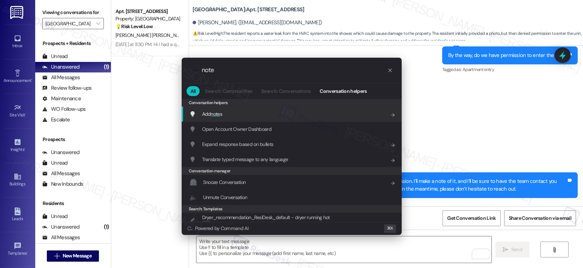
click at [307, 118] on div "Add note s Add shortcut" at bounding box center [292, 114] width 206 height 8
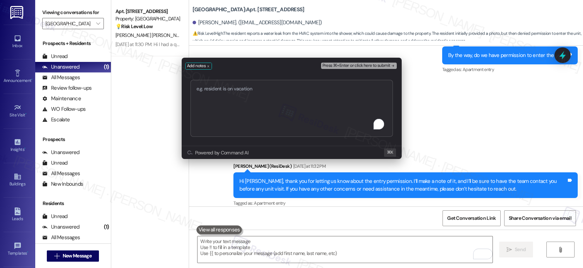
type textarea "Work order submitted by Residesk | Work order #6711-1 AC Leaks"
click at [360, 65] on span "Press ⌘+Enter or click here to submit" at bounding box center [356, 65] width 68 height 5
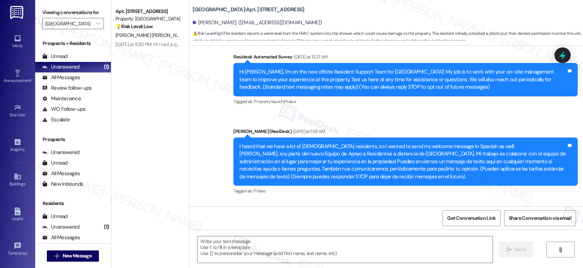
click at [345, 76] on div "Residesk Automated Survey Yesterday at 12:27 AM Hi Kimani, I'm on the new offsi…" at bounding box center [405, 79] width 344 height 53
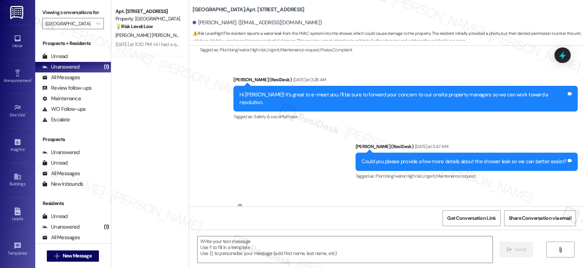
type textarea "Fetching suggested responses. Please feel free to read through the conversation…"
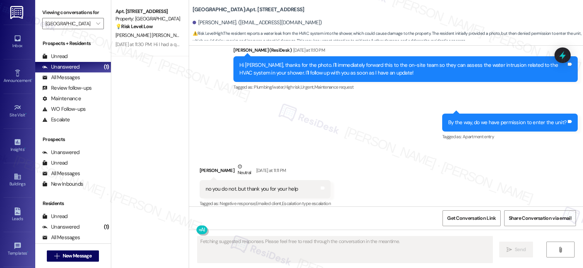
scroll to position [910, 0]
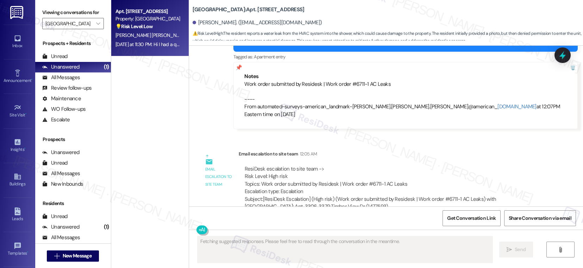
click at [160, 26] on div "💡 Risk Level: Low The resident is simply asking a question. This is a non-essen…" at bounding box center [147, 26] width 65 height 7
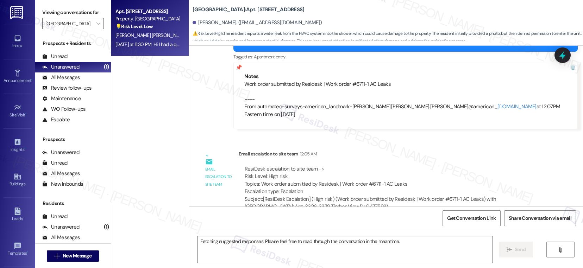
click at [160, 26] on div "💡 Risk Level: Low The resident is simply asking a question. This is a non-essen…" at bounding box center [147, 26] width 65 height 7
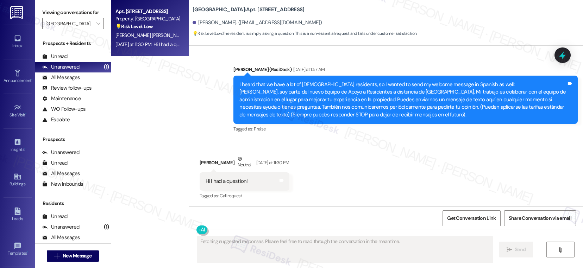
scroll to position [131, 0]
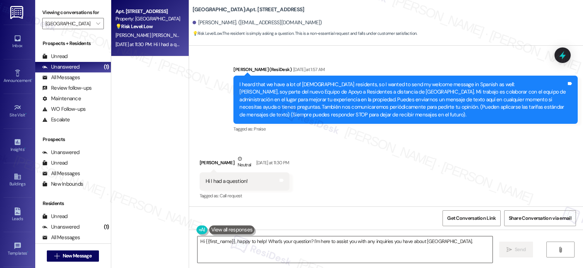
click at [224, 245] on textarea "Hi {{first_name}}, happy to help! What's your question? I'm here to assist you …" at bounding box center [344, 249] width 295 height 26
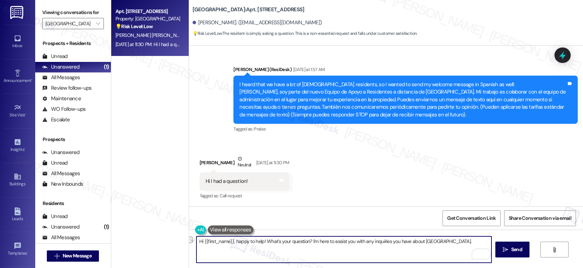
drag, startPoint x: 456, startPoint y: 240, endPoint x: 305, endPoint y: 242, distance: 151.0
click at [305, 242] on textarea "Hi {{first_name}}, happy to help! What's your question? I'm here to assist you …" at bounding box center [343, 249] width 295 height 26
type textarea "Hi {{first_name}}, happy to help! What's your question?"
click at [505, 252] on icon "" at bounding box center [504, 250] width 5 height 6
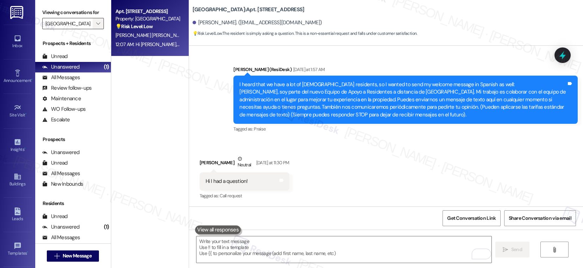
click at [95, 29] on span "" at bounding box center [98, 23] width 7 height 11
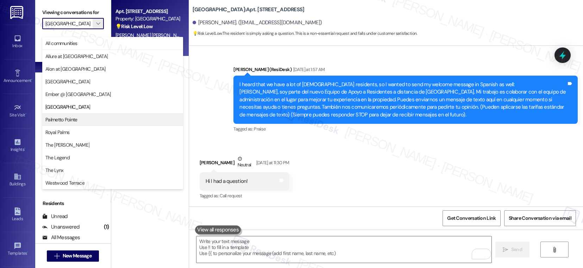
click at [86, 118] on span "Palmetto Pointe" at bounding box center [112, 119] width 134 height 7
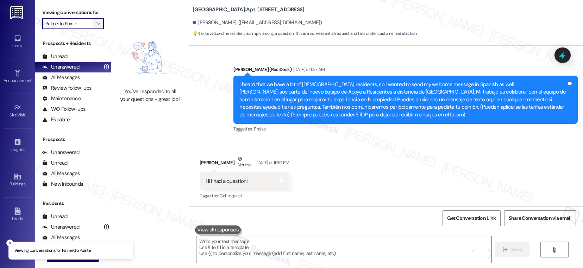
click at [96, 26] on icon "" at bounding box center [98, 24] width 4 height 6
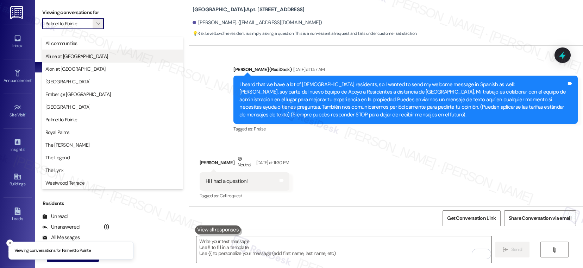
click at [86, 57] on span "Allure at [GEOGRAPHIC_DATA]" at bounding box center [112, 56] width 134 height 7
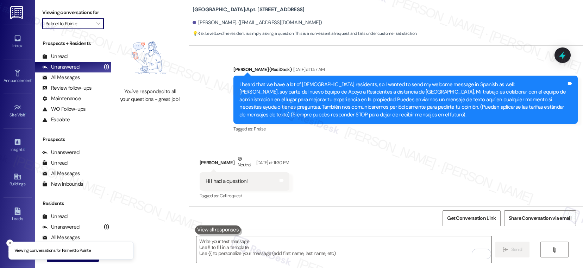
type input "Allure at [GEOGRAPHIC_DATA]"
click at [95, 29] on span "" at bounding box center [98, 23] width 7 height 11
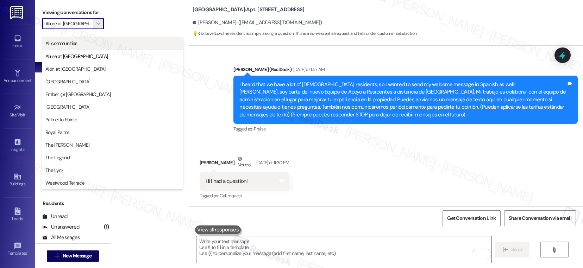
click at [90, 44] on span "All communities" at bounding box center [112, 43] width 134 height 7
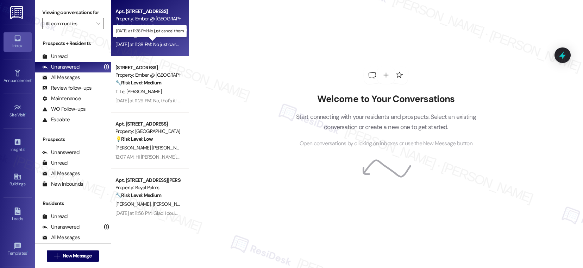
click at [140, 41] on div "Yesterday at 11:38 PM: No just cancel them Yesterday at 11:38 PM: No just cance…" at bounding box center [154, 44] width 78 height 6
click at [145, 46] on div "Yesterday at 11:38 PM: No just cancel them Yesterday at 11:38 PM: No just cance…" at bounding box center [154, 44] width 78 height 6
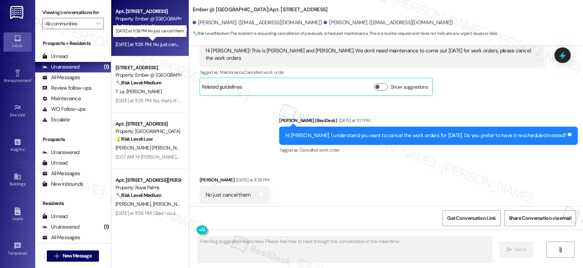
scroll to position [467, 0]
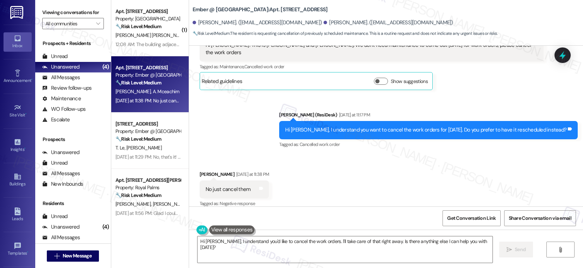
click at [255, 7] on b "Ember @ [GEOGRAPHIC_DATA]: Apt. [STREET_ADDRESS]" at bounding box center [259, 9] width 135 height 7
copy b "3101"
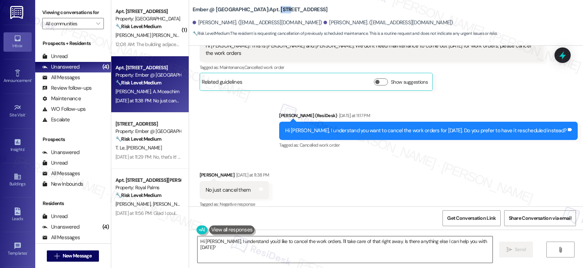
scroll to position [467, 0]
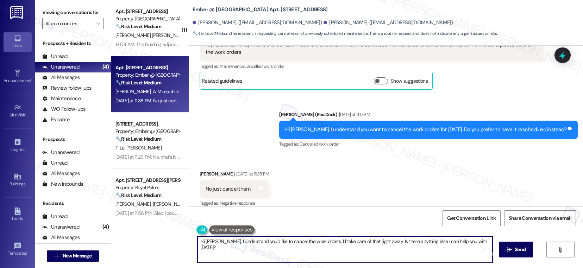
click at [255, 243] on textarea "Hi Kevin, I understand you'd like to cancel the work orders. I'll take care of …" at bounding box center [344, 249] width 295 height 26
type textarea "Just to make sure that I am cancelling the correct work order, this is for the …"
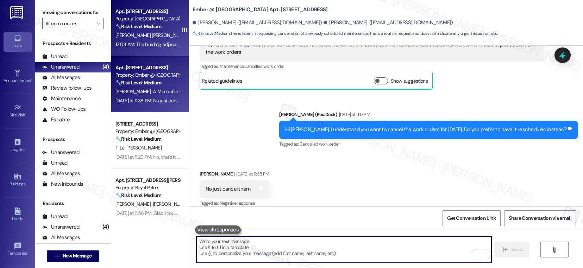
scroll to position [467, 0]
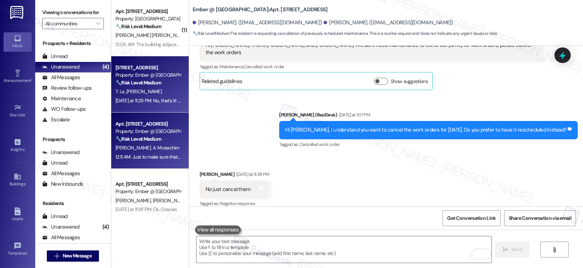
click at [154, 92] on div "T. Le Q. Tran" at bounding box center [148, 91] width 67 height 9
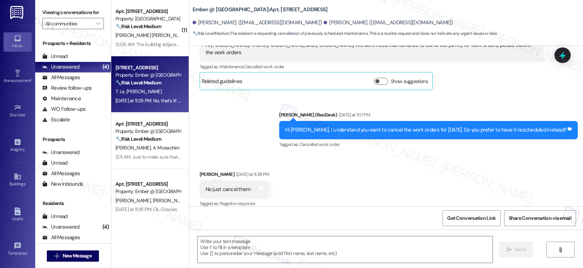
type textarea "Fetching suggested responses. Please feel free to read through the conversation…"
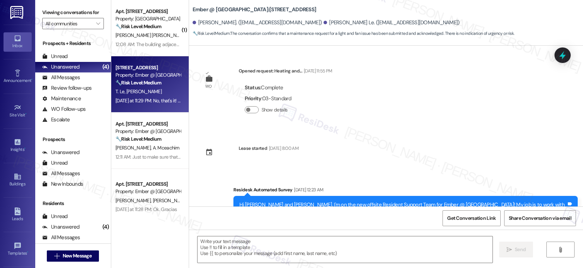
scroll to position [1062, 0]
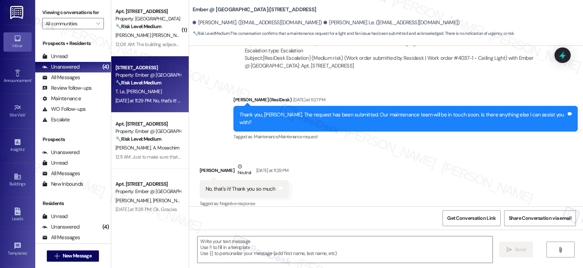
type textarea "Fetching suggested responses. Please feel free to read through the conversation…"
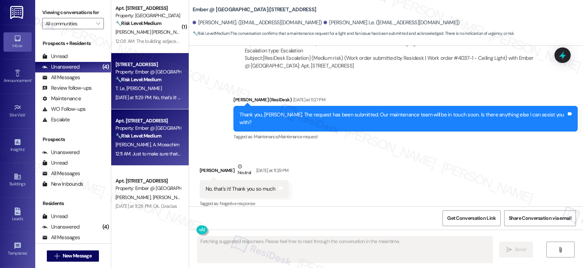
scroll to position [7, 0]
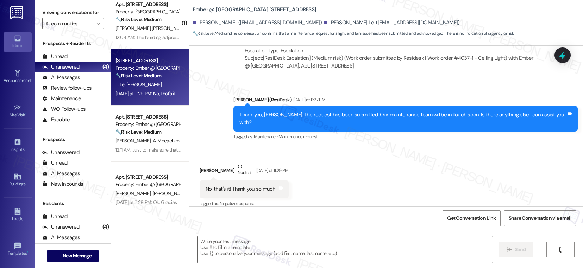
click at [227, 185] on div "No, that's it! Thank you so much" at bounding box center [240, 188] width 70 height 7
drag, startPoint x: 236, startPoint y: 253, endPoint x: 250, endPoint y: 255, distance: 13.9
click at [237, 253] on textarea at bounding box center [344, 249] width 295 height 26
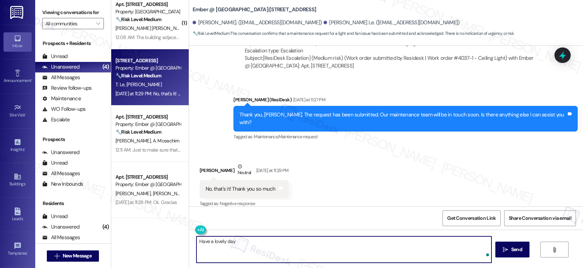
type textarea "Have a lovely day!"
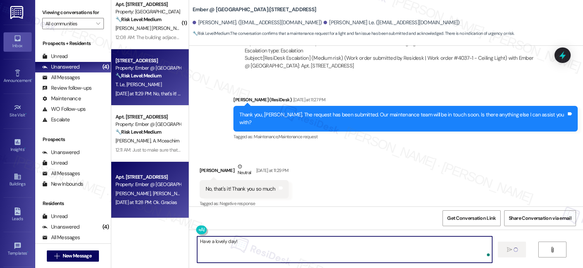
click at [160, 209] on div "Apt. 9108, 11022 Culebra Rd Property: Ember @ Alamo Ranch L. Morales M. Rodrigu…" at bounding box center [149, 190] width 77 height 56
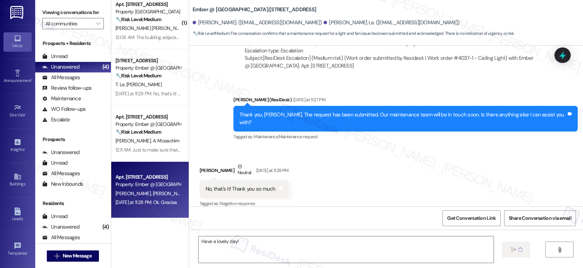
type textarea "Fetching suggested responses. Please feel free to read through the conversation…"
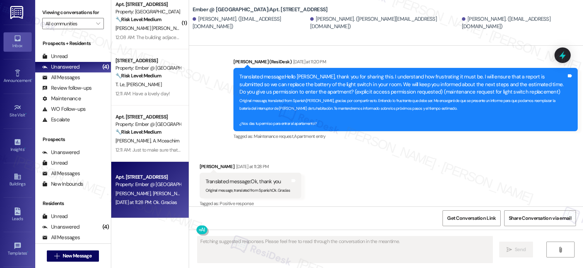
scroll to position [1197, 0]
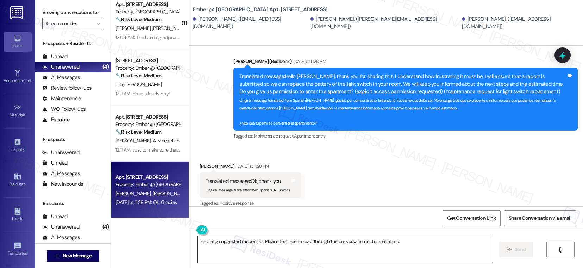
click at [236, 246] on textarea "Fetching suggested responses. Please feel free to read through the conversation…" at bounding box center [344, 249] width 295 height 26
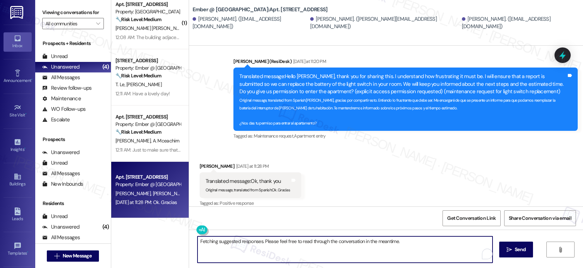
click at [236, 246] on textarea "Fetching suggested responses. Please feel free to read through the conversation…" at bounding box center [344, 249] width 295 height 26
type textarea "You are welcome, Mario! Have a wonderful day!"
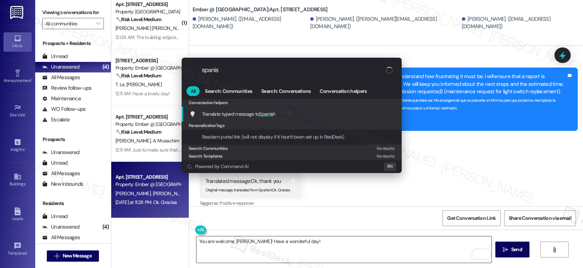
type input "spanish"
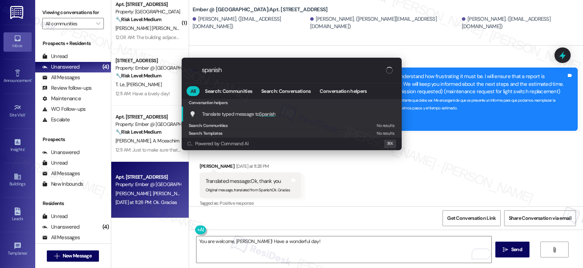
click at [264, 114] on span "Spanish" at bounding box center [267, 114] width 16 height 6
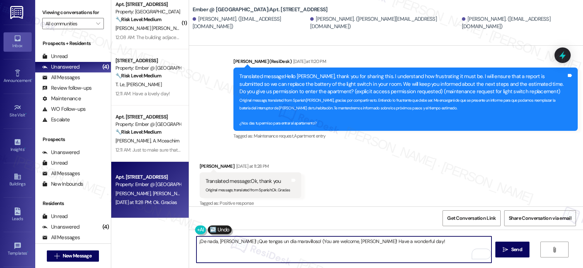
type textarea "¡De nada, Mario! ¡Que tengas un día maravilloso! (You are welcome, Mario! Have …"
click at [410, 241] on textarea "¡De nada, Mario! ¡Que tengas un día maravilloso! (You are welcome, Mario! Have …" at bounding box center [343, 249] width 295 height 26
click at [506, 250] on icon "" at bounding box center [504, 250] width 5 height 6
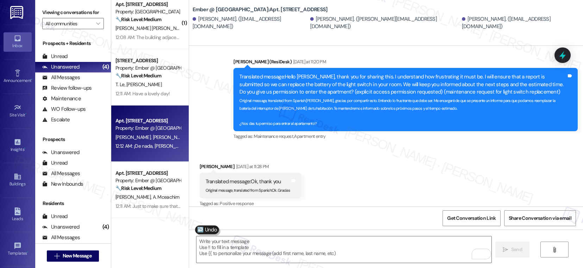
scroll to position [1246, 0]
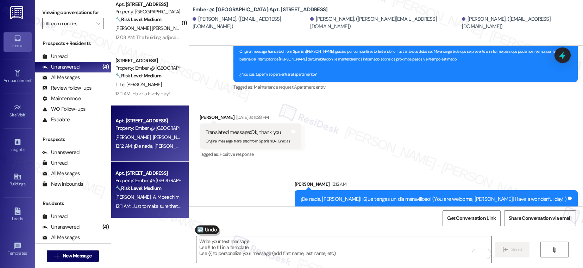
click at [156, 210] on div "12:11 AM: Just to make sure that I am cancelling the correct work order, this i…" at bounding box center [148, 206] width 67 height 9
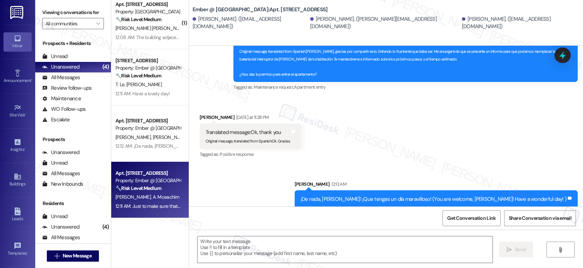
type textarea "Fetching suggested responses. Please feel free to read through the conversation…"
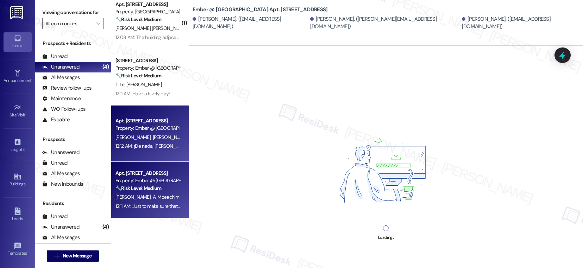
click at [146, 143] on div "12:12 AM: ¡De nada, Mario! ¡Que tengas un día maravilloso! (You are welcome, Ma…" at bounding box center [248, 146] width 267 height 6
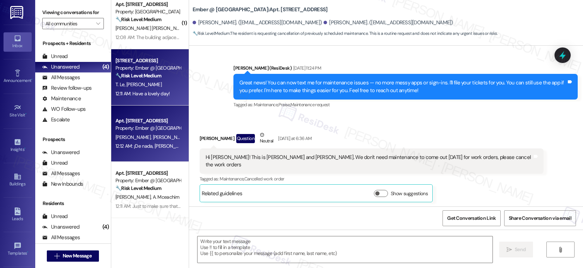
scroll to position [431, 0]
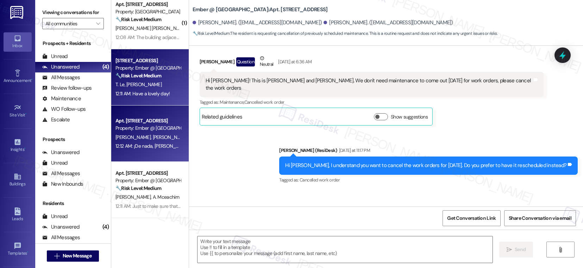
click at [151, 87] on div "T. Le Q. Tran" at bounding box center [148, 84] width 67 height 9
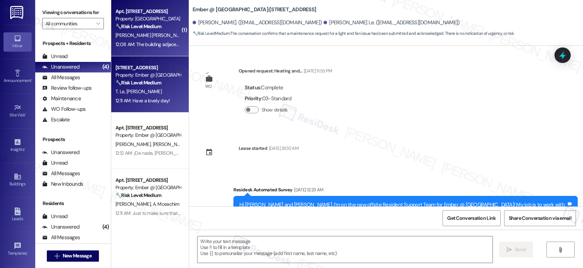
scroll to position [383, 0]
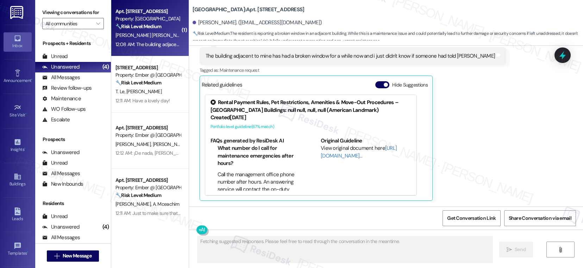
click at [154, 35] on div "[PERSON_NAME] [PERSON_NAME]" at bounding box center [148, 35] width 67 height 9
click at [243, 55] on div "The building adjacent to mine has had a broken window for a while now and i jus…" at bounding box center [350, 55] width 290 height 7
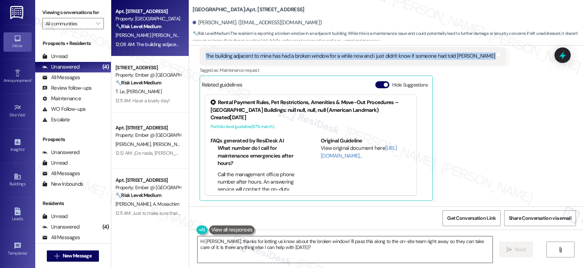
click at [403, 255] on textarea "Hi [PERSON_NAME], thanks for letting us know about the broken window! I'll pass…" at bounding box center [344, 249] width 295 height 26
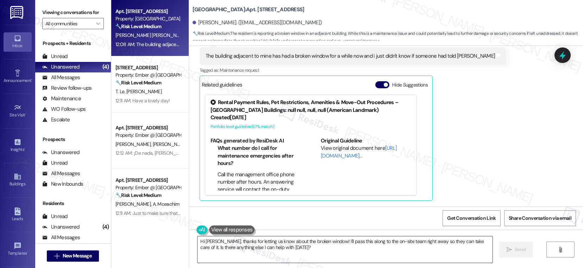
click at [403, 255] on textarea "Hi [PERSON_NAME], thanks for letting us know about the broken window! I'll pass…" at bounding box center [344, 249] width 295 height 26
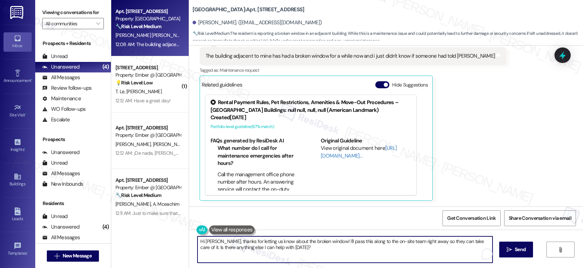
click at [403, 255] on textarea "Hi [PERSON_NAME], thanks for letting us know about the broken window! I'll pass…" at bounding box center [344, 249] width 295 height 26
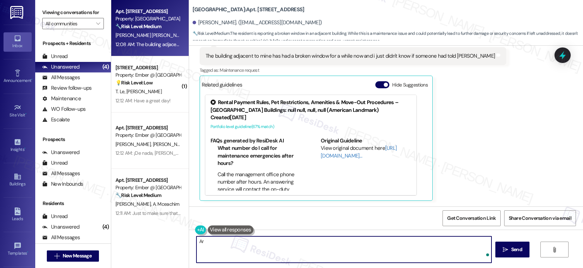
type textarea "A"
type textarea "Would you be able to share a photo of it?"
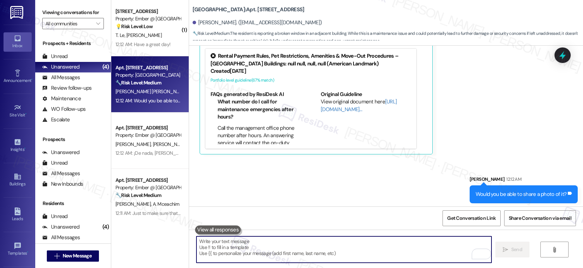
scroll to position [432, 0]
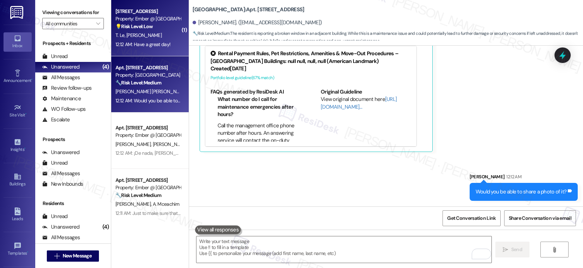
click at [153, 25] on div "💡 Risk Level: Low The resident is simply acknowledging the completion of a requ…" at bounding box center [147, 26] width 65 height 7
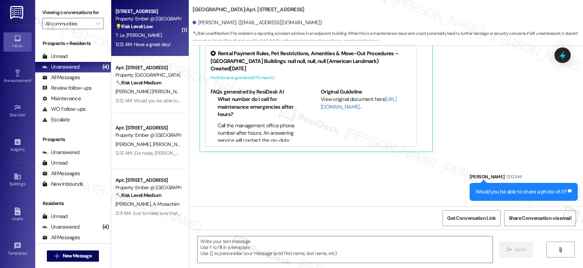
type textarea "Fetching suggested responses. Please feel free to read through the conversation…"
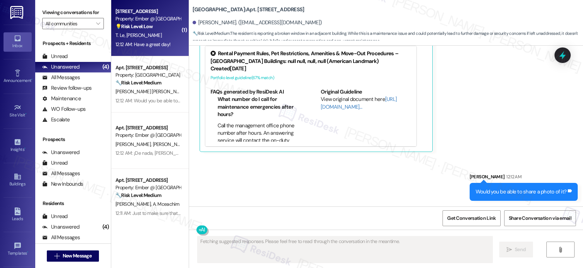
click at [153, 25] on div "💡 Risk Level: Low The resident is simply acknowledging the completion of a requ…" at bounding box center [147, 26] width 65 height 7
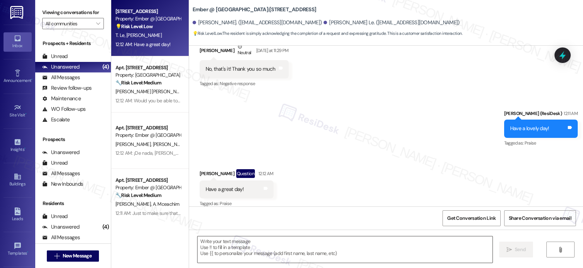
click at [276, 242] on textarea at bounding box center [344, 249] width 295 height 26
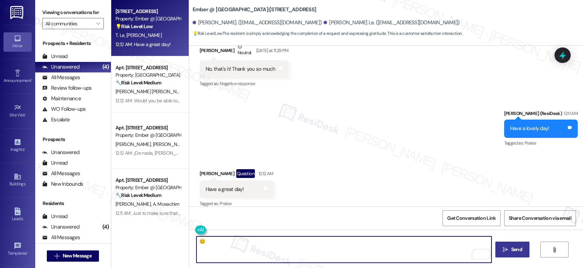
type textarea "😊"
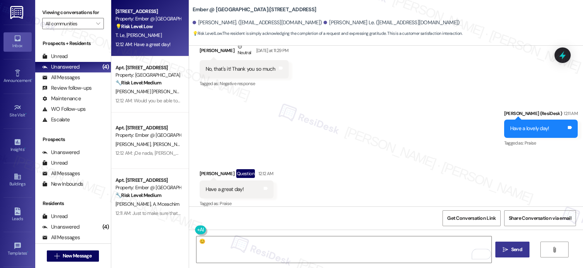
click at [517, 247] on span "Send" at bounding box center [516, 249] width 11 height 7
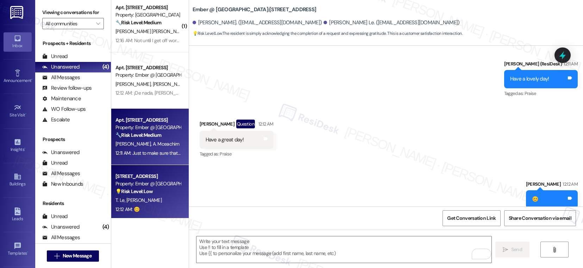
scroll to position [0, 0]
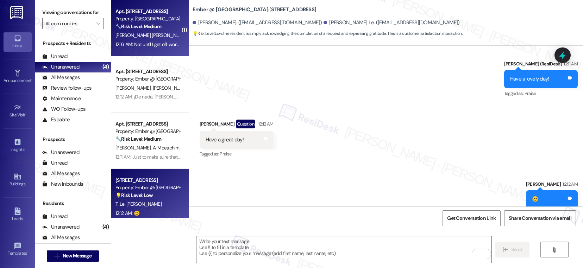
click at [162, 38] on div "[PERSON_NAME] [PERSON_NAME]" at bounding box center [148, 35] width 67 height 9
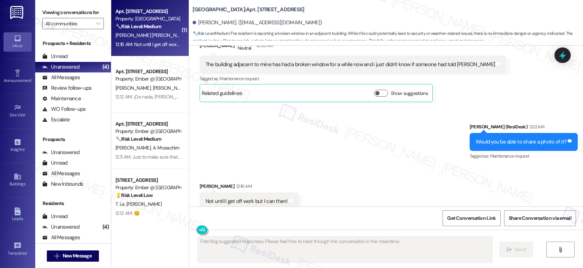
scroll to position [394, 0]
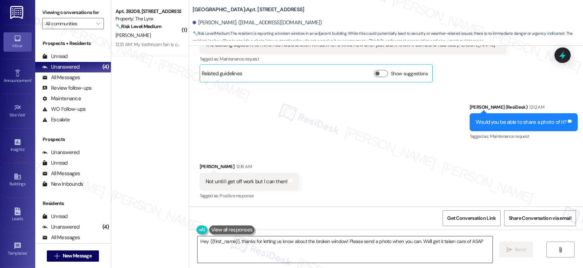
type textarea "Hey {{first_name}}, thanks for letting us know about the broken window! Please …"
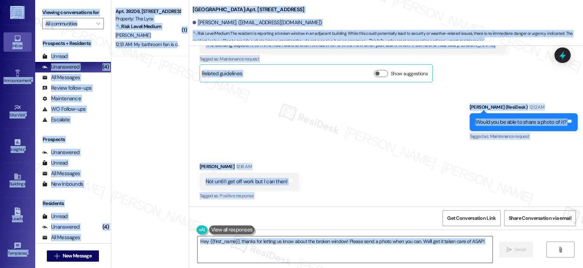
click at [298, 251] on textarea "Hey {{first_name}}, thanks for letting us know about the broken window! Please …" at bounding box center [344, 249] width 295 height 26
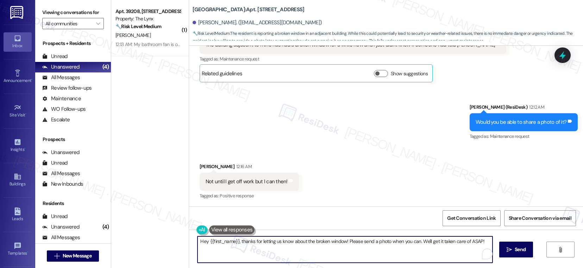
click at [296, 250] on textarea "Hey {{first_name}}, thanks for letting us know about the broken window! Please …" at bounding box center [344, 249] width 295 height 26
type textarea "A"
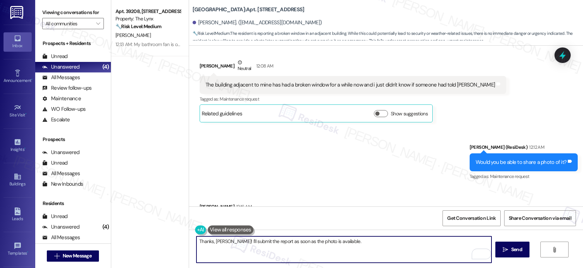
scroll to position [335, 0]
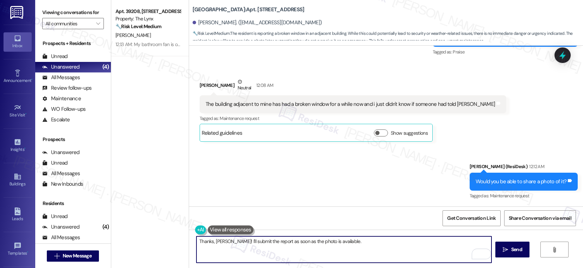
click at [333, 254] on textarea "Thanks, Jessy! I'll submit the report as soon as the photo is available." at bounding box center [343, 249] width 295 height 26
type textarea "Thanks, Jessy! I'll submit the report as soon as the photo is available. I appr…"
click at [318, 105] on div "The building adjacent to mine has had a broken window for a while now and i jus…" at bounding box center [350, 104] width 290 height 7
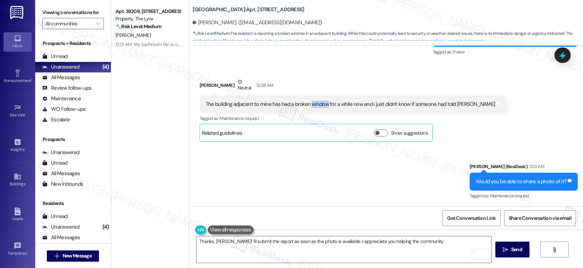
click at [318, 105] on div "The building adjacent to mine has had a broken window for a while now and i jus…" at bounding box center [350, 104] width 290 height 7
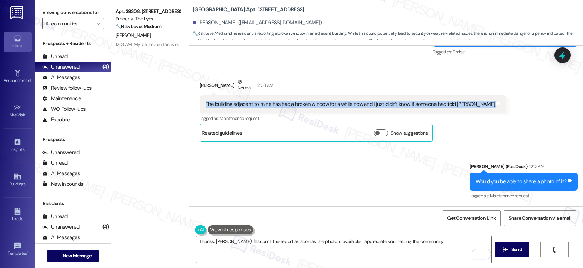
copy div "The building adjacent to mine has had a broken window for a while now and i jus…"
click at [245, 244] on textarea "Thanks, Jessy! I'll submit the report as soon as the photo is available. I appr…" at bounding box center [343, 249] width 295 height 26
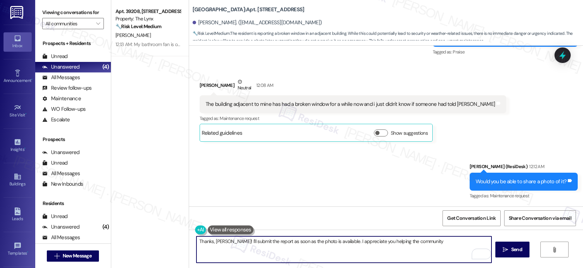
click at [245, 244] on textarea "Thanks, Jessy! I'll submit the report as soon as the photo is available. I appr…" at bounding box center [343, 249] width 295 height 26
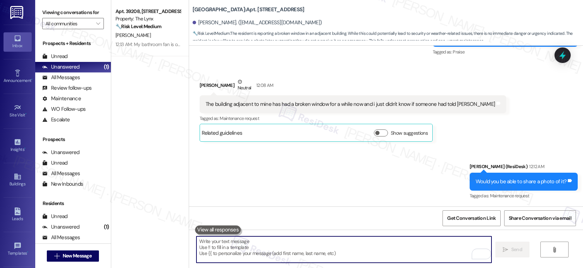
paste textarea "Thanks so much, [PERSON_NAME]! I’ll go ahead and submit the report as soon as w…"
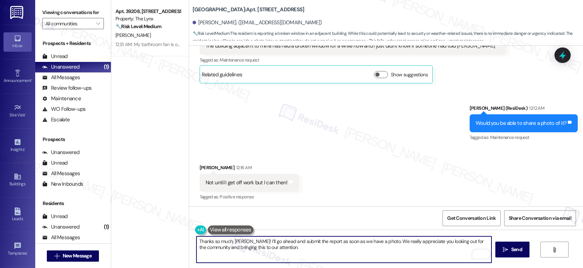
scroll to position [394, 0]
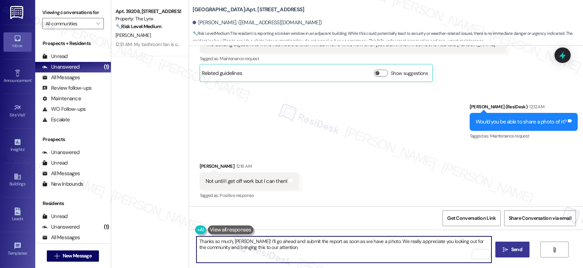
type textarea "Thanks so much, [PERSON_NAME]! I’ll go ahead and submit the report as soon as w…"
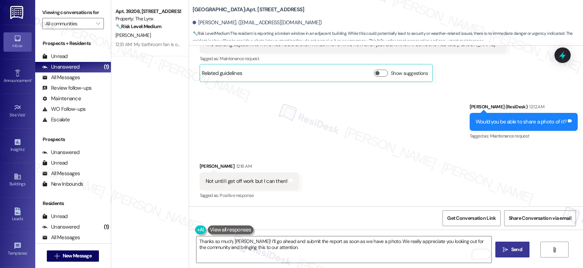
click at [506, 246] on span " Send" at bounding box center [512, 249] width 22 height 7
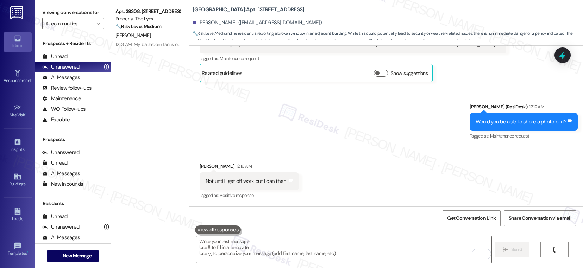
scroll to position [394, 0]
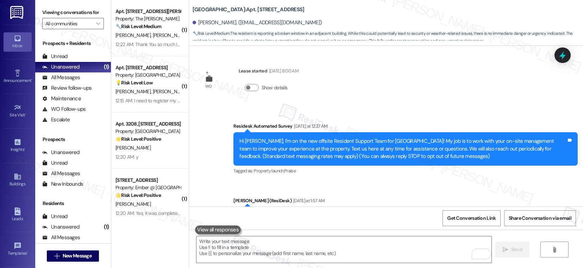
scroll to position [394, 0]
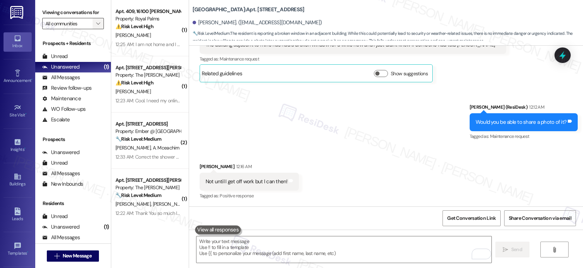
click at [95, 29] on span "" at bounding box center [98, 23] width 7 height 11
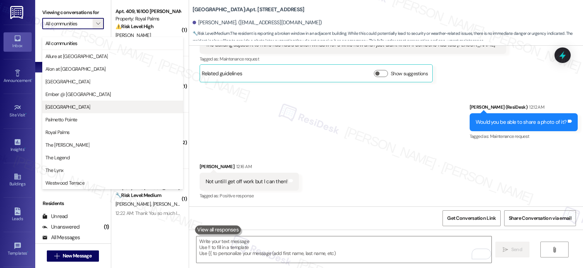
click at [73, 107] on span "[GEOGRAPHIC_DATA]" at bounding box center [112, 106] width 134 height 7
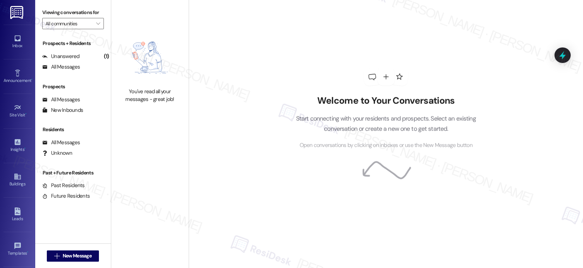
type input "[GEOGRAPHIC_DATA]"
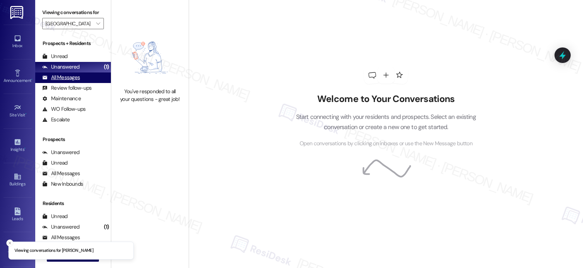
click at [62, 81] on div "All Messages" at bounding box center [61, 77] width 38 height 7
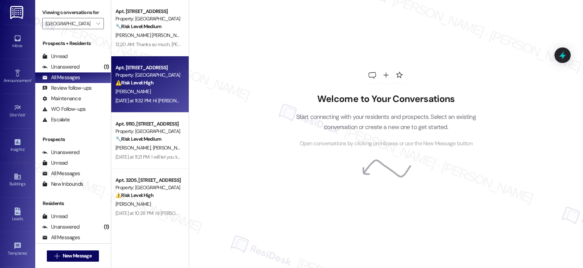
click at [131, 89] on div "[PERSON_NAME]" at bounding box center [148, 91] width 67 height 9
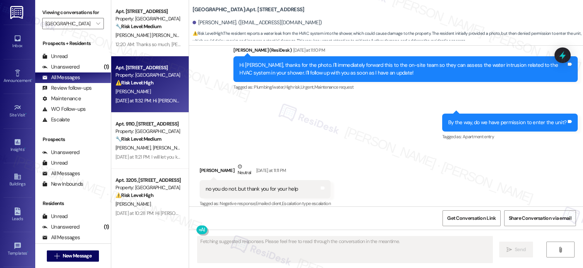
scroll to position [847, 0]
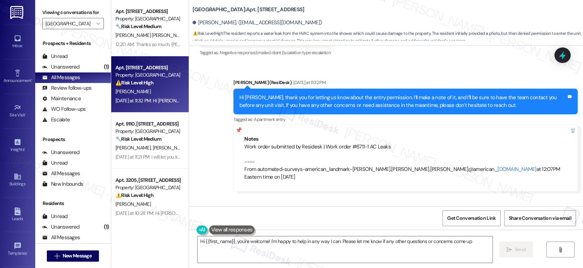
type textarea "Hi {{first_name}}, you're welcome! I'm happy to help in any way I can. Please l…"
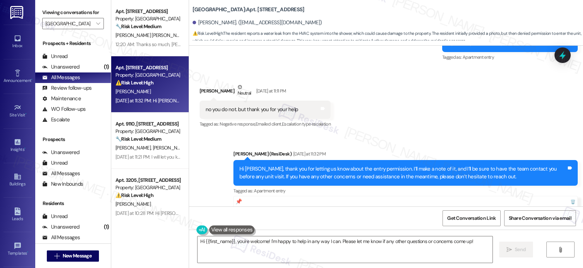
scroll to position [910, 0]
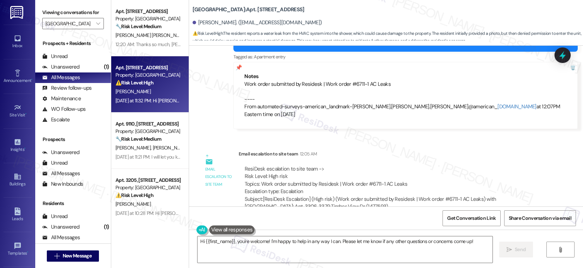
click at [352, 175] on div "ResiDesk escalation to site team -> Risk Level: High risk Topics: Work order su…" at bounding box center [391, 180] width 293 height 30
click at [315, 196] on div "Subject: [ResiDesk Escalation] (High risk) (Work order submitted by Residesk | …" at bounding box center [391, 203] width 293 height 15
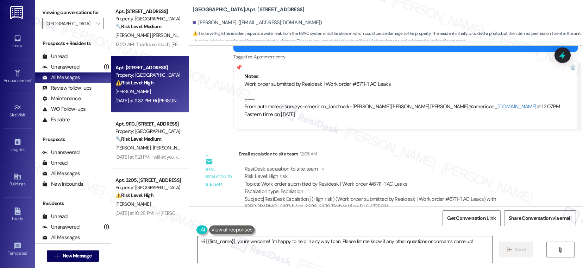
click at [211, 244] on textarea "Hi {{first_name}}, you're welcome! I'm happy to help in any way I can. Please l…" at bounding box center [344, 249] width 295 height 26
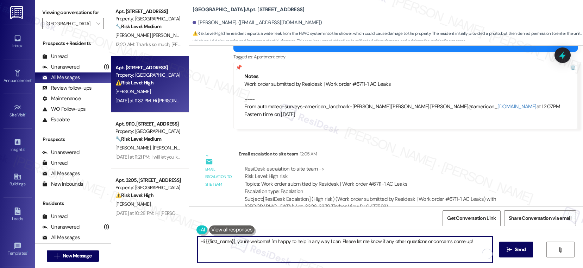
click at [211, 244] on textarea "Hi {{first_name}}, you're welcome! I'm happy to help in any way I can. Please l…" at bounding box center [344, 249] width 295 height 26
